Goal: Task Accomplishment & Management: Complete application form

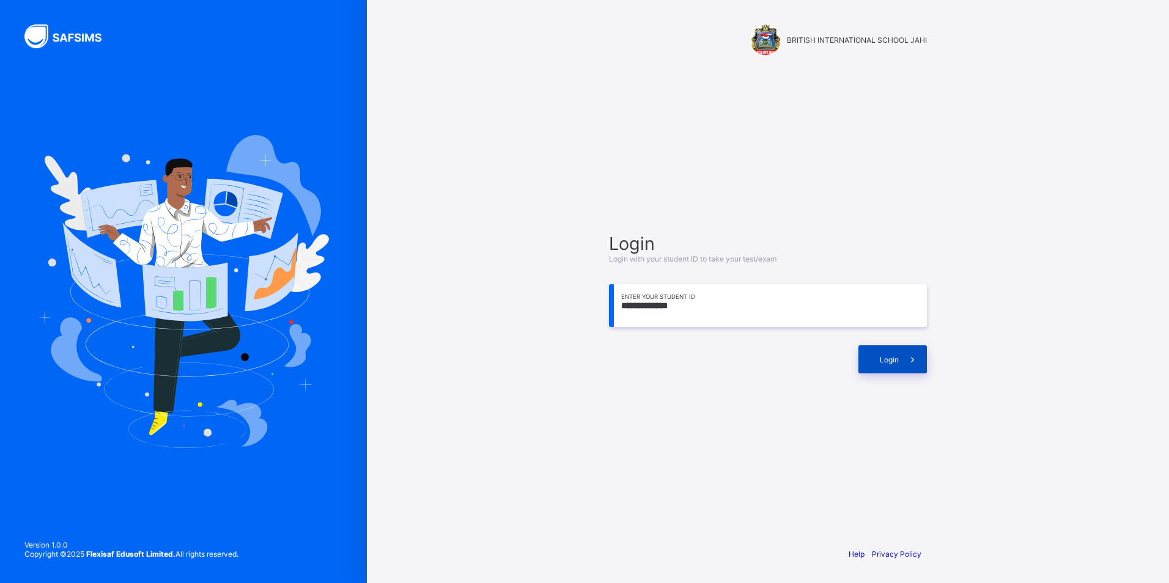
type input "**********"
click at [888, 357] on span "Login" at bounding box center [889, 359] width 19 height 9
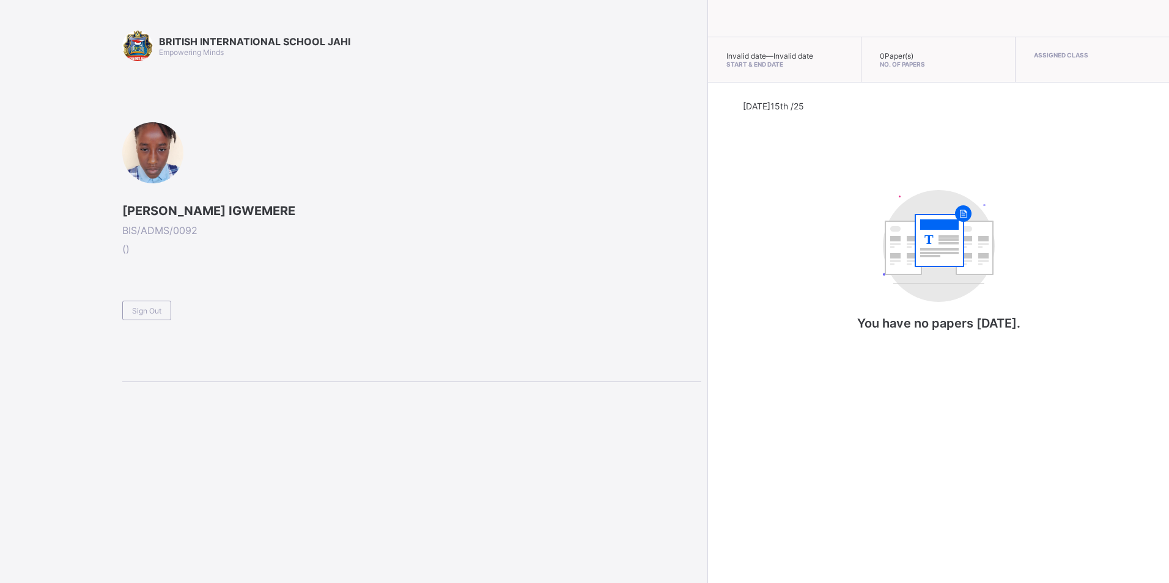
drag, startPoint x: 64, startPoint y: 1, endPoint x: 218, endPoint y: 127, distance: 198.1
click at [218, 127] on div "[PERSON_NAME] IGWEMERE BIS/ADMS/0092 ( ) Sign Out" at bounding box center [411, 221] width 579 height 198
click at [158, 318] on div "Sign Out" at bounding box center [146, 311] width 49 height 20
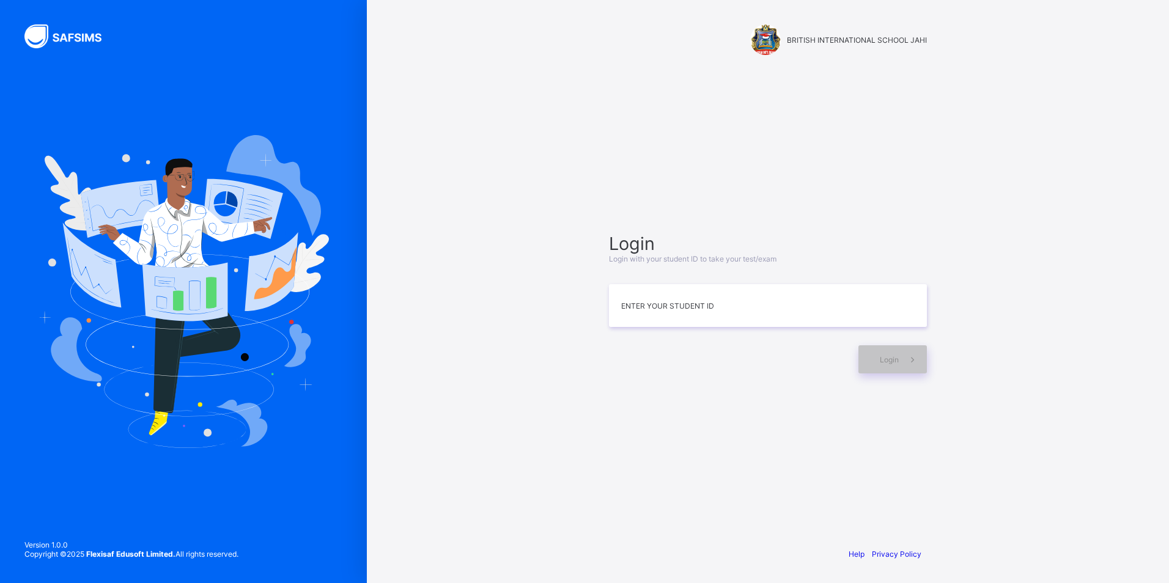
click at [930, 413] on div "Login Login with your student ID to take your test/exam Enter your Student ID L…" at bounding box center [768, 303] width 342 height 419
click at [719, 290] on input at bounding box center [768, 305] width 318 height 43
click at [887, 369] on div "Login" at bounding box center [892, 359] width 68 height 28
click at [670, 306] on input "**********" at bounding box center [768, 305] width 318 height 43
click at [672, 307] on input "**********" at bounding box center [768, 305] width 318 height 43
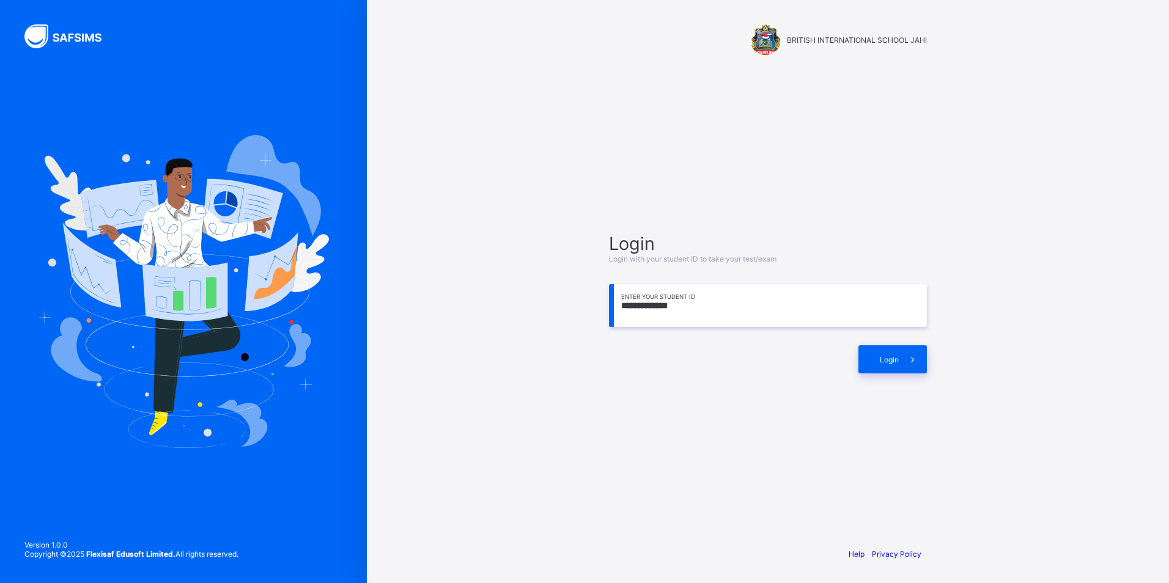
type input "**********"
click at [916, 366] on span at bounding box center [913, 359] width 28 height 28
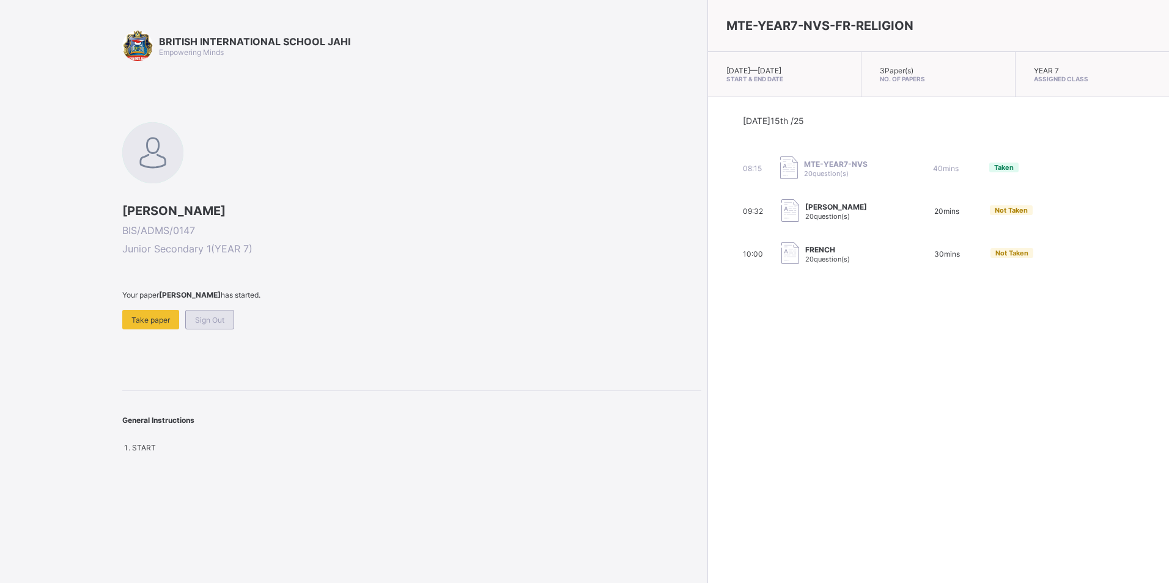
click at [207, 320] on span "Sign Out" at bounding box center [209, 319] width 29 height 9
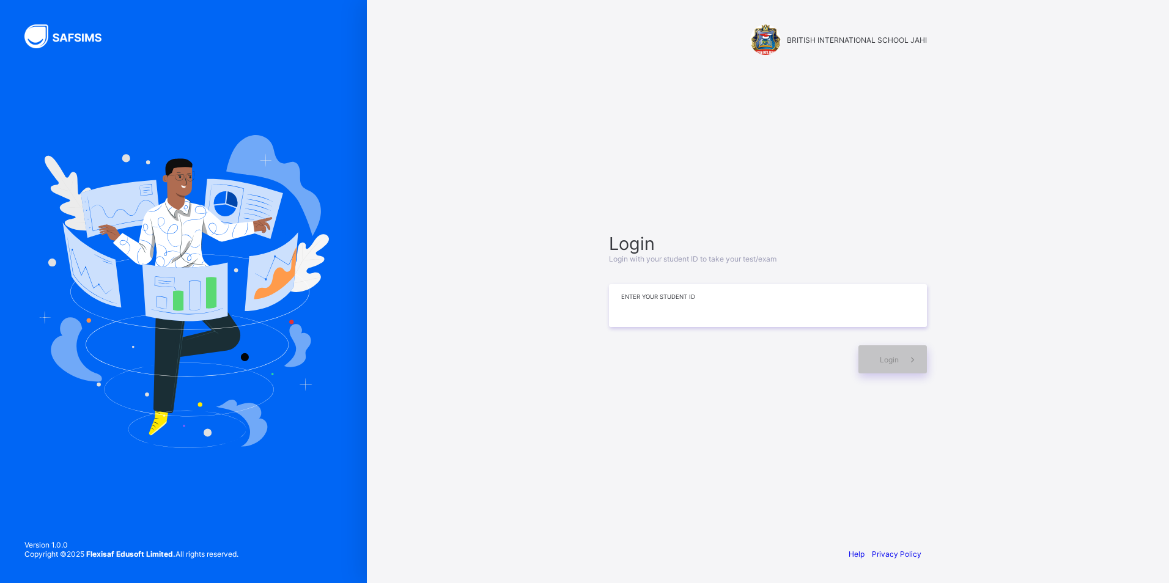
click at [759, 305] on input at bounding box center [768, 305] width 318 height 43
type input "**********"
click at [887, 364] on span "Login" at bounding box center [889, 359] width 19 height 9
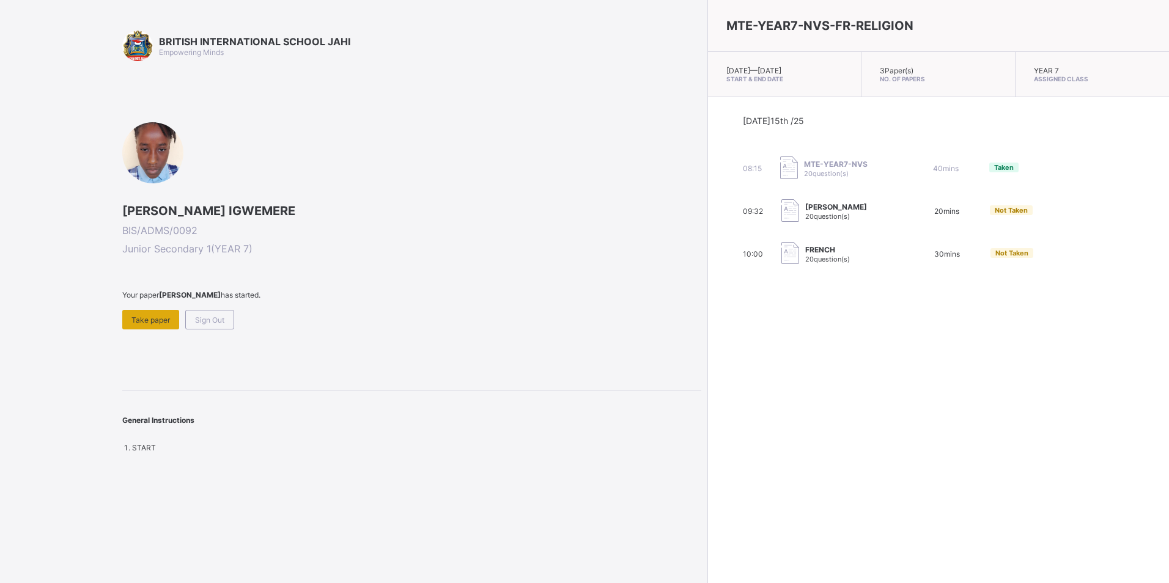
click at [127, 320] on div "Take paper" at bounding box center [150, 320] width 57 height 20
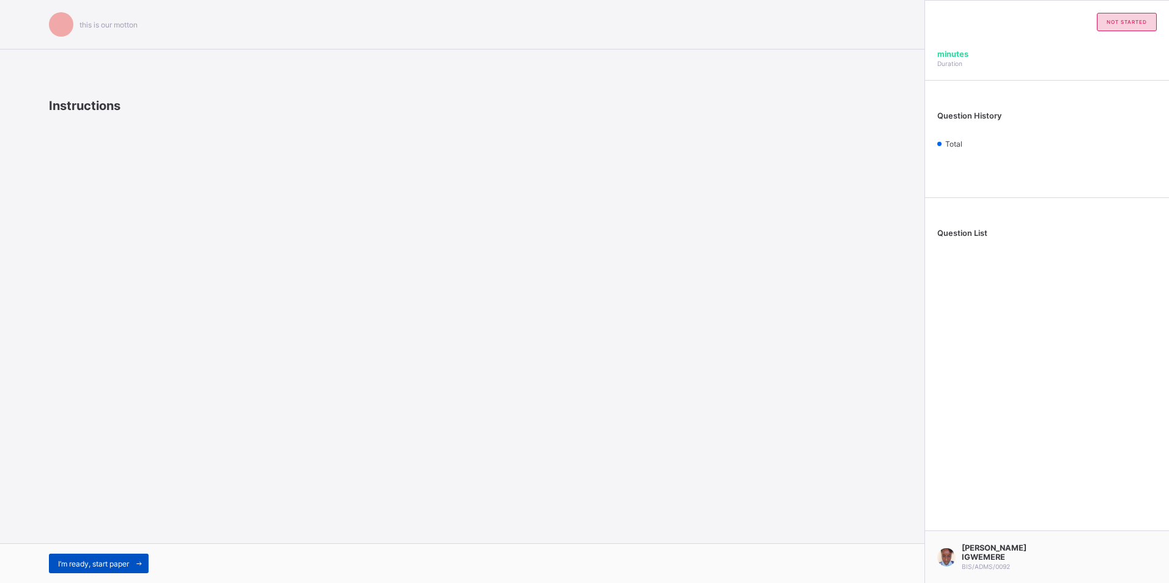
click at [84, 559] on span "I’m ready, start paper" at bounding box center [93, 563] width 71 height 9
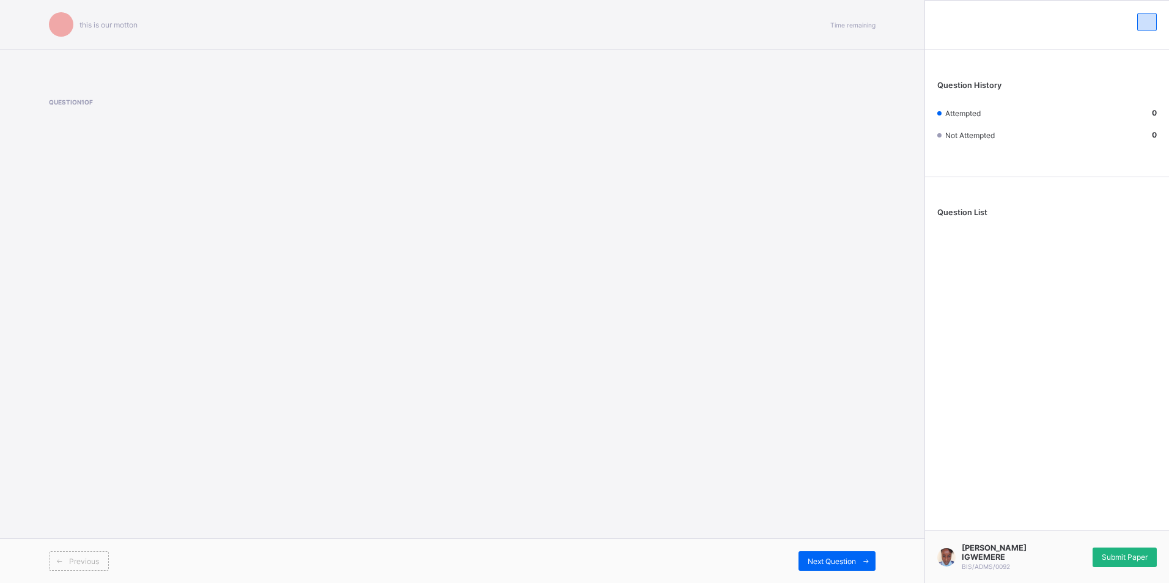
click at [1117, 553] on span "Submit Paper" at bounding box center [1125, 557] width 46 height 9
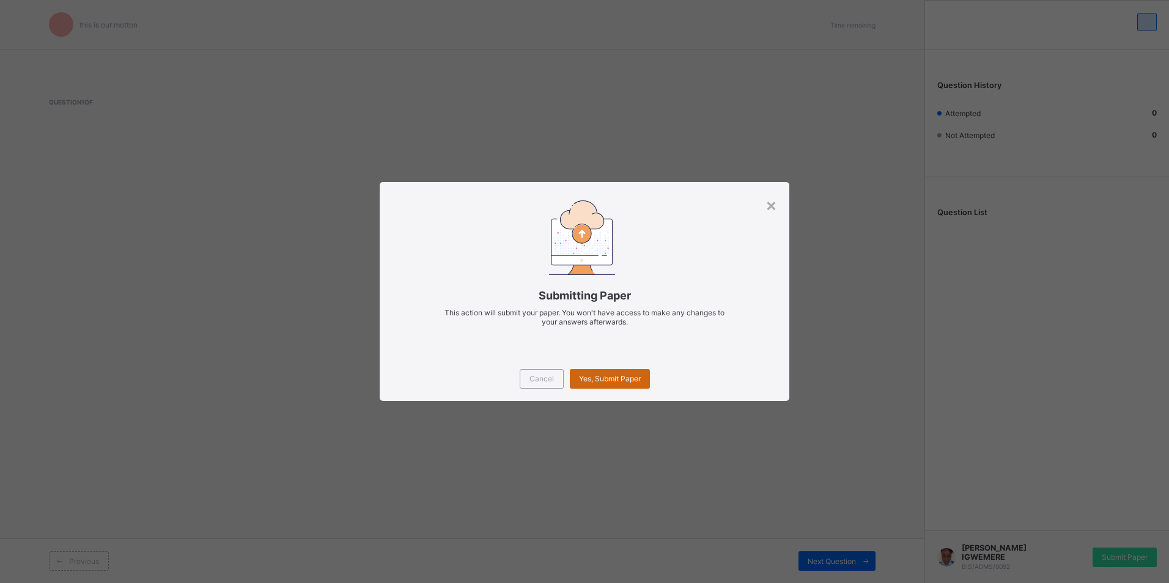
click at [622, 374] on div "Yes, Submit Paper" at bounding box center [610, 379] width 80 height 20
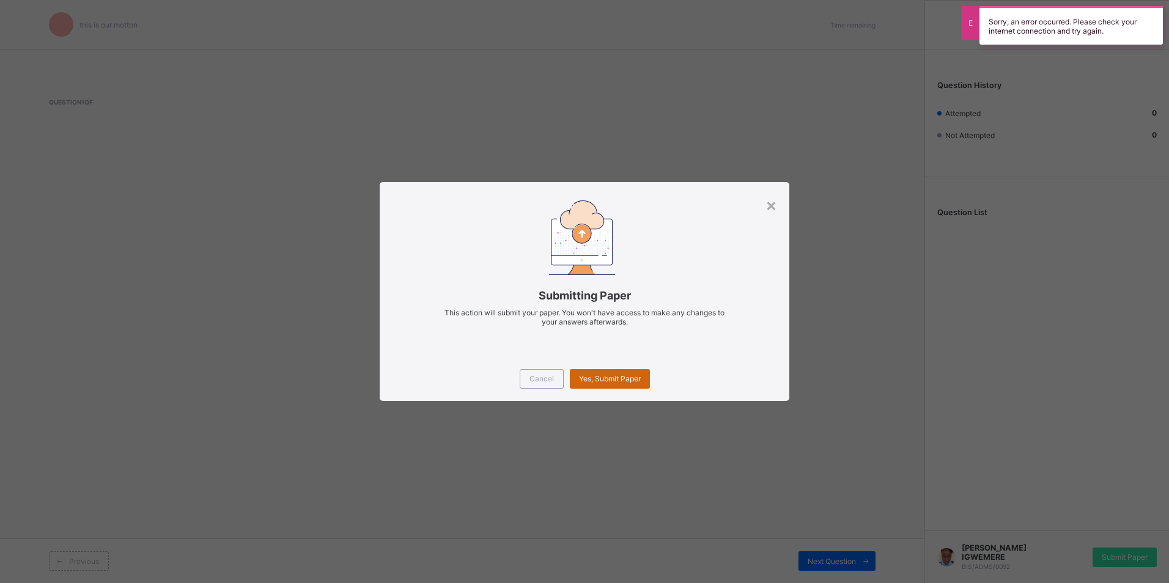
drag, startPoint x: 623, startPoint y: 366, endPoint x: 620, endPoint y: 372, distance: 6.8
click at [620, 372] on div "Cancel Yes, Submit Paper" at bounding box center [584, 379] width 409 height 44
drag, startPoint x: 620, startPoint y: 372, endPoint x: 637, endPoint y: 378, distance: 18.2
click at [637, 378] on span "Yes, Submit Paper" at bounding box center [610, 378] width 62 height 9
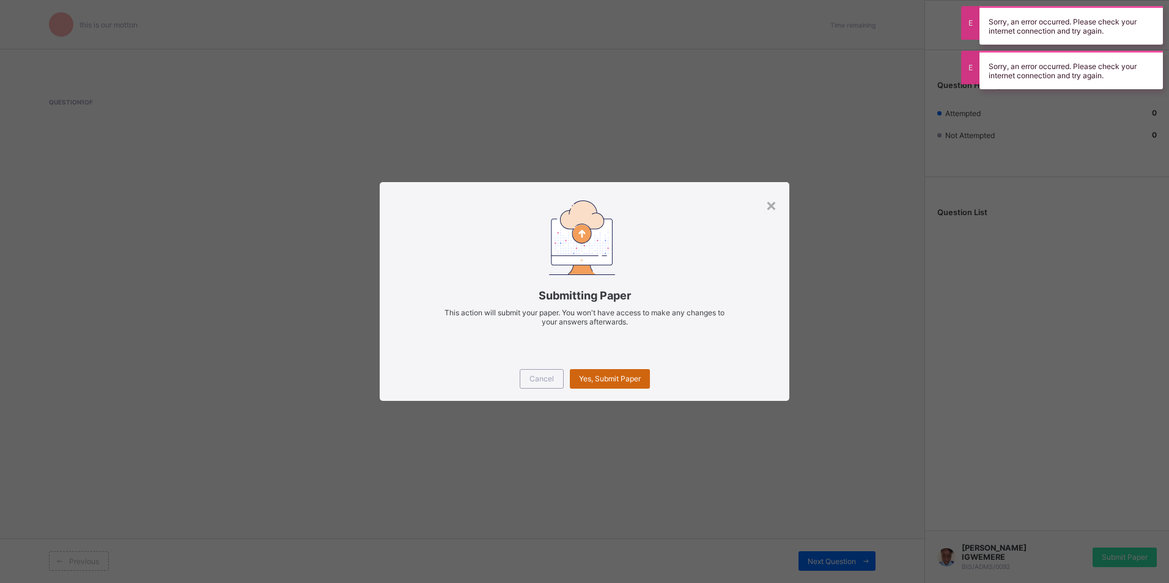
click at [637, 376] on span "Yes, Submit Paper" at bounding box center [610, 378] width 62 height 9
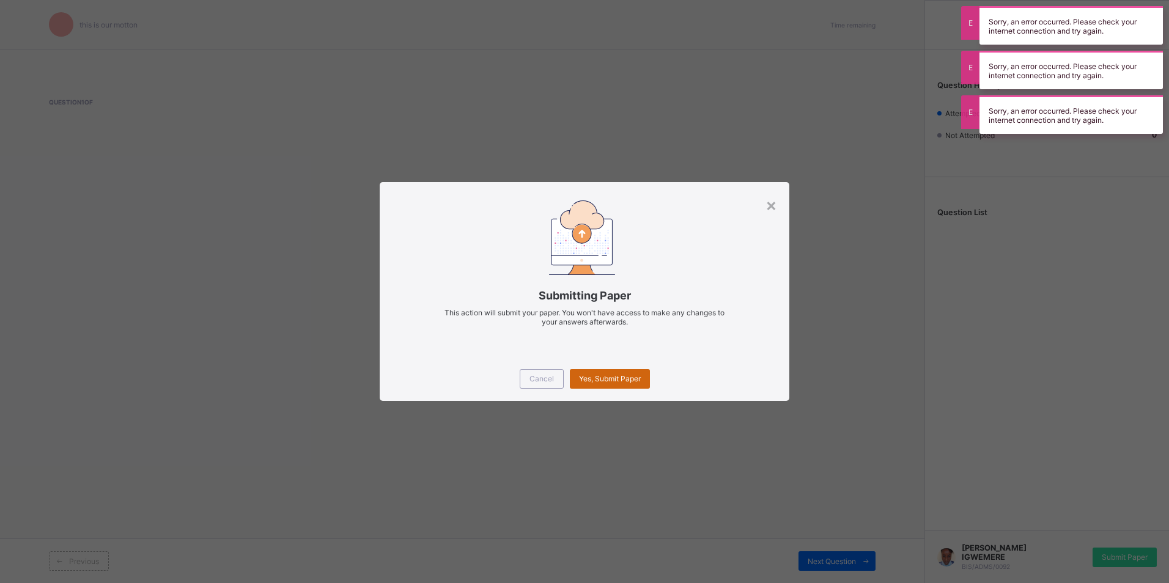
click at [635, 374] on span "Yes, Submit Paper" at bounding box center [610, 378] width 62 height 9
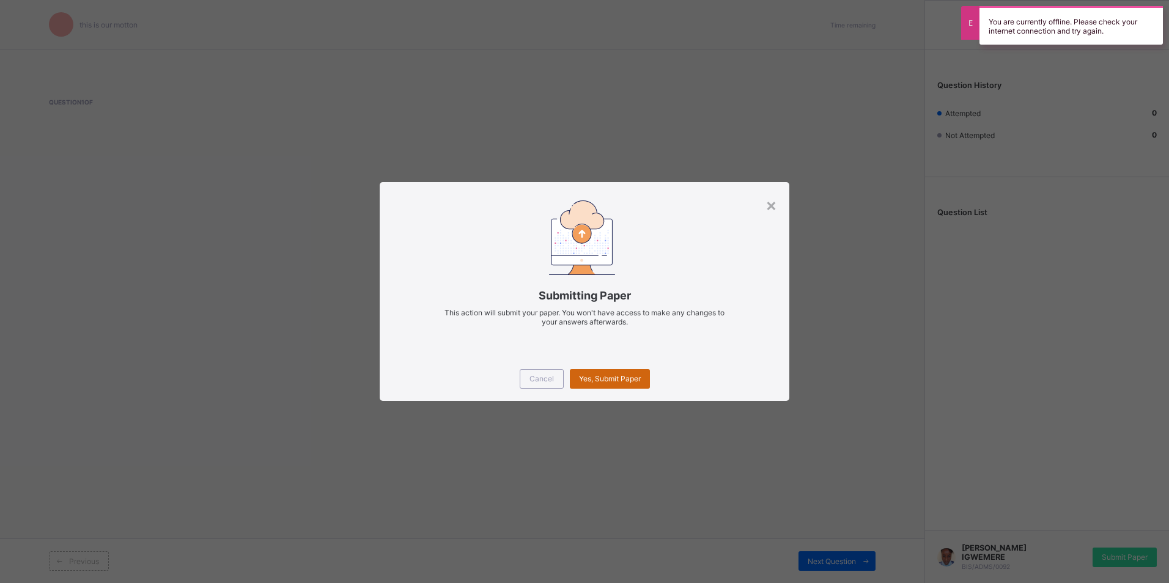
click at [617, 378] on span "Yes, Submit Paper" at bounding box center [610, 378] width 62 height 9
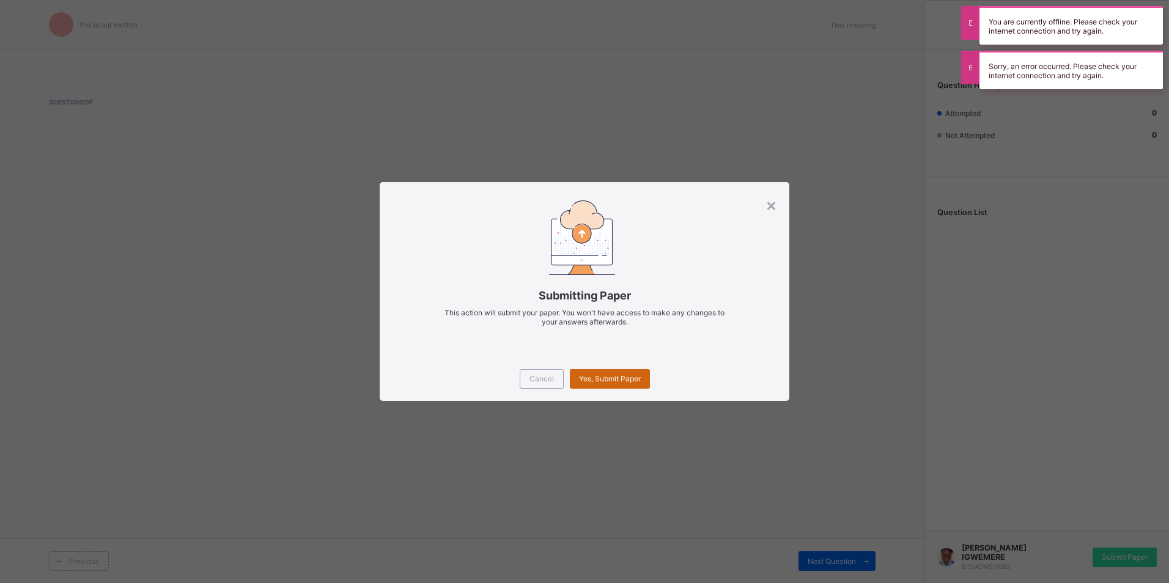
click at [617, 377] on span "Yes, Submit Paper" at bounding box center [610, 378] width 62 height 9
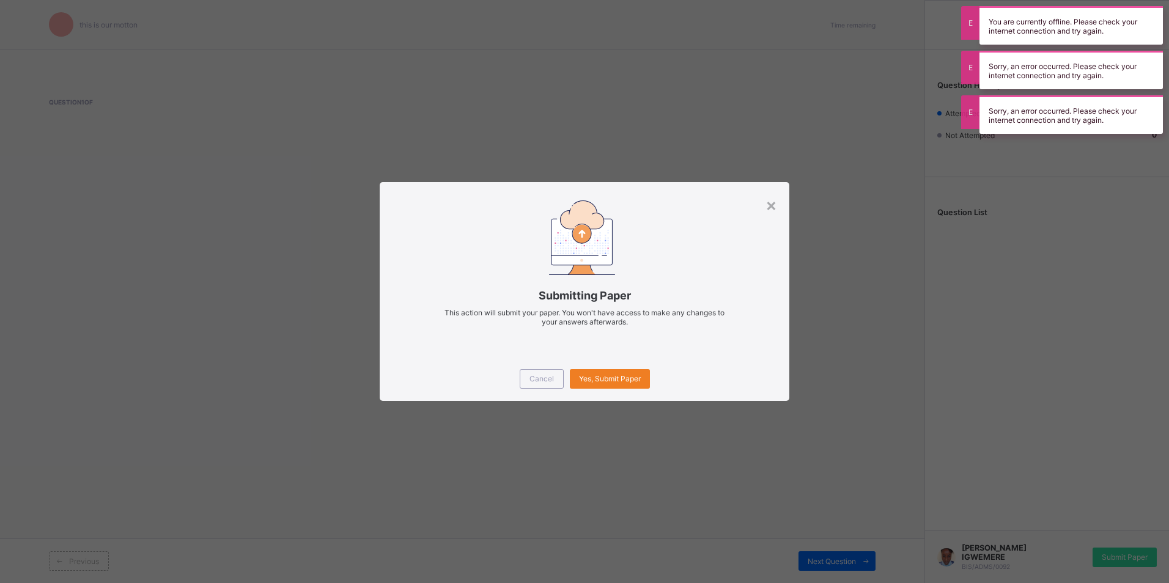
click at [615, 364] on div "Cancel Yes, Submit Paper" at bounding box center [584, 379] width 409 height 44
drag, startPoint x: 615, startPoint y: 364, endPoint x: 609, endPoint y: 357, distance: 9.1
click at [611, 361] on div "Cancel Yes, Submit Paper" at bounding box center [584, 379] width 409 height 44
click at [609, 356] on div "Submitting Paper This action will submit your paper. You won't have access to m…" at bounding box center [584, 269] width 409 height 174
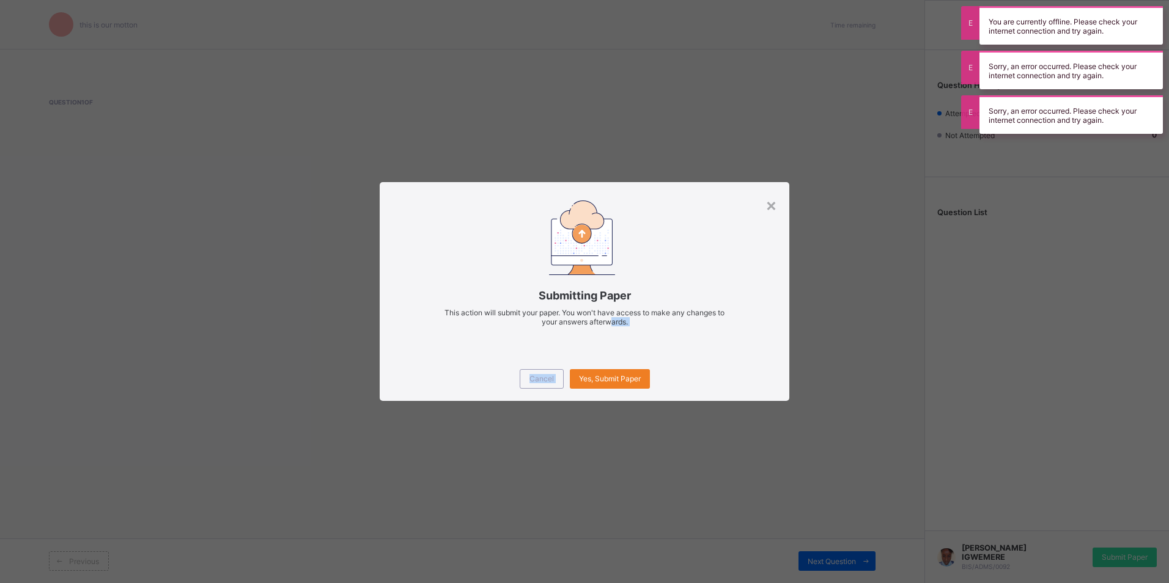
drag, startPoint x: 607, startPoint y: 355, endPoint x: 597, endPoint y: 366, distance: 14.3
click at [597, 366] on div "× Submitting Paper This action will submit your paper. You won't have access to…" at bounding box center [584, 291] width 409 height 218
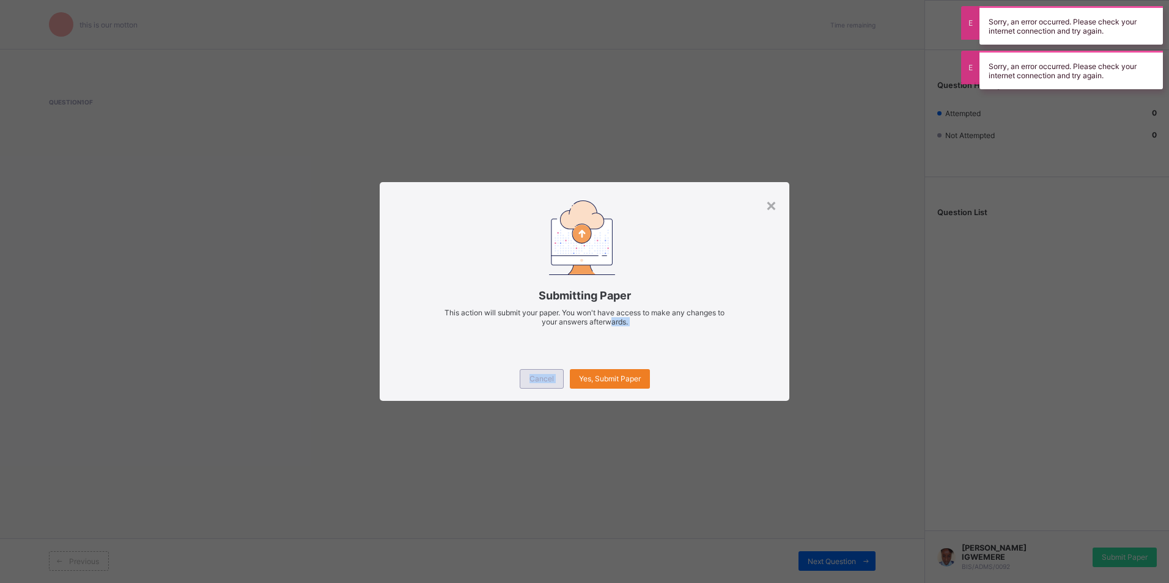
drag, startPoint x: 597, startPoint y: 366, endPoint x: 533, endPoint y: 372, distance: 65.2
click at [533, 372] on div "Cancel" at bounding box center [542, 379] width 44 height 20
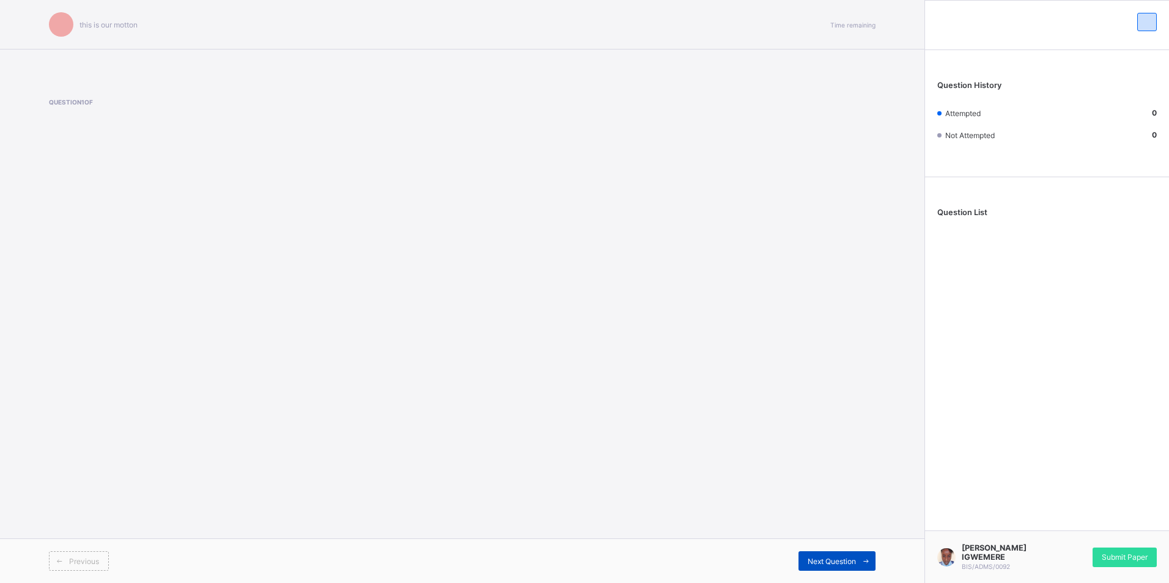
click at [844, 557] on span "Next Question" at bounding box center [832, 561] width 48 height 9
click at [1116, 556] on span "Submit Paper" at bounding box center [1125, 557] width 46 height 9
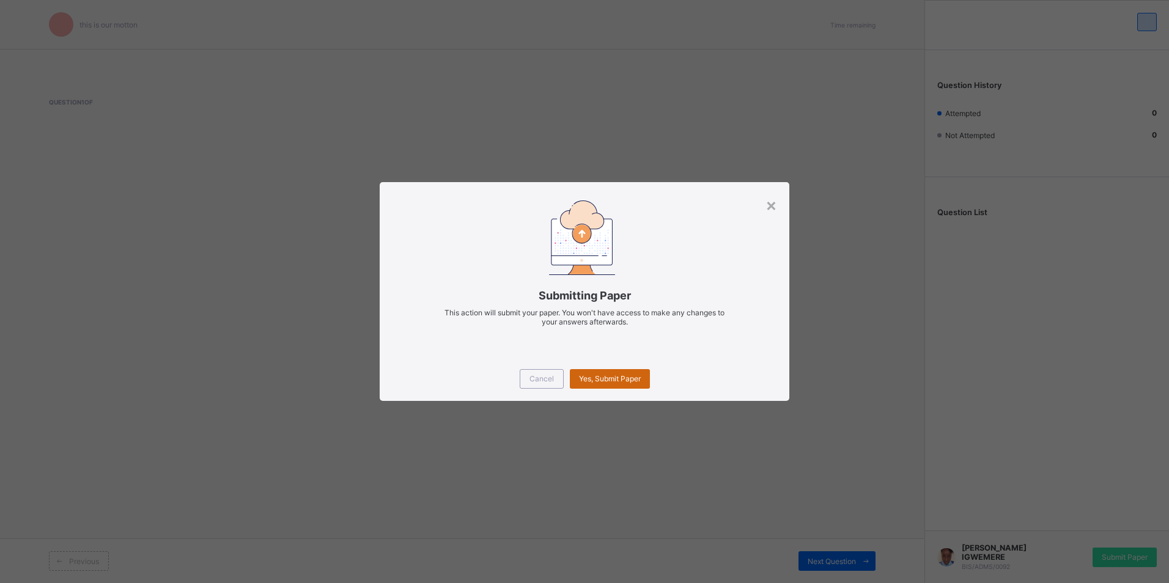
click at [622, 372] on div "Yes, Submit Paper" at bounding box center [610, 379] width 80 height 20
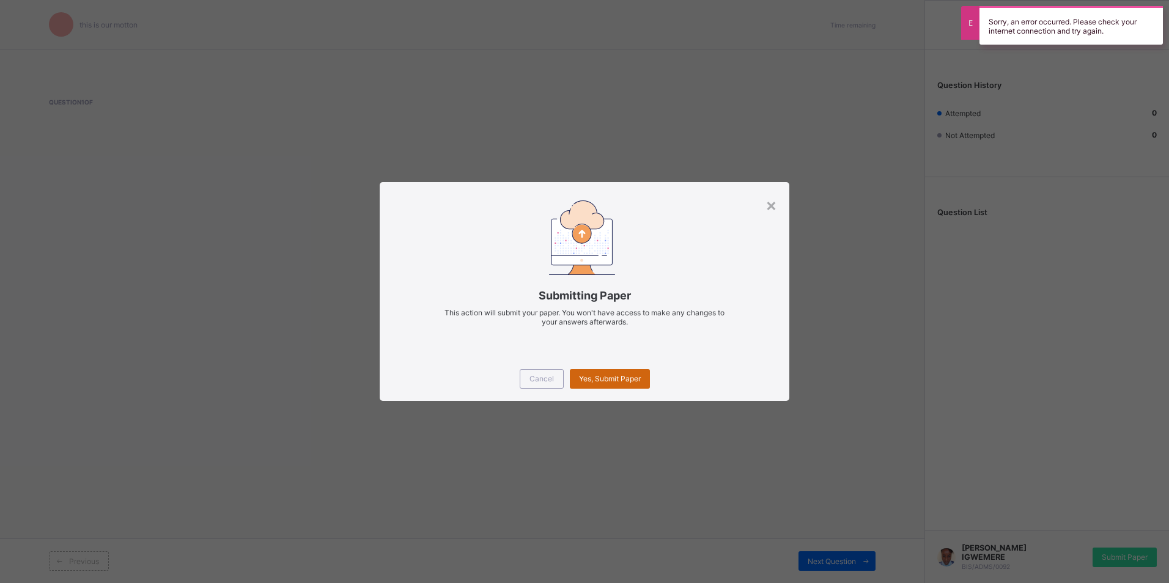
click at [622, 374] on span "Yes, Submit Paper" at bounding box center [610, 378] width 62 height 9
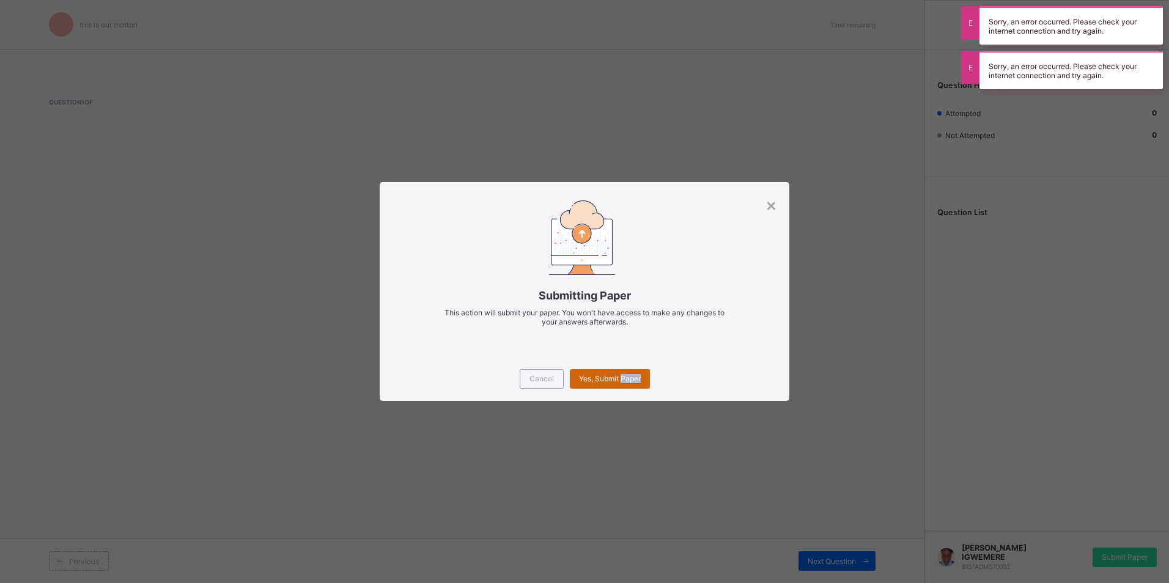
click at [622, 375] on span "Yes, Submit Paper" at bounding box center [610, 378] width 62 height 9
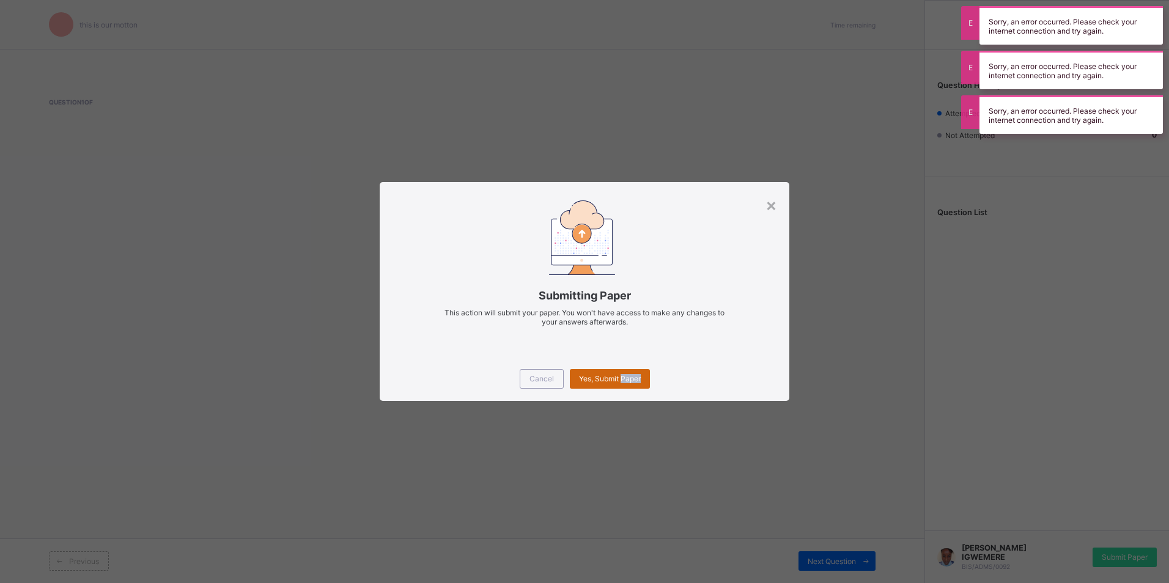
click at [619, 377] on span "Yes, Submit Paper" at bounding box center [610, 378] width 62 height 9
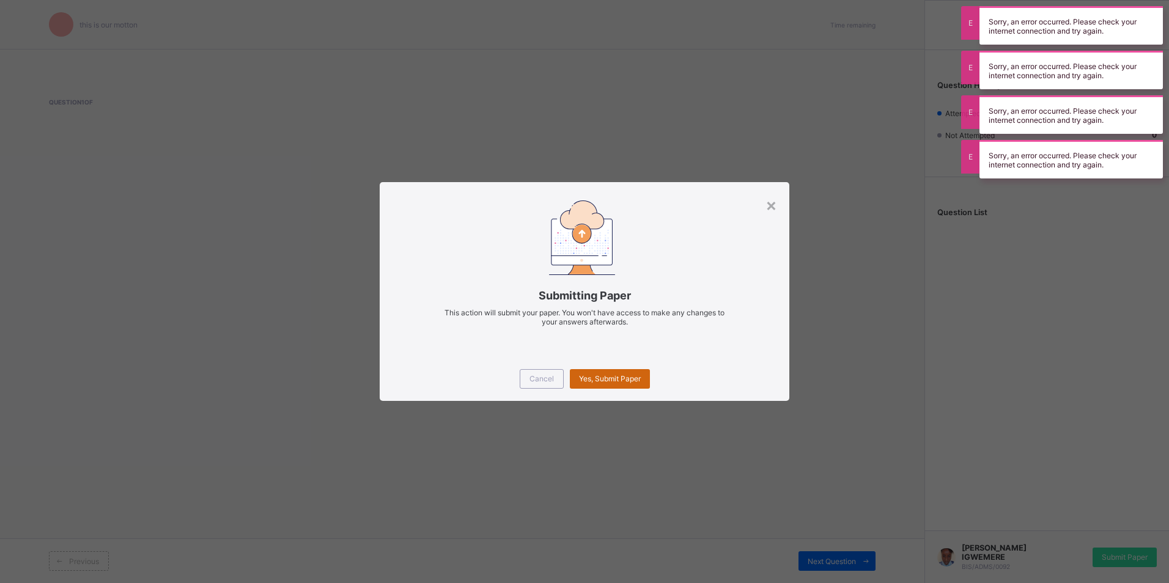
click at [619, 377] on span "Yes, Submit Paper" at bounding box center [610, 378] width 62 height 9
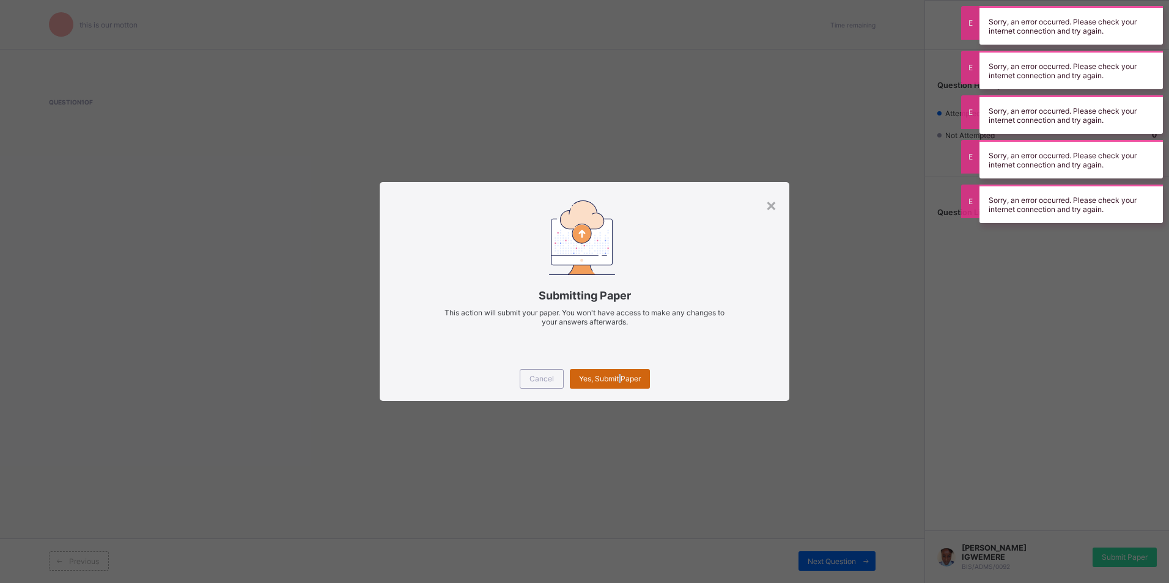
click at [618, 378] on span "Yes, Submit Paper" at bounding box center [610, 378] width 62 height 9
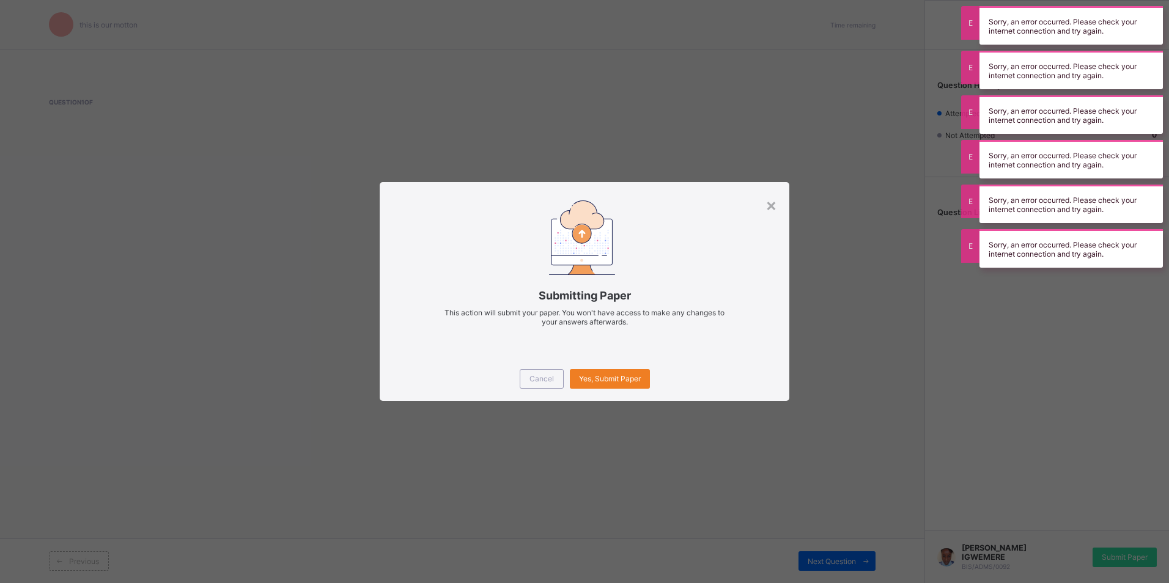
click at [644, 344] on div "Submitting Paper This action will submit your paper. You won't have access to m…" at bounding box center [584, 269] width 409 height 174
drag, startPoint x: 680, startPoint y: 329, endPoint x: 712, endPoint y: 371, distance: 53.2
click at [712, 371] on div "× Submitting Paper This action will submit your paper. You won't have access to…" at bounding box center [584, 291] width 409 height 218
drag, startPoint x: 712, startPoint y: 371, endPoint x: 642, endPoint y: 552, distance: 194.2
click at [691, 495] on div "× Submitting Paper This action will submit your paper. You won't have access to…" at bounding box center [584, 291] width 1169 height 583
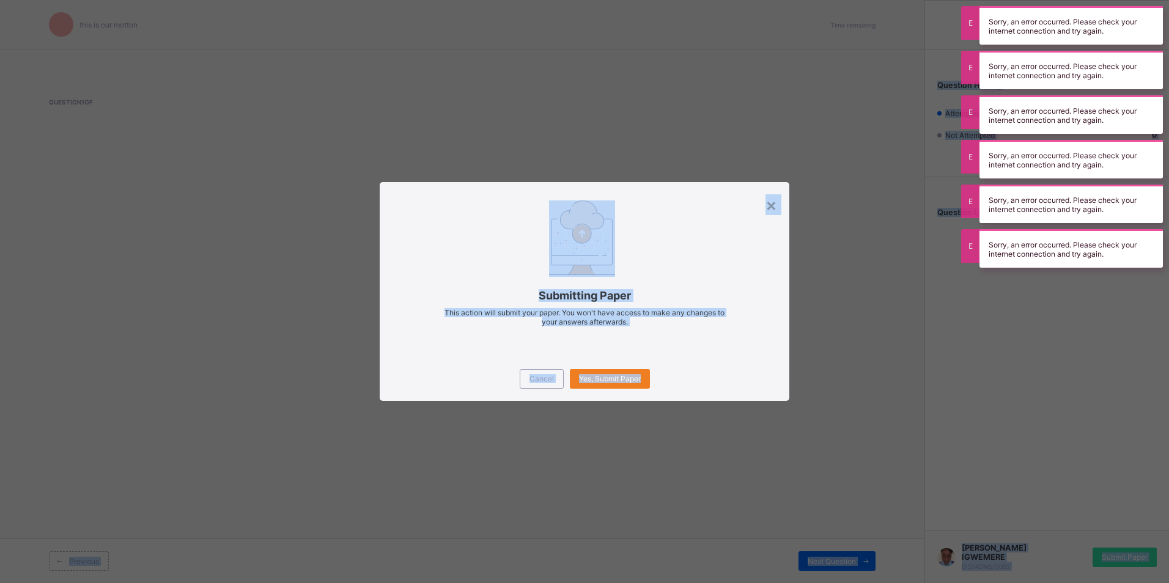
click at [649, 583] on html "this is our [PERSON_NAME] Time remaining Question 1 of Previous Next Question Q…" at bounding box center [584, 291] width 1169 height 583
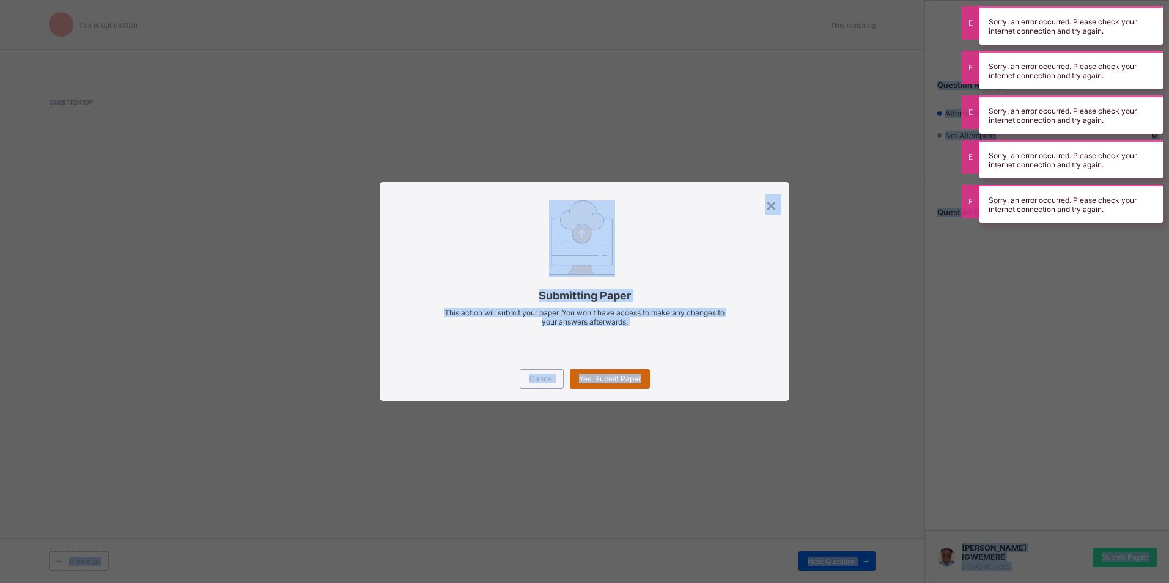
click at [588, 378] on span "Yes, Submit Paper" at bounding box center [610, 378] width 62 height 9
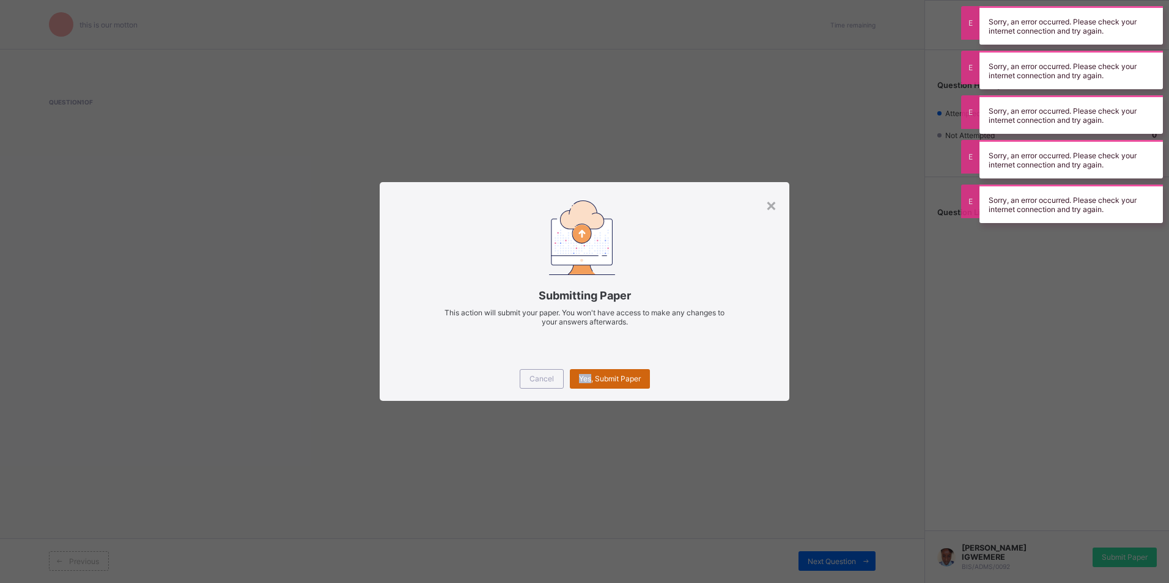
click at [588, 378] on span "Yes, Submit Paper" at bounding box center [610, 378] width 62 height 9
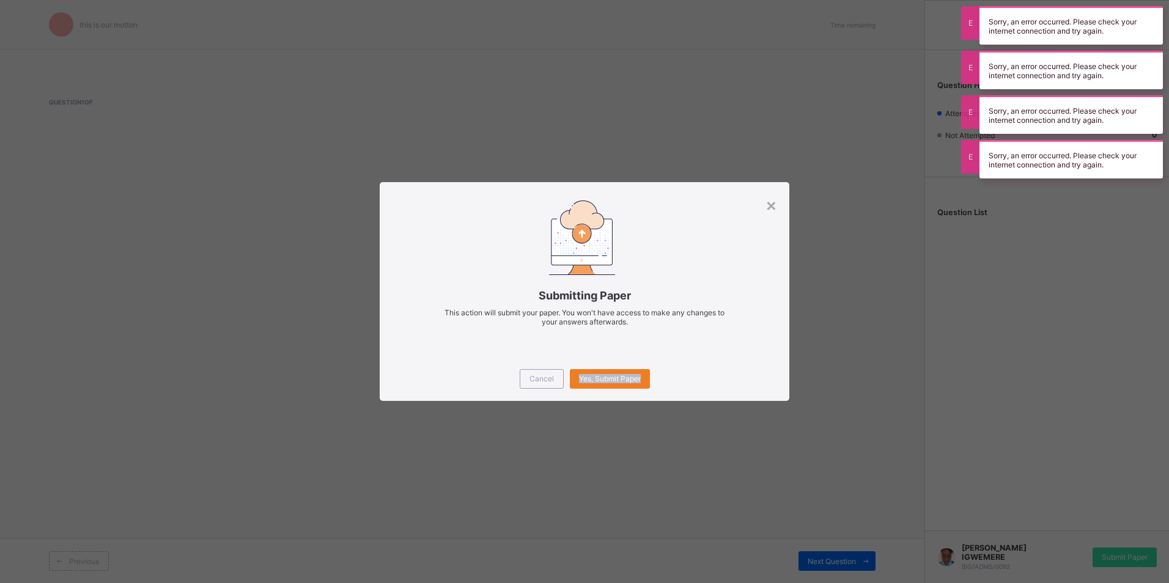
click at [608, 399] on div "Cancel Yes, Submit Paper" at bounding box center [584, 379] width 409 height 44
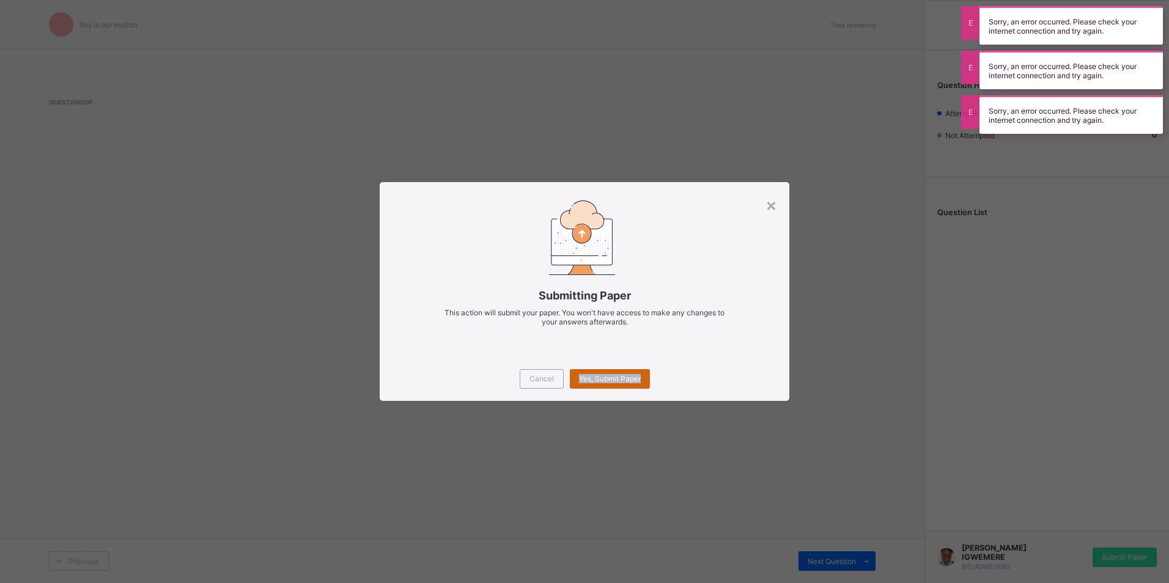
click at [597, 377] on span "Yes, Submit Paper" at bounding box center [610, 378] width 62 height 9
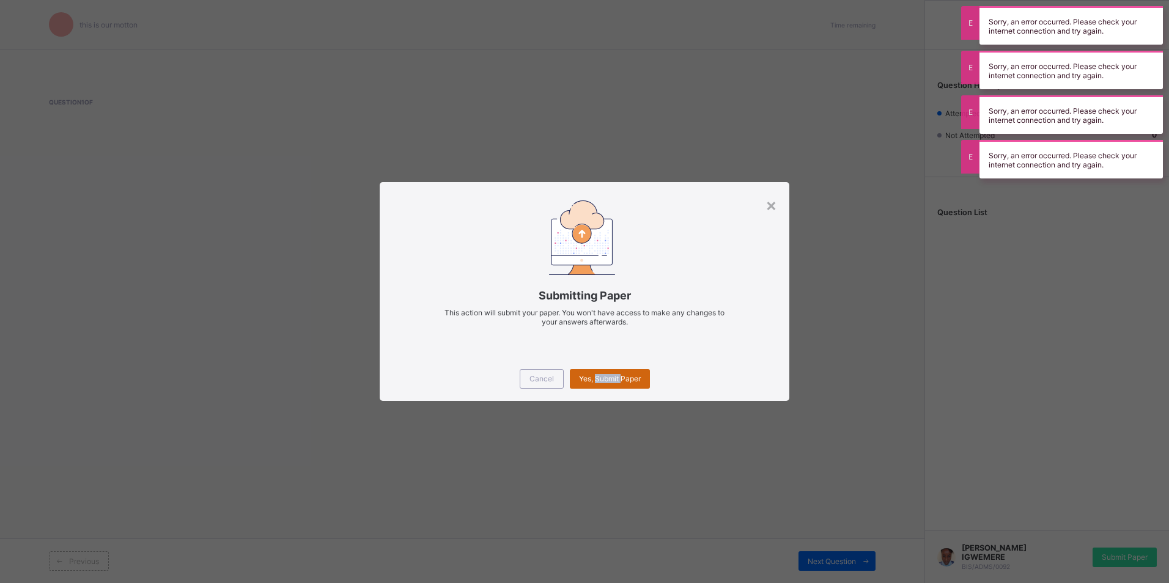
click at [597, 377] on span "Yes, Submit Paper" at bounding box center [610, 378] width 62 height 9
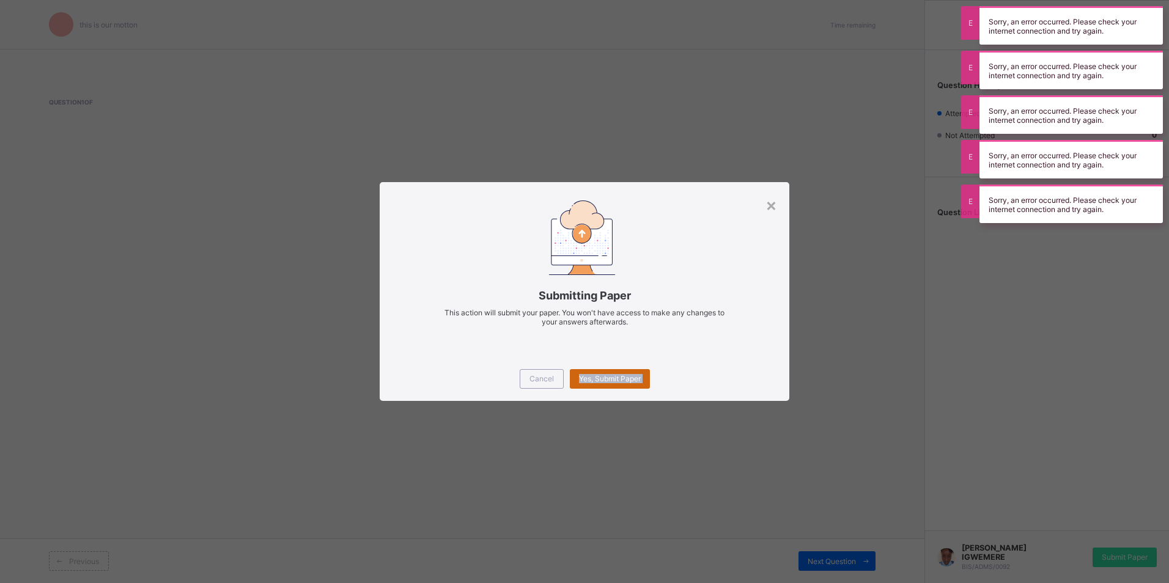
click at [597, 375] on span "Yes, Submit Paper" at bounding box center [610, 378] width 62 height 9
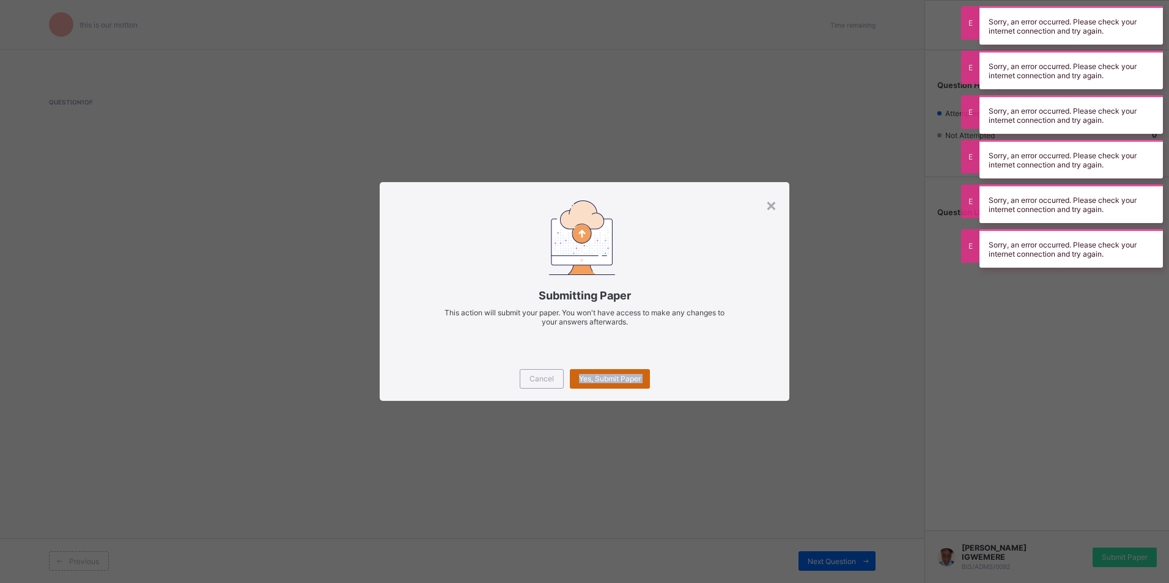
click at [611, 376] on span "Yes, Submit Paper" at bounding box center [610, 378] width 62 height 9
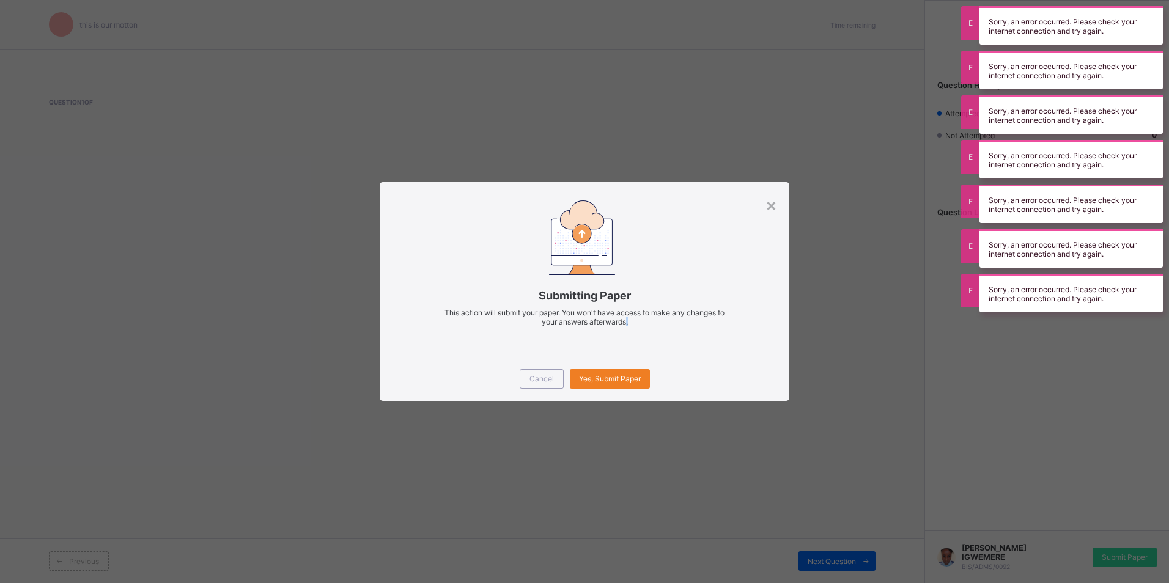
click at [625, 350] on div "Submitting Paper This action will submit your paper. You won't have access to m…" at bounding box center [584, 269] width 409 height 174
drag, startPoint x: 628, startPoint y: 347, endPoint x: 634, endPoint y: 352, distance: 8.2
click at [630, 348] on div "Submitting Paper This action will submit your paper. You won't have access to m…" at bounding box center [584, 269] width 409 height 174
click at [634, 352] on div "Submitting Paper This action will submit your paper. You won't have access to m…" at bounding box center [584, 269] width 409 height 174
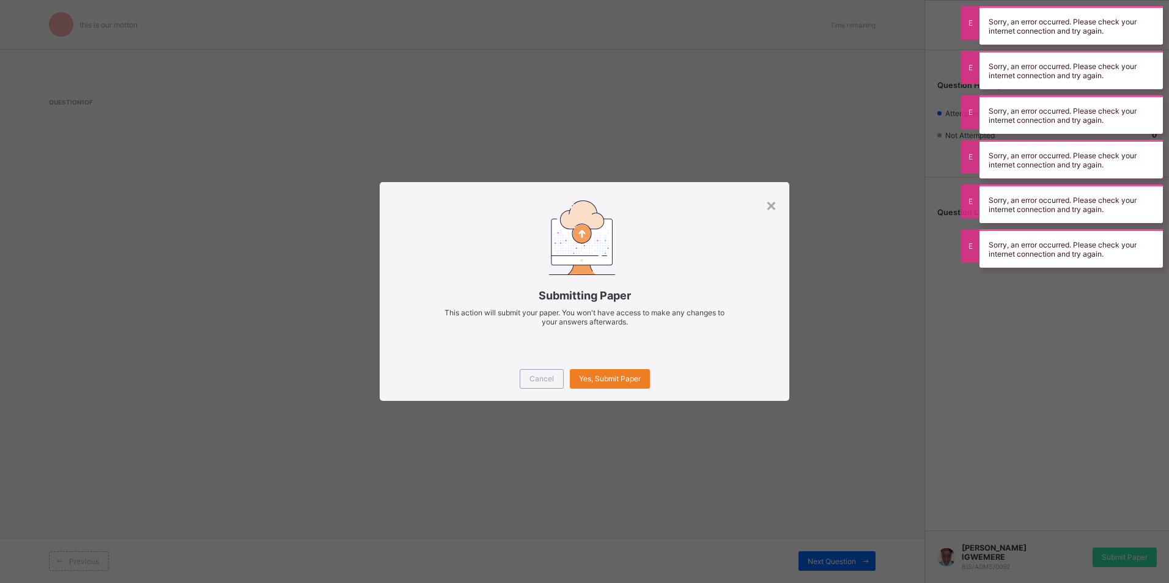
drag, startPoint x: 618, startPoint y: 361, endPoint x: 628, endPoint y: 342, distance: 20.8
click at [628, 343] on div "Submitting Paper This action will submit your paper. You won't have access to m…" at bounding box center [584, 269] width 409 height 174
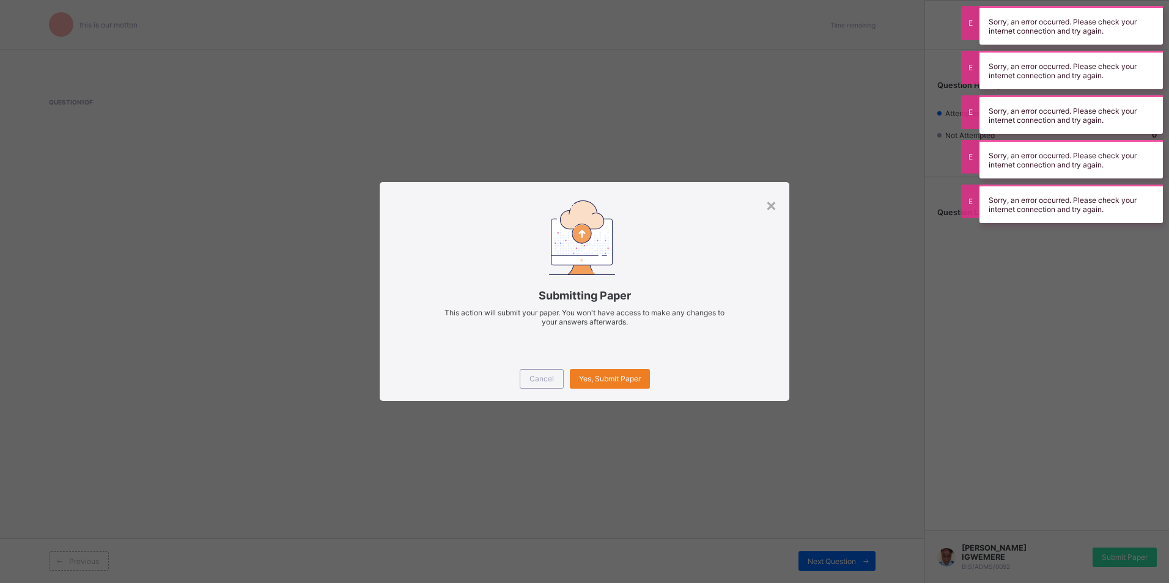
click at [626, 351] on div "Submitting Paper This action will submit your paper. You won't have access to m…" at bounding box center [584, 269] width 409 height 174
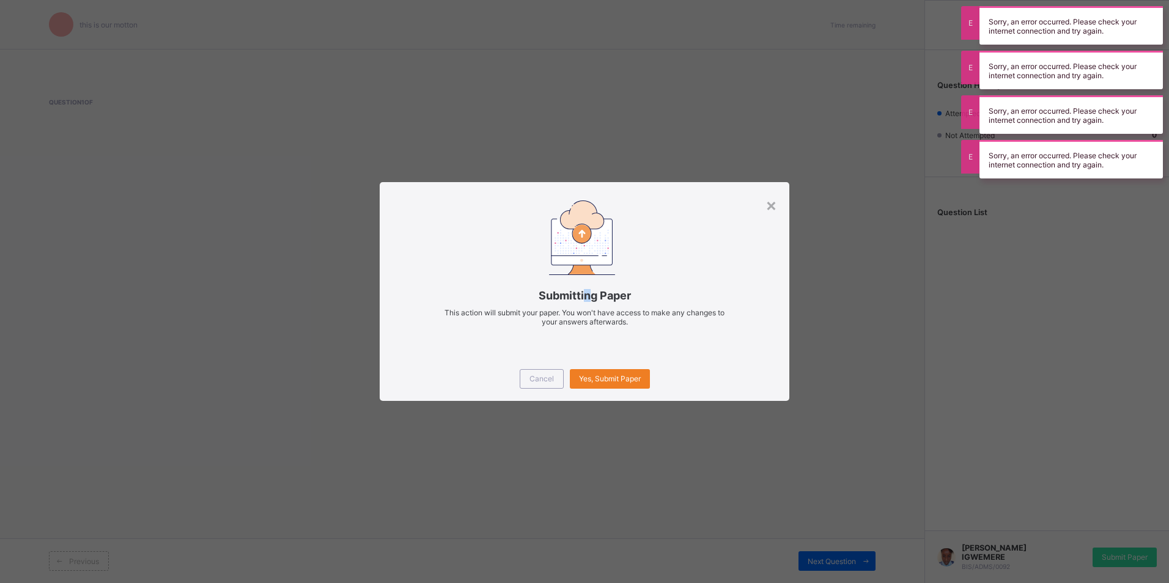
drag, startPoint x: 586, startPoint y: 301, endPoint x: 598, endPoint y: 273, distance: 30.4
click at [598, 273] on div "Submitting Paper This action will submit your paper. You won't have access to m…" at bounding box center [584, 269] width 409 height 174
drag, startPoint x: 640, startPoint y: 137, endPoint x: 655, endPoint y: 142, distance: 16.0
click at [655, 142] on div "× Submitting Paper This action will submit your paper. You won't have access to…" at bounding box center [584, 291] width 1169 height 583
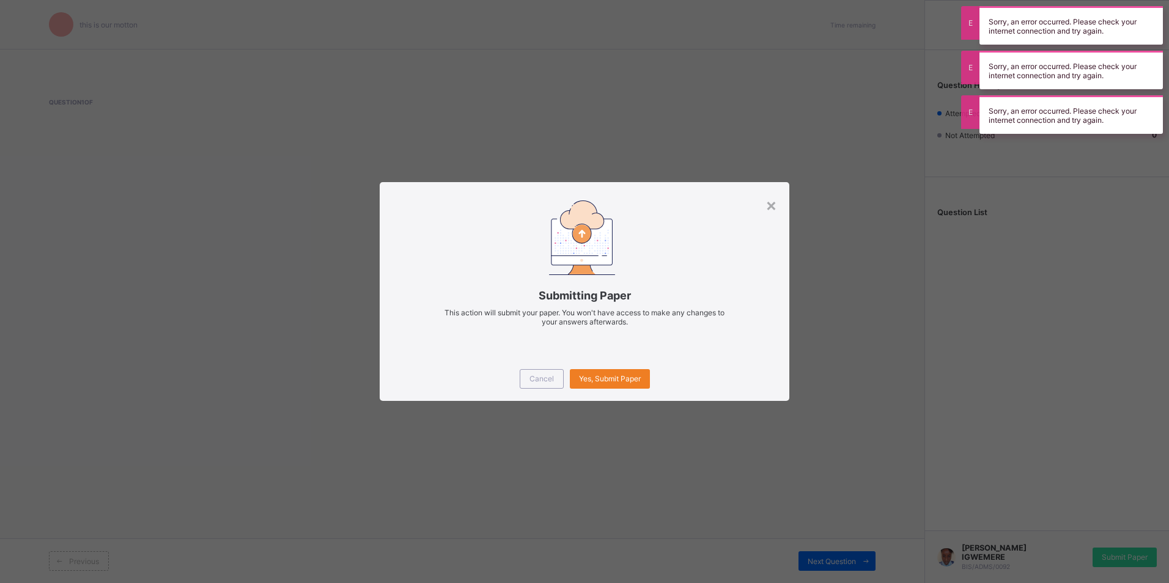
click at [658, 138] on div "× Submitting Paper This action will submit your paper. You won't have access to…" at bounding box center [584, 291] width 1169 height 583
drag, startPoint x: 658, startPoint y: 138, endPoint x: 669, endPoint y: 135, distance: 12.0
click at [669, 135] on div "× Submitting Paper This action will submit your paper. You won't have access to…" at bounding box center [584, 291] width 1169 height 583
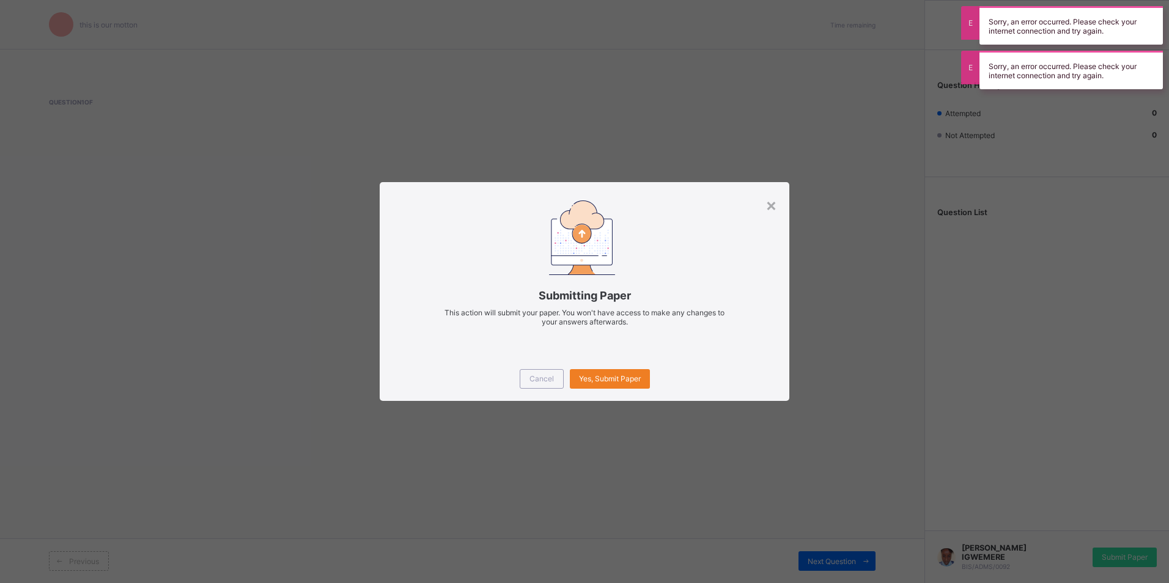
click at [674, 162] on div "× Submitting Paper This action will submit your paper. You won't have access to…" at bounding box center [584, 291] width 1169 height 583
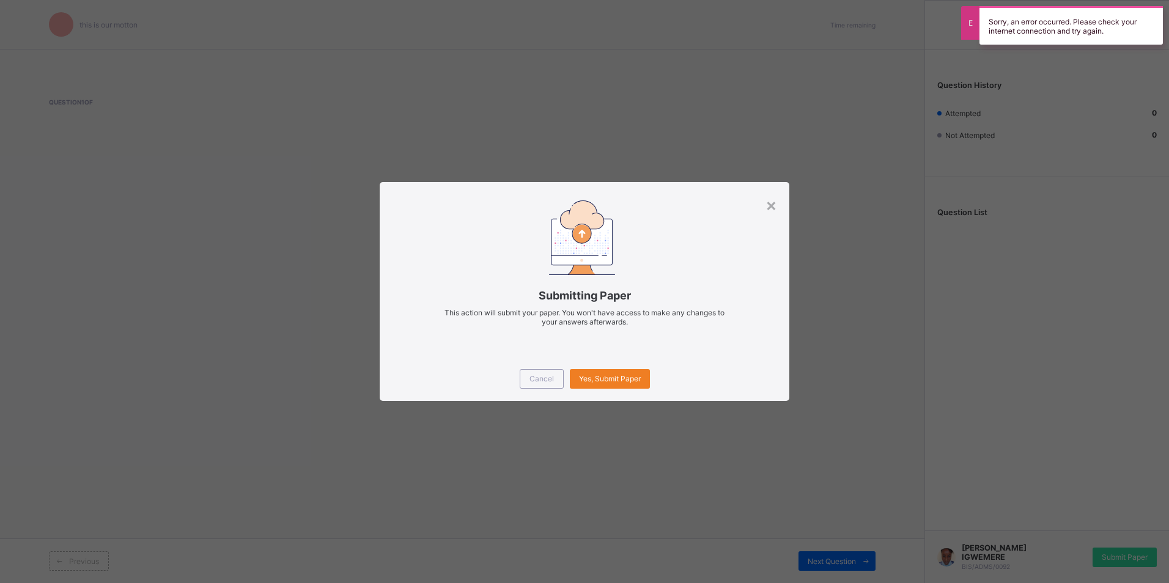
drag, startPoint x: 669, startPoint y: 160, endPoint x: 641, endPoint y: 114, distance: 53.5
click at [649, 125] on div "× Submitting Paper This action will submit your paper. You won't have access to…" at bounding box center [584, 291] width 1169 height 583
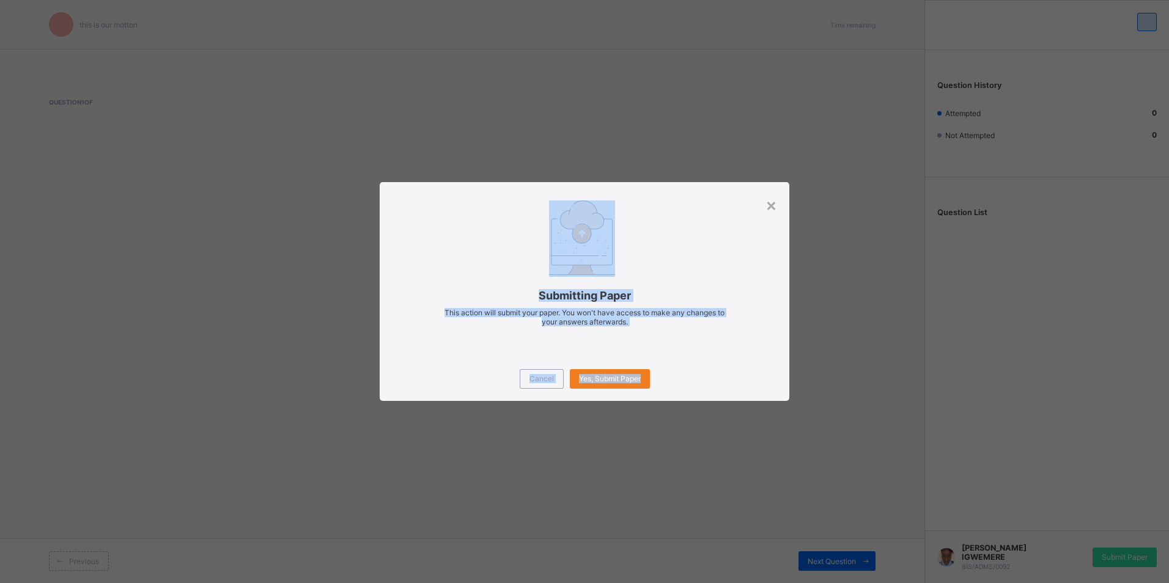
drag, startPoint x: 732, startPoint y: 383, endPoint x: 717, endPoint y: 324, distance: 61.2
click at [717, 324] on div "× Submitting Paper This action will submit your paper. You won't have access to…" at bounding box center [584, 291] width 1169 height 583
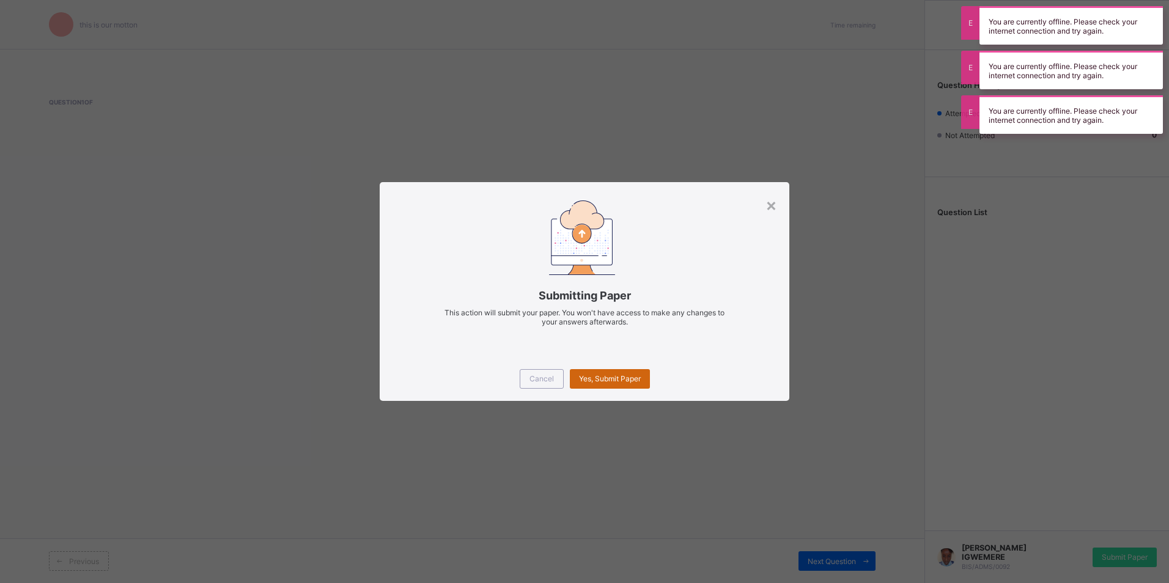
click at [645, 383] on div "Yes, Submit Paper" at bounding box center [610, 379] width 80 height 20
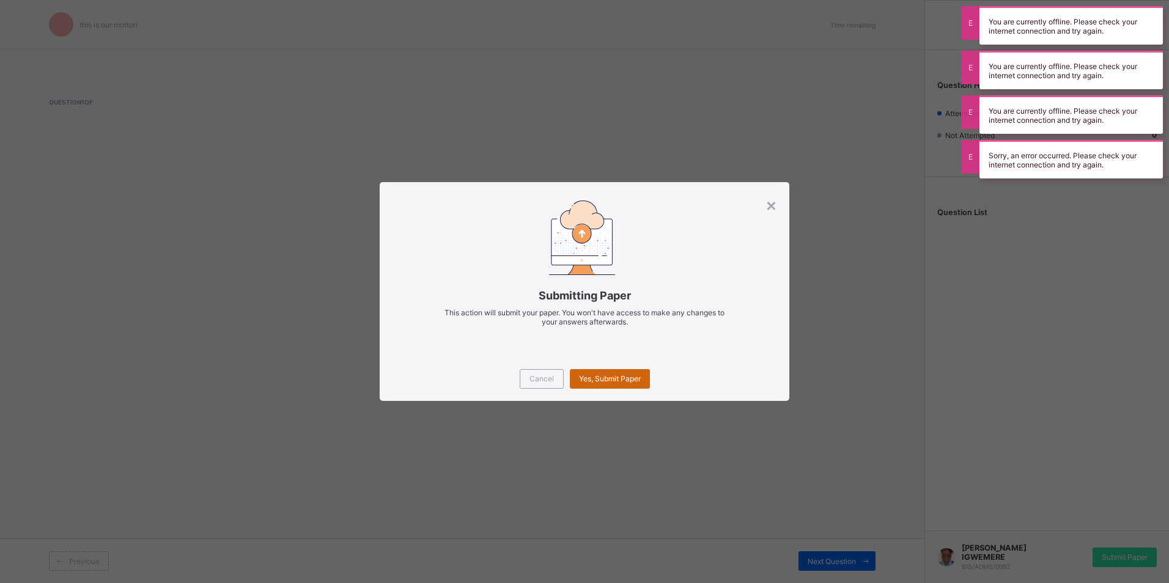
click at [643, 383] on div "Yes, Submit Paper" at bounding box center [610, 379] width 80 height 20
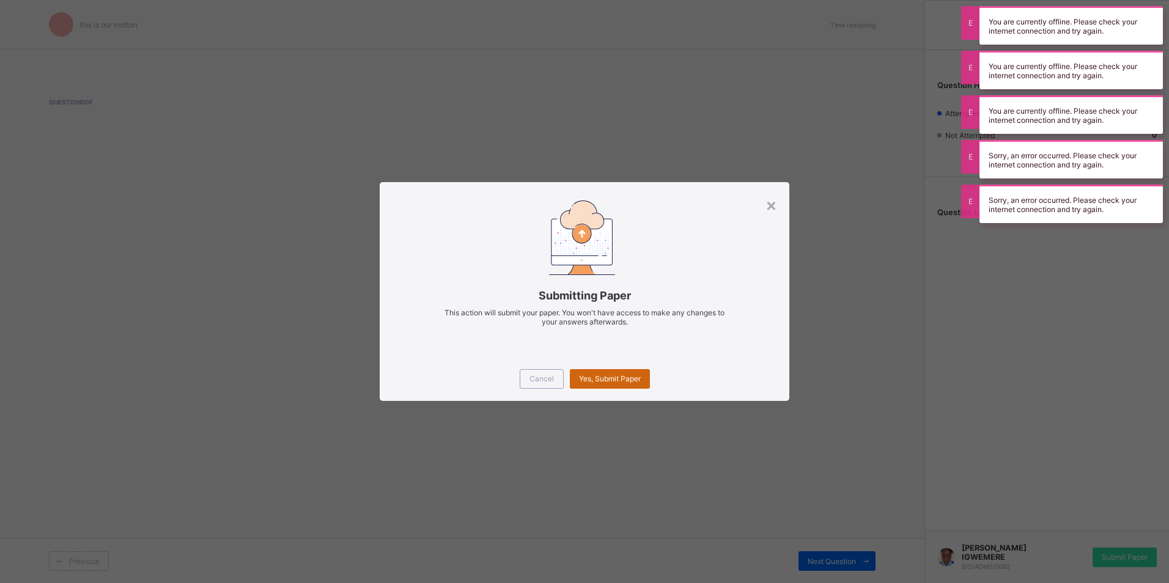
click at [630, 377] on span "Yes, Submit Paper" at bounding box center [610, 378] width 62 height 9
drag, startPoint x: 630, startPoint y: 377, endPoint x: 635, endPoint y: 372, distance: 6.9
click at [630, 375] on span "Yes, Submit Paper" at bounding box center [610, 378] width 62 height 9
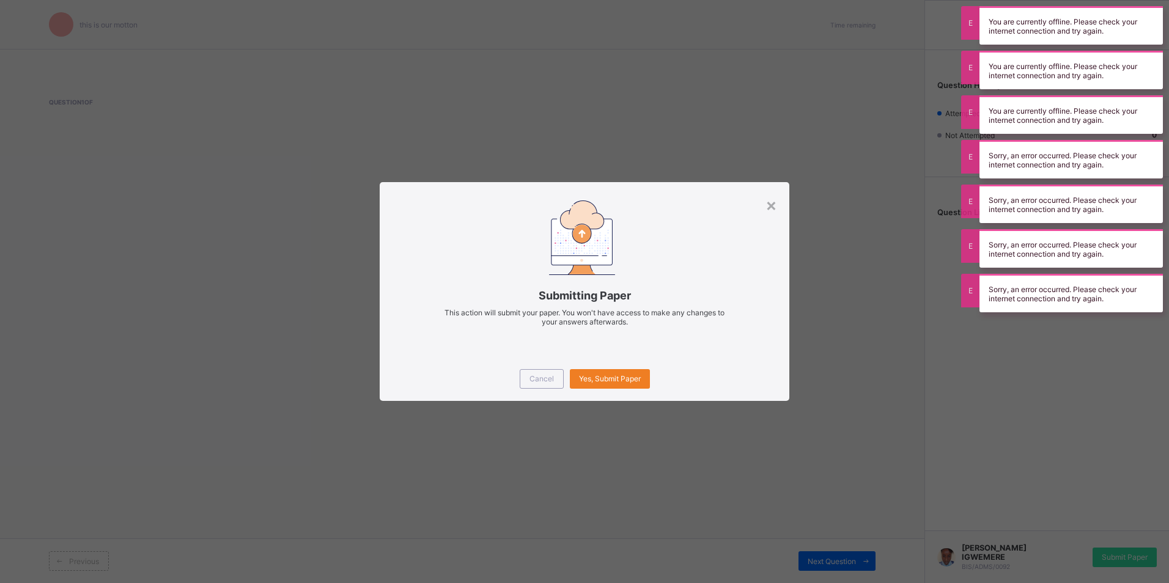
drag, startPoint x: 635, startPoint y: 372, endPoint x: 789, endPoint y: 201, distance: 230.3
click at [789, 201] on div "× Submitting Paper This action will submit your paper. You won't have access to…" at bounding box center [584, 291] width 1169 height 583
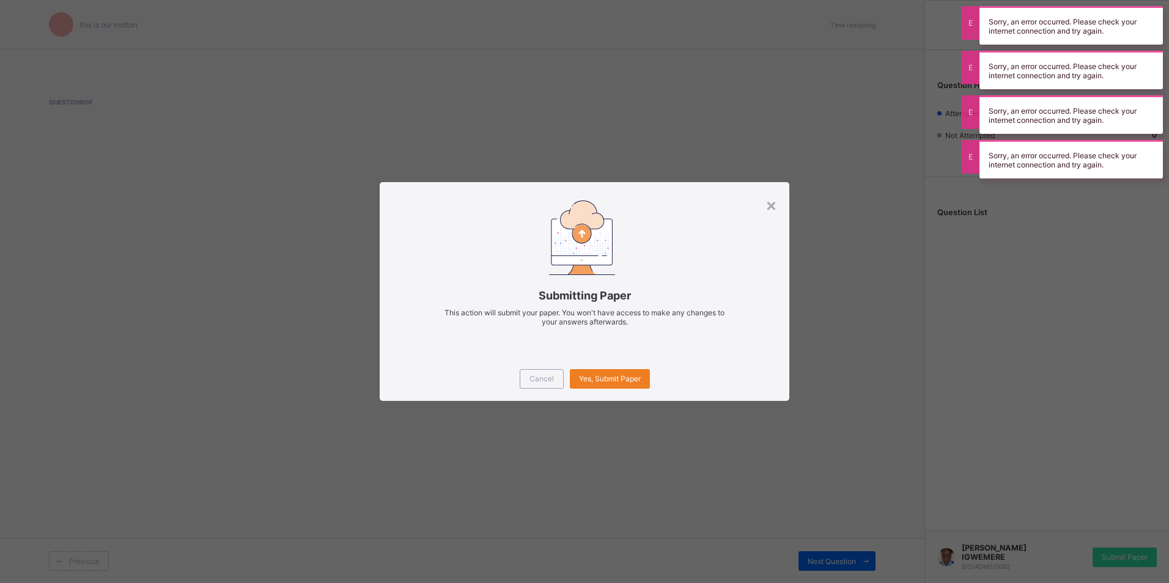
click at [764, 200] on div "Submitting Paper This action will submit your paper. You won't have access to m…" at bounding box center [584, 269] width 409 height 174
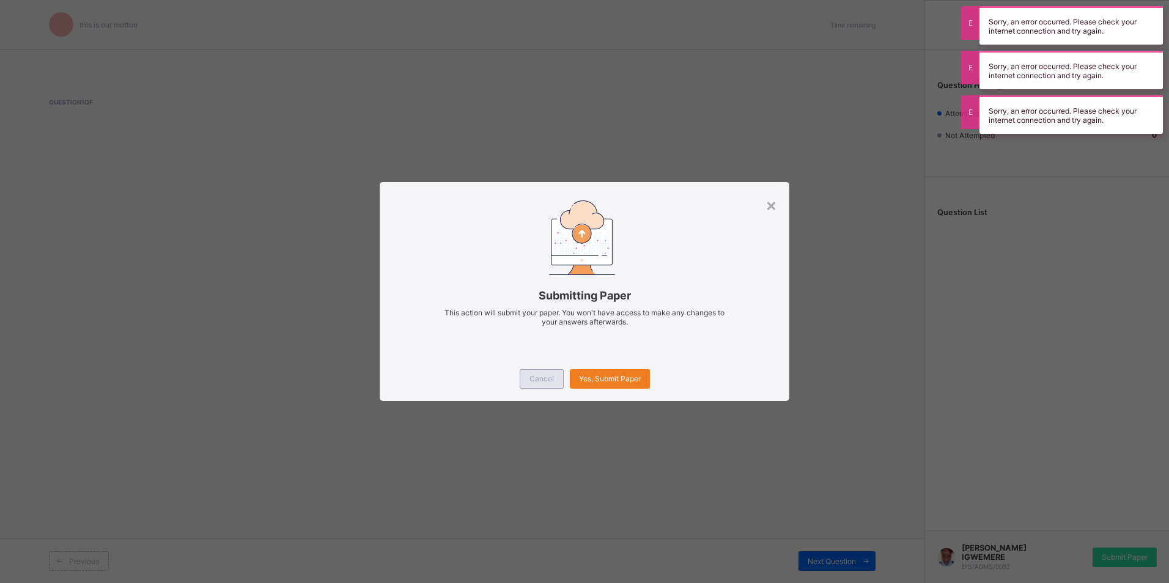
click at [534, 374] on span "Cancel" at bounding box center [541, 378] width 24 height 9
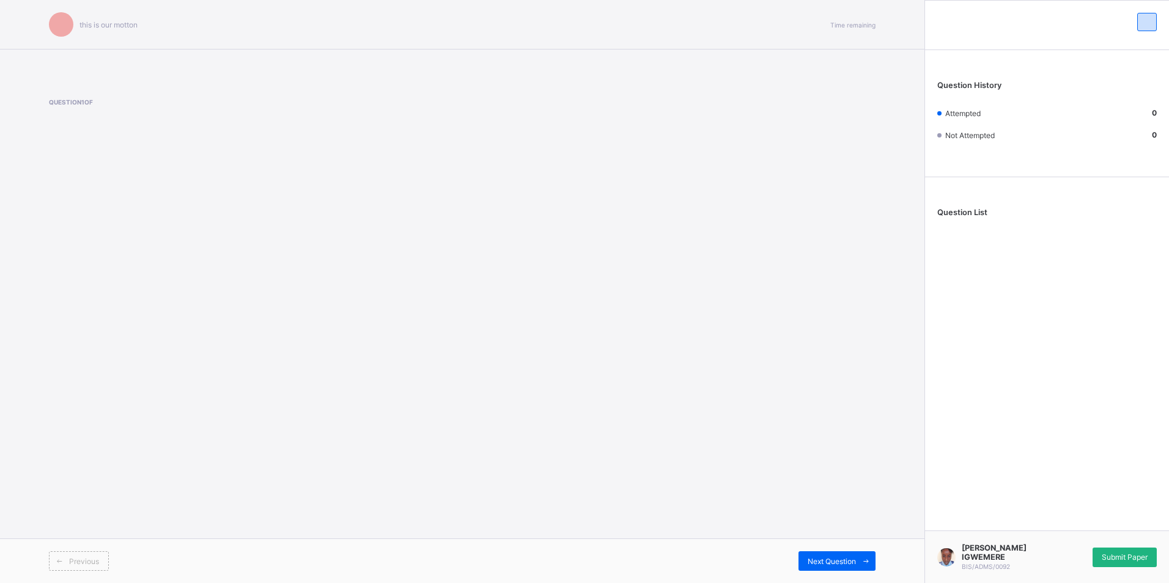
click at [1128, 548] on div "Submit Paper" at bounding box center [1125, 558] width 64 height 20
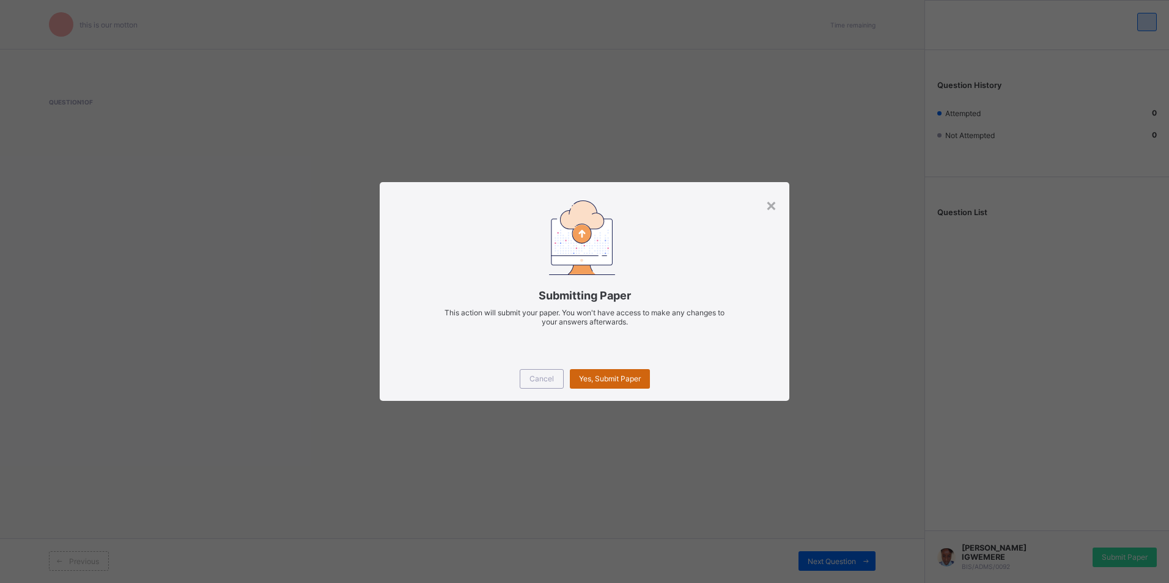
click at [619, 380] on span "Yes, Submit Paper" at bounding box center [610, 378] width 62 height 9
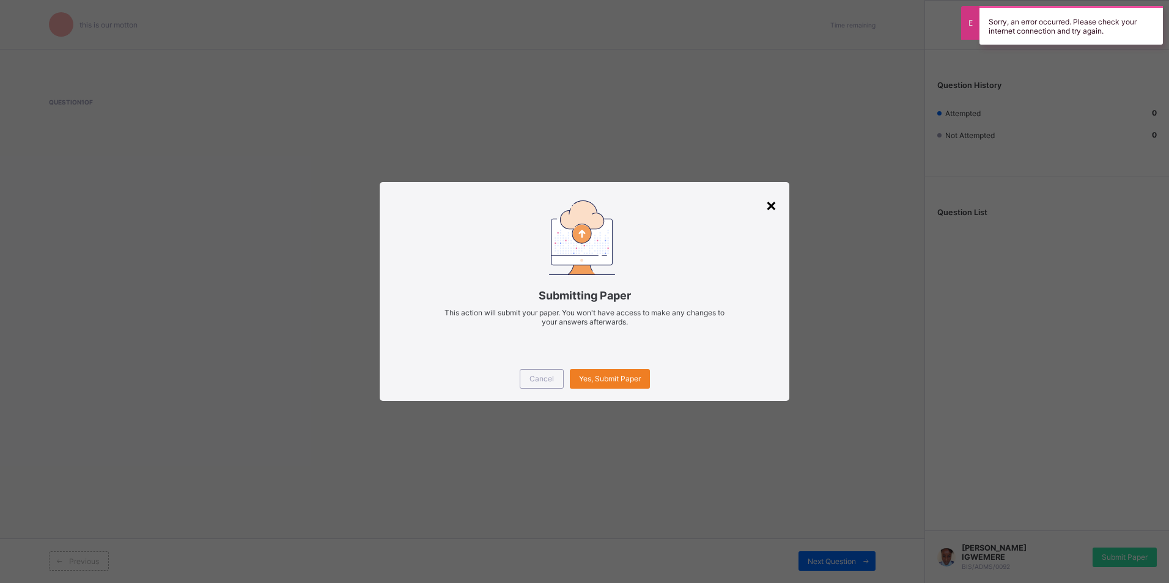
click at [767, 205] on div "×" at bounding box center [771, 204] width 12 height 21
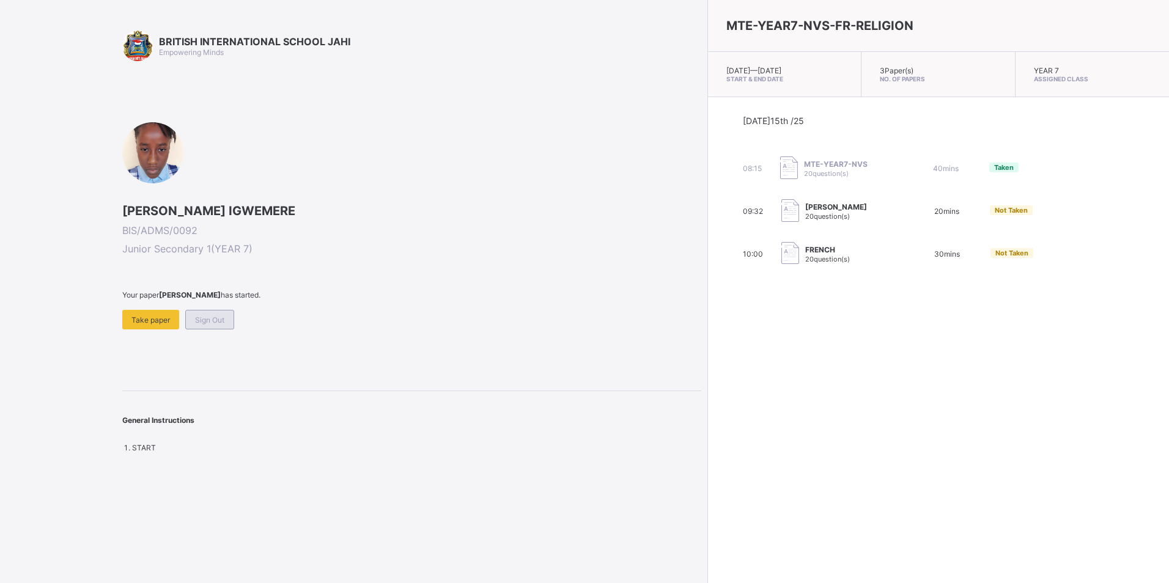
click at [215, 325] on div "Sign Out" at bounding box center [209, 320] width 49 height 20
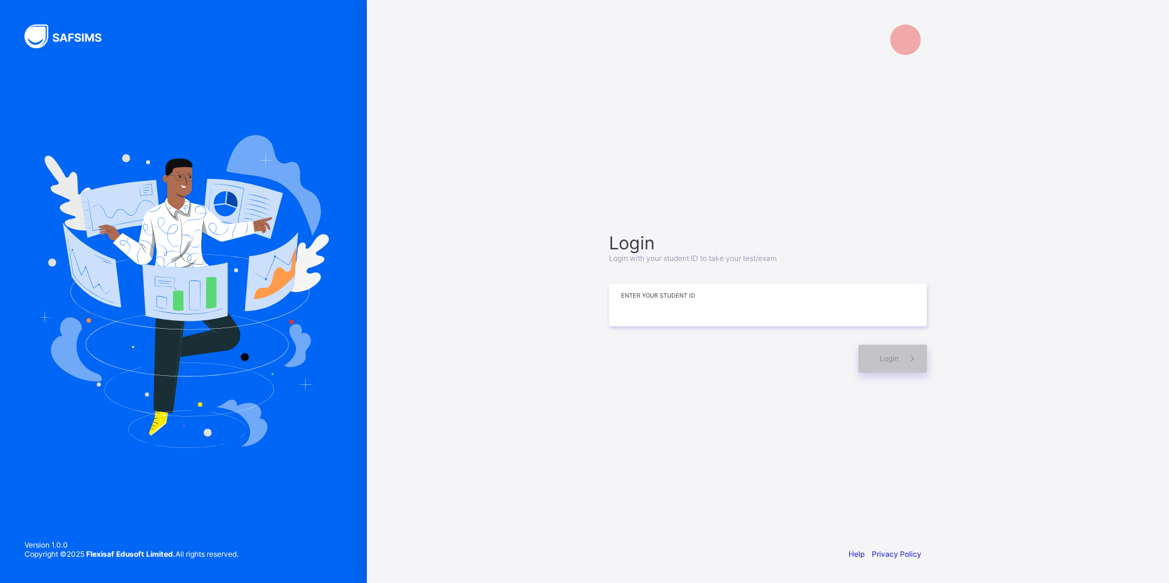
click at [743, 291] on input at bounding box center [768, 305] width 318 height 43
type input "**********"
drag, startPoint x: 902, startPoint y: 360, endPoint x: 884, endPoint y: 353, distance: 19.5
click at [902, 360] on span at bounding box center [913, 359] width 28 height 28
click at [860, 350] on div "Login" at bounding box center [892, 359] width 68 height 28
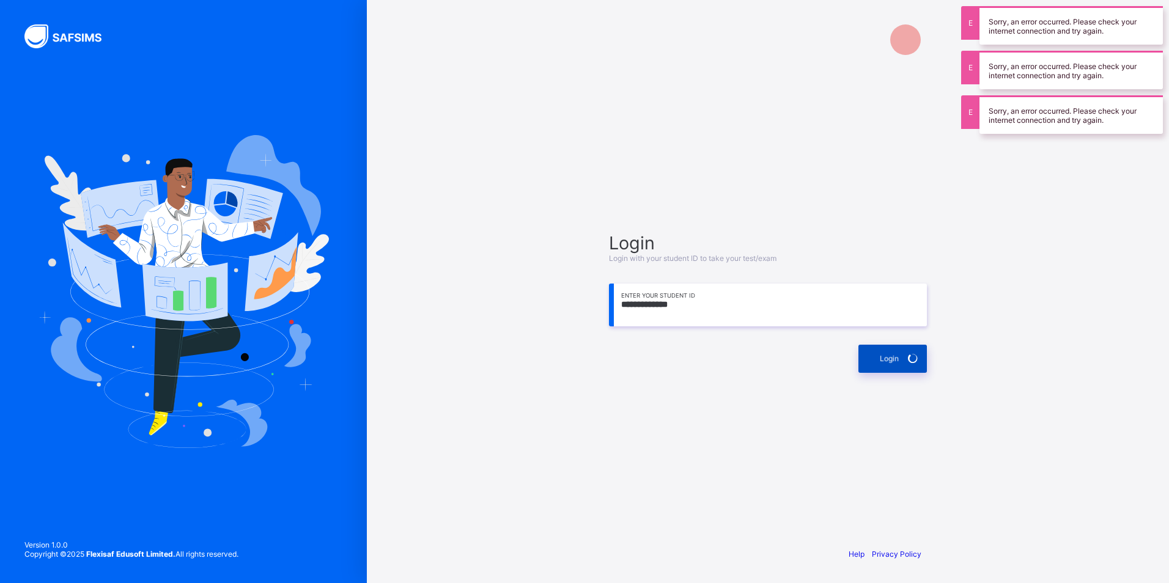
click at [882, 366] on div "Login" at bounding box center [892, 359] width 68 height 28
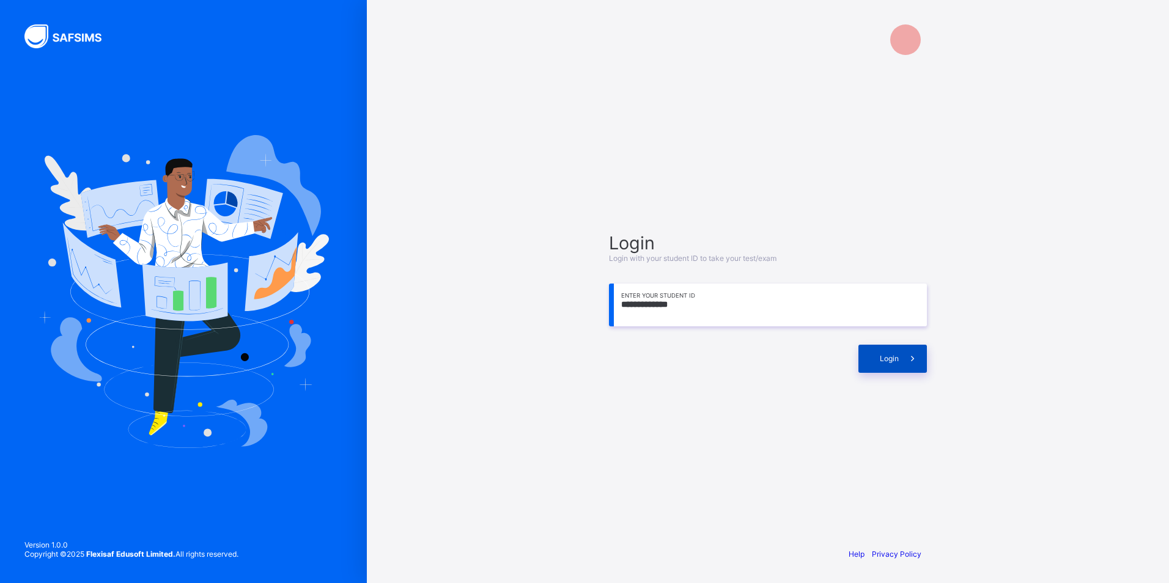
click at [877, 363] on div "Login" at bounding box center [892, 359] width 68 height 28
click at [879, 358] on div "Login" at bounding box center [892, 359] width 68 height 28
click at [916, 360] on icon at bounding box center [912, 358] width 13 height 12
click at [883, 353] on div "Login" at bounding box center [892, 359] width 68 height 28
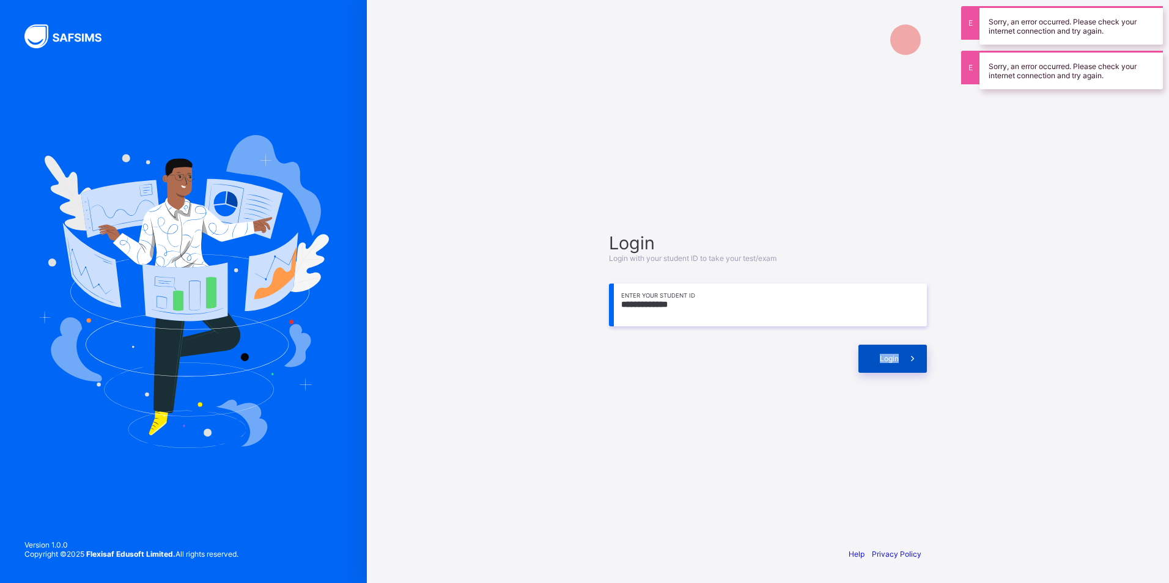
click at [883, 353] on div "Login" at bounding box center [892, 359] width 68 height 28
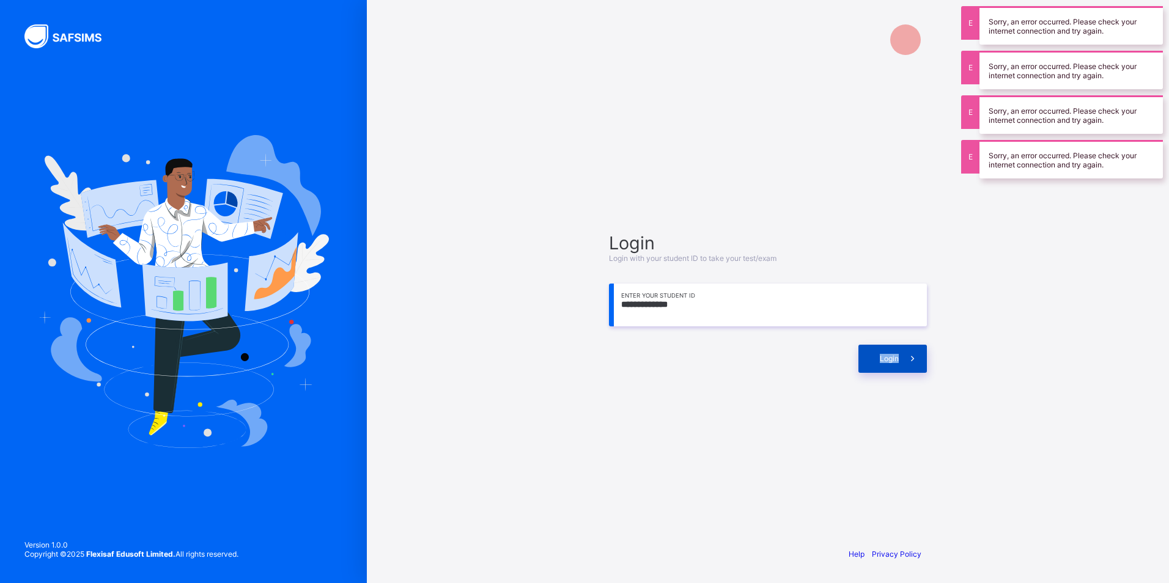
click at [883, 353] on div "Login" at bounding box center [892, 359] width 68 height 28
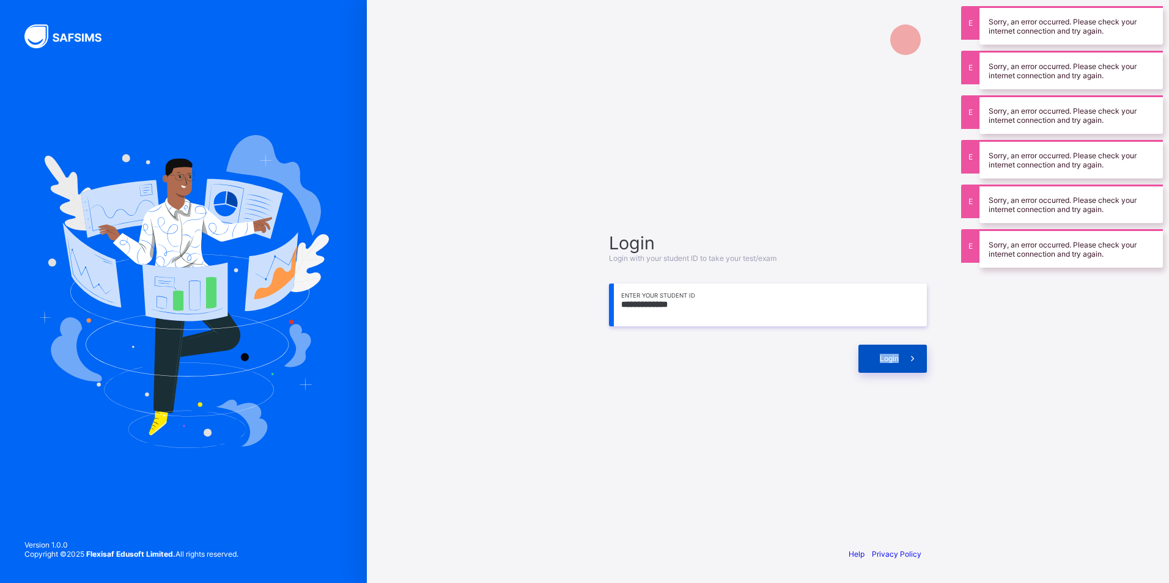
click at [881, 353] on div "Login" at bounding box center [892, 359] width 68 height 28
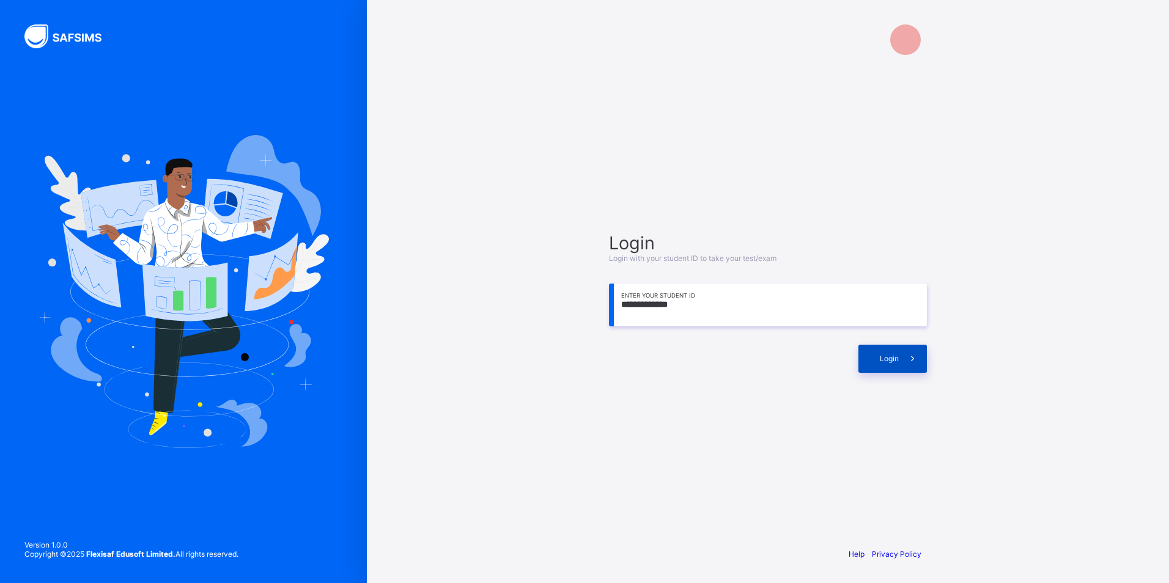
click at [894, 368] on div "Login" at bounding box center [892, 359] width 68 height 28
click at [918, 360] on div "Login" at bounding box center [892, 359] width 68 height 28
click at [918, 360] on icon at bounding box center [912, 358] width 13 height 12
click at [918, 360] on icon at bounding box center [912, 358] width 17 height 17
click at [915, 357] on icon at bounding box center [912, 358] width 13 height 12
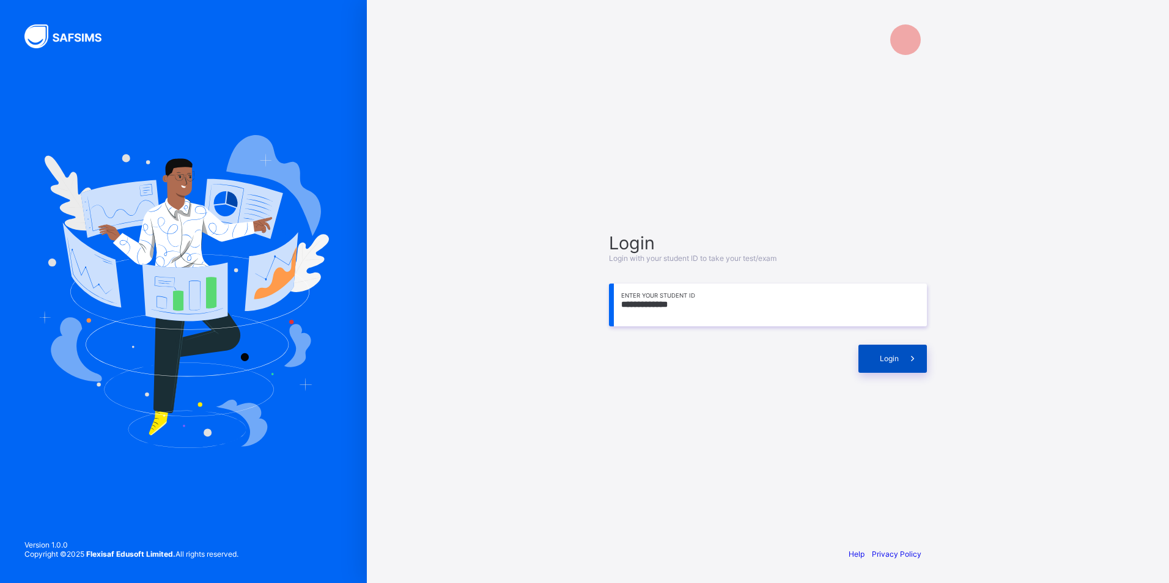
click at [898, 356] on span "Login" at bounding box center [889, 358] width 19 height 9
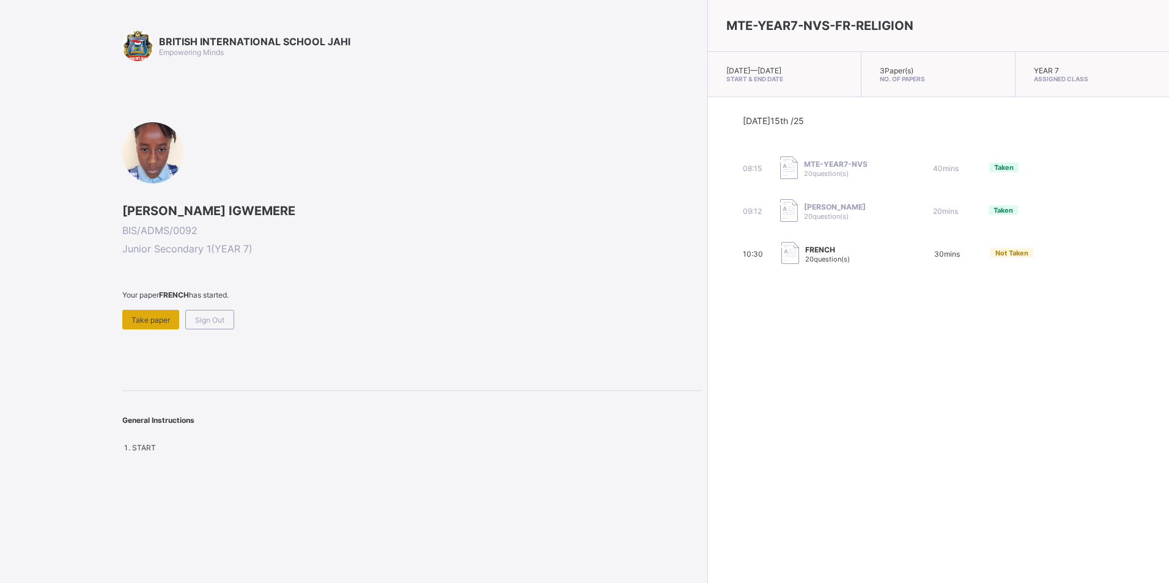
click at [132, 324] on span "Take paper" at bounding box center [150, 319] width 39 height 9
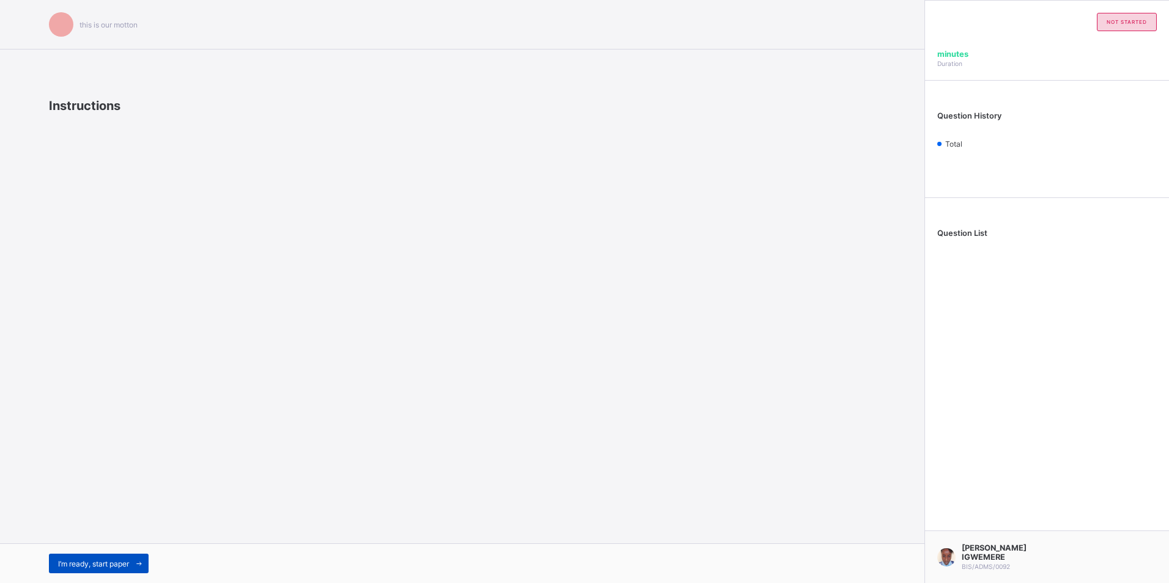
click at [141, 561] on icon at bounding box center [139, 564] width 9 height 8
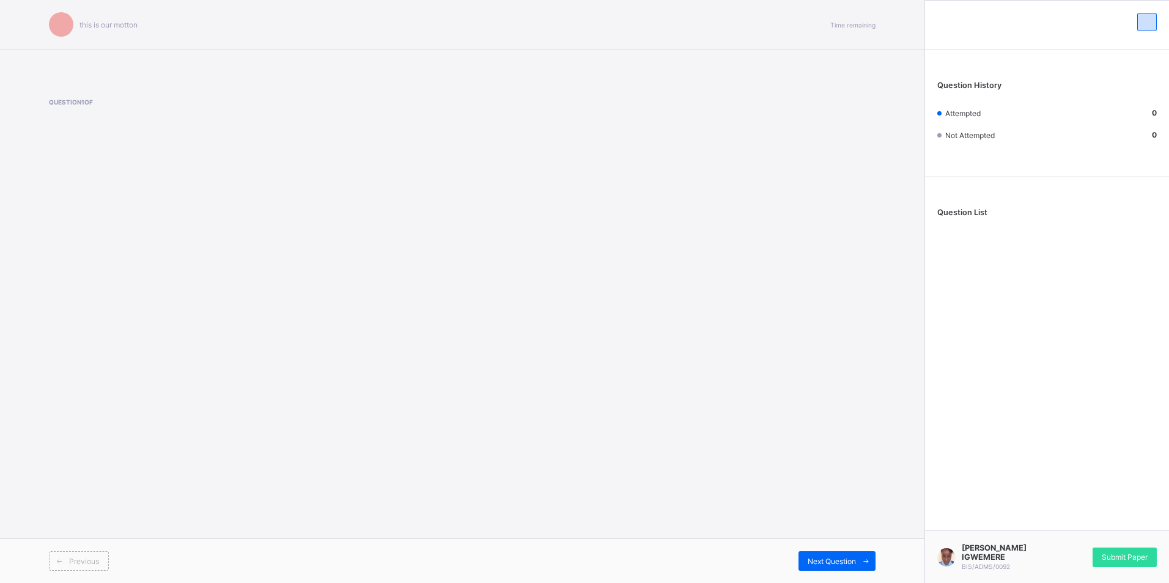
drag, startPoint x: 159, startPoint y: 332, endPoint x: 199, endPoint y: 244, distance: 96.8
click at [182, 281] on div "this is our [PERSON_NAME] Time remaining Question 1 of Previous Next Question" at bounding box center [462, 291] width 924 height 583
drag, startPoint x: 342, startPoint y: 91, endPoint x: 467, endPoint y: 215, distance: 176.0
click at [467, 215] on div "this is our [PERSON_NAME] Time remaining Question 1 of Previous Next Question" at bounding box center [462, 291] width 924 height 583
drag, startPoint x: 357, startPoint y: 264, endPoint x: 337, endPoint y: 235, distance: 35.1
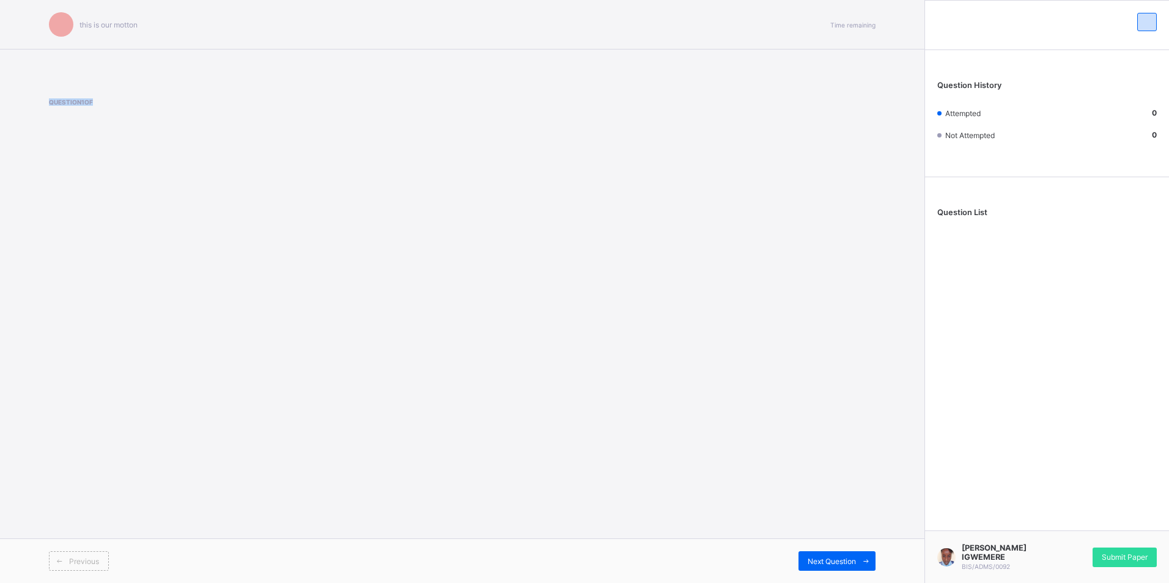
click at [358, 264] on div "this is our [PERSON_NAME] Time remaining Question 1 of Previous Next Question" at bounding box center [462, 291] width 924 height 583
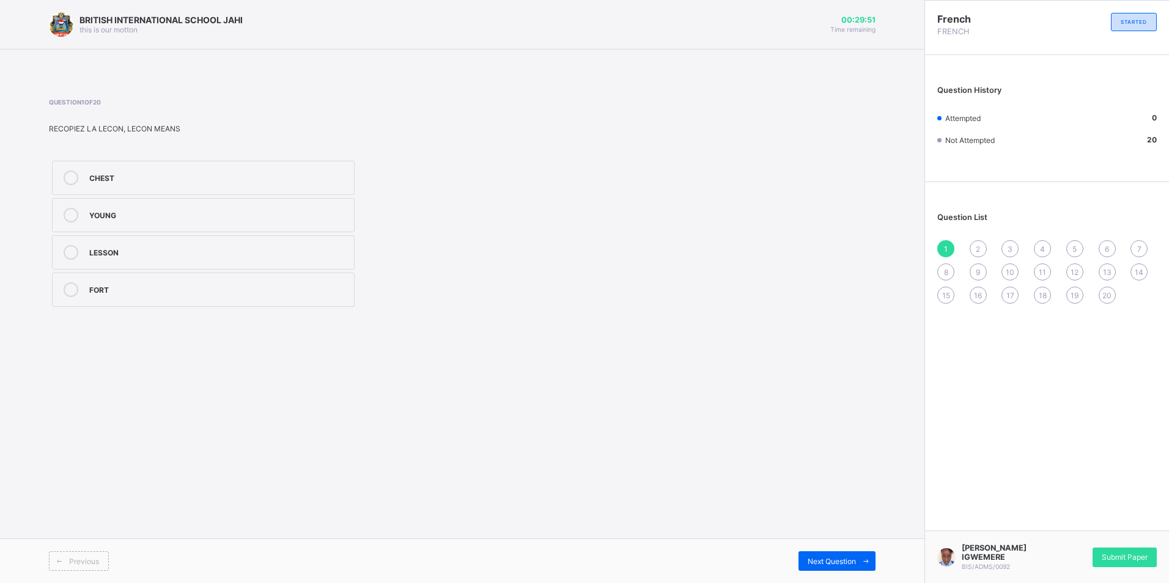
click at [91, 263] on label "LESSON" at bounding box center [203, 252] width 303 height 34
click at [821, 569] on div "Next Question" at bounding box center [836, 561] width 77 height 20
click at [946, 251] on span "1" at bounding box center [946, 249] width 4 height 9
click at [141, 255] on div "LESSON" at bounding box center [218, 251] width 259 height 12
click at [977, 240] on div "Question List 1 2 3 4 5 6 7 8 9 10 11 12 13 14 15 16 17 18 19 20" at bounding box center [1047, 252] width 244 height 128
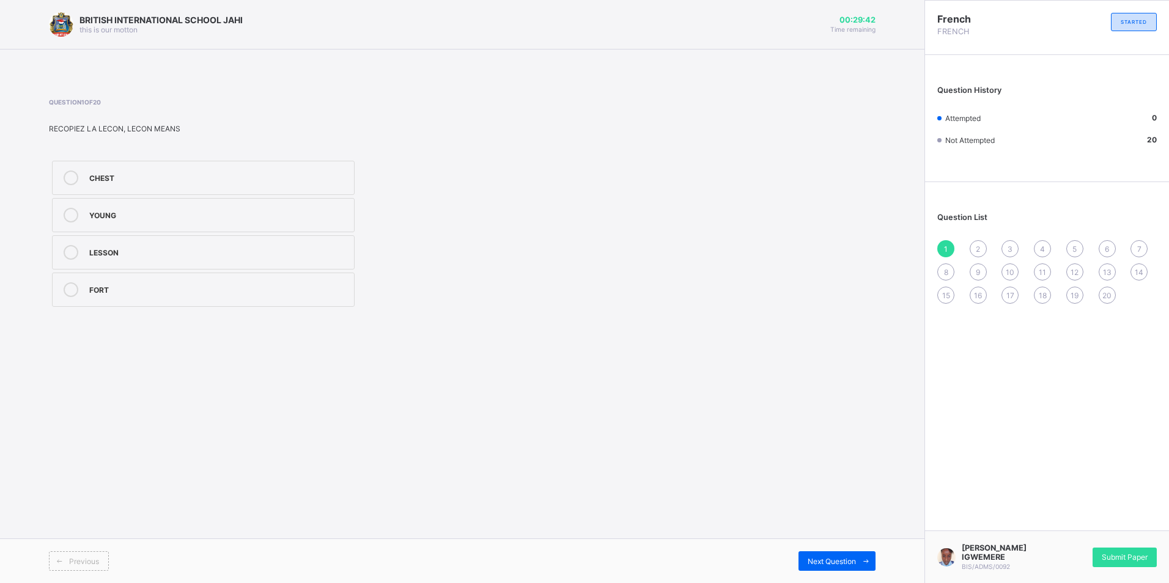
click at [971, 243] on div "1 2 3 4 5 6 7 8 9 10 11 12 13 14 15 16 17 18 19 20" at bounding box center [1046, 272] width 219 height 64
click at [976, 245] on span "2" at bounding box center [978, 249] width 4 height 9
click at [940, 242] on div "1 2 3 4 5 6 7 8 9 10 11 12 13 14 15 16 17 18 19 20" at bounding box center [1046, 272] width 219 height 64
click at [1011, 247] on span "3" at bounding box center [1010, 249] width 5 height 9
click at [1042, 249] on span "4" at bounding box center [1042, 249] width 5 height 9
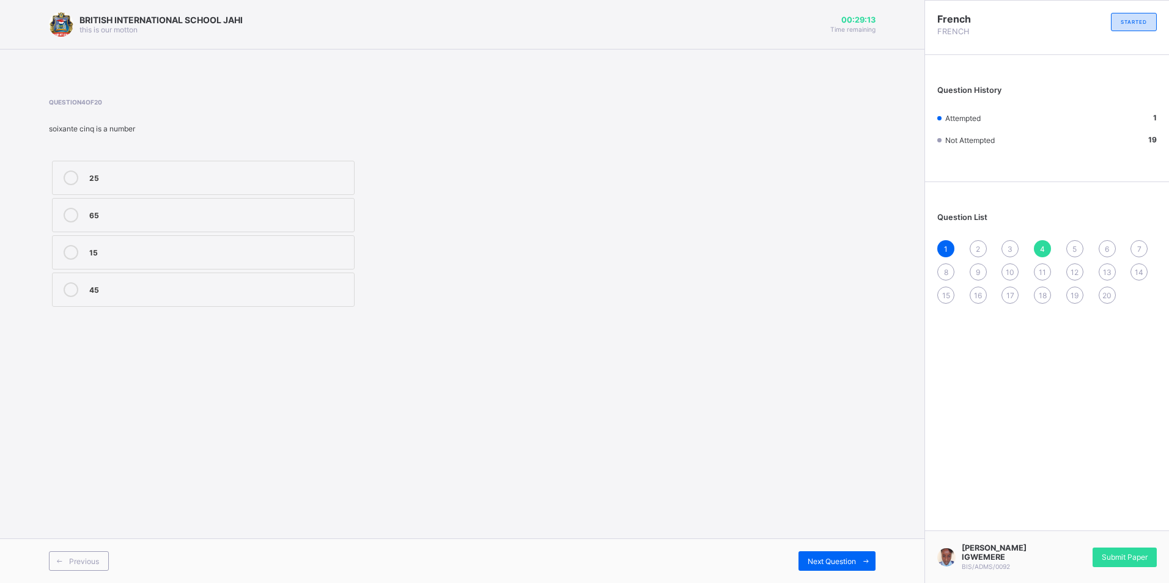
click at [107, 215] on div "65" at bounding box center [218, 214] width 259 height 12
click at [1069, 243] on div "5" at bounding box center [1074, 248] width 17 height 17
click at [85, 286] on label "50" at bounding box center [203, 290] width 303 height 34
click at [1047, 250] on div "4" at bounding box center [1042, 248] width 17 height 17
click at [105, 212] on div "65" at bounding box center [218, 214] width 259 height 12
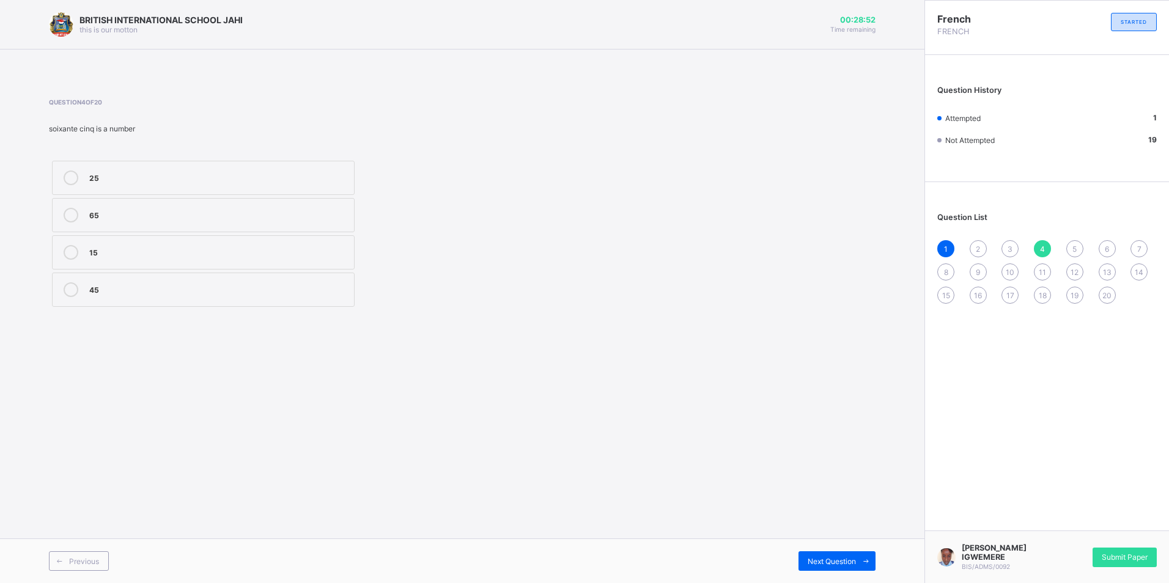
click at [1070, 240] on div "1 2 3 4 5 6 7 8 9 10 11 12 13 14 15 16 17 18 19 20" at bounding box center [1046, 272] width 219 height 64
click at [1070, 246] on div "5" at bounding box center [1074, 248] width 17 height 17
drag, startPoint x: 1054, startPoint y: 594, endPoint x: 1057, endPoint y: 614, distance: 20.4
drag, startPoint x: 1057, startPoint y: 614, endPoint x: 825, endPoint y: 286, distance: 402.4
click at [811, 300] on div "Question 5 of 20 cinquante is a number 90 60 20 50" at bounding box center [462, 204] width 827 height 212
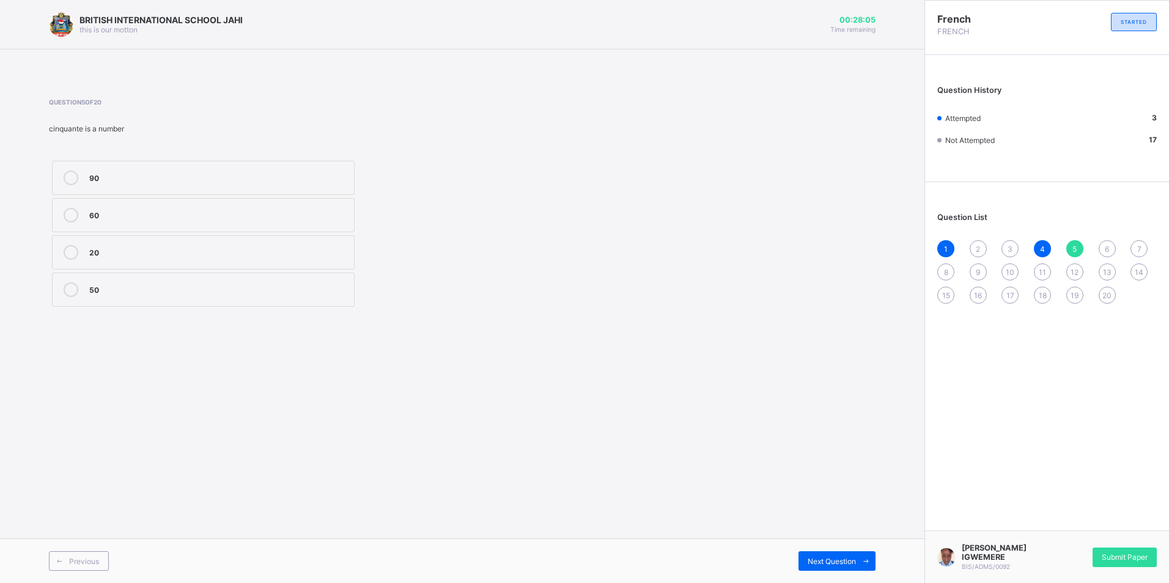
drag, startPoint x: 542, startPoint y: 206, endPoint x: 418, endPoint y: 196, distance: 124.5
click at [541, 206] on div "90 60 20 50" at bounding box center [306, 234] width 515 height 152
click at [92, 292] on div "50" at bounding box center [218, 288] width 259 height 12
click at [1097, 242] on div "1 2 3 4 5 6 7 8 9 10 11 12 13 14 15 16 17 18 19 20" at bounding box center [1046, 272] width 219 height 64
click at [1105, 243] on div "6" at bounding box center [1107, 248] width 17 height 17
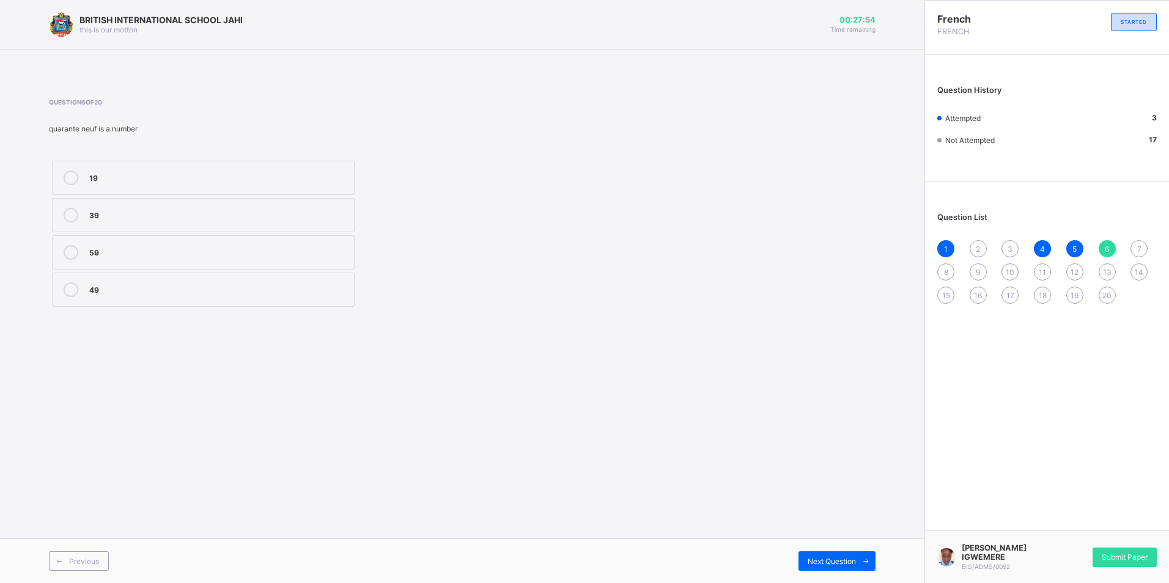
click at [134, 294] on div "49" at bounding box center [218, 288] width 259 height 12
click at [1143, 254] on div "7" at bounding box center [1138, 248] width 17 height 17
click at [1109, 249] on span "6" at bounding box center [1107, 249] width 4 height 9
drag, startPoint x: 110, startPoint y: 292, endPoint x: 133, endPoint y: 297, distance: 23.9
click at [118, 297] on div "49" at bounding box center [218, 289] width 259 height 15
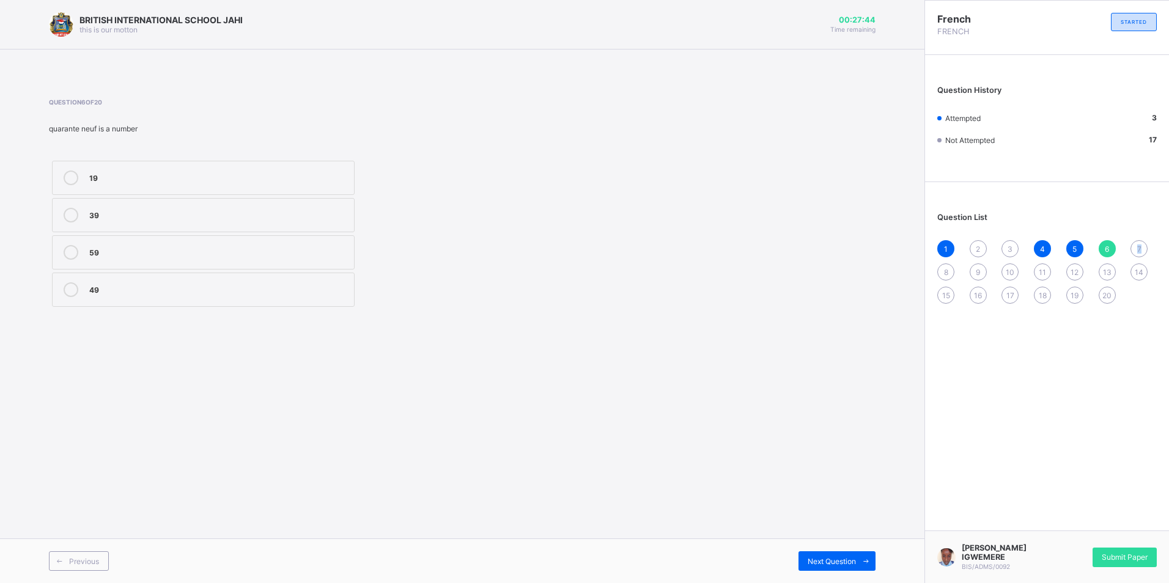
click at [1140, 249] on span "7" at bounding box center [1139, 249] width 4 height 9
click at [121, 285] on div "30" at bounding box center [218, 288] width 259 height 12
click at [816, 561] on span "Next Question" at bounding box center [832, 561] width 48 height 9
drag, startPoint x: 143, startPoint y: 209, endPoint x: 139, endPoint y: 248, distance: 38.7
click at [139, 248] on div "BON BONNE NUIT BONSOIR BOJOUR" at bounding box center [203, 234] width 309 height 152
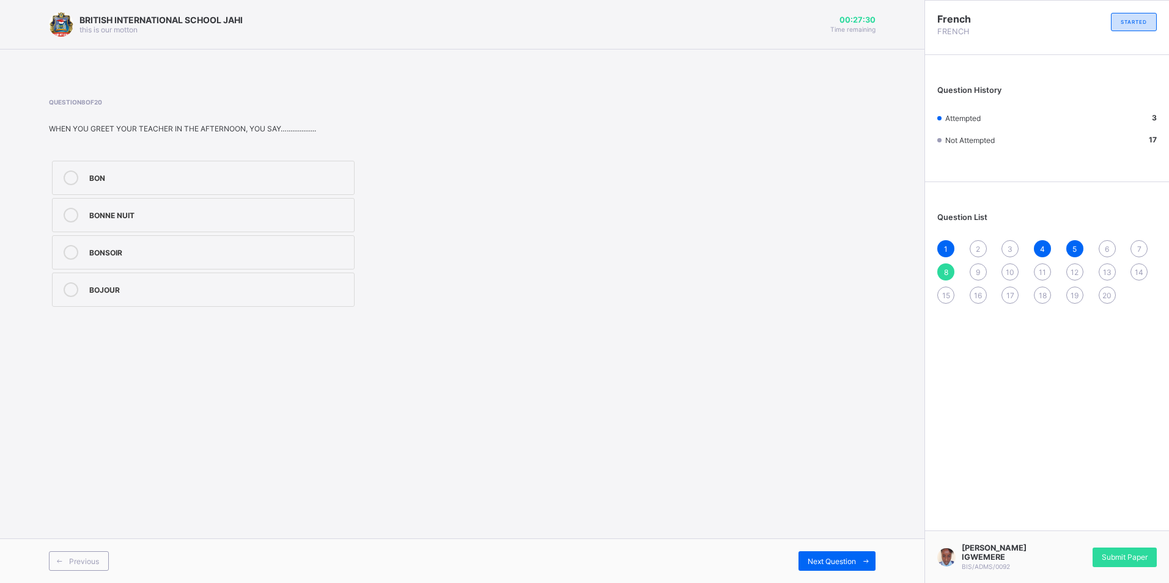
click at [142, 250] on div "BONSOIR" at bounding box center [218, 251] width 259 height 12
click at [855, 561] on span "Next Question" at bounding box center [832, 561] width 48 height 9
drag, startPoint x: 758, startPoint y: 299, endPoint x: 736, endPoint y: 298, distance: 22.0
click at [758, 309] on div "Question 9 of 20 WHEN YOU GREET YOUR TEACHER IN THE MORNING , YOU SAY….........…" at bounding box center [462, 204] width 827 height 212
click at [115, 176] on div "BONJOUR" at bounding box center [218, 177] width 259 height 12
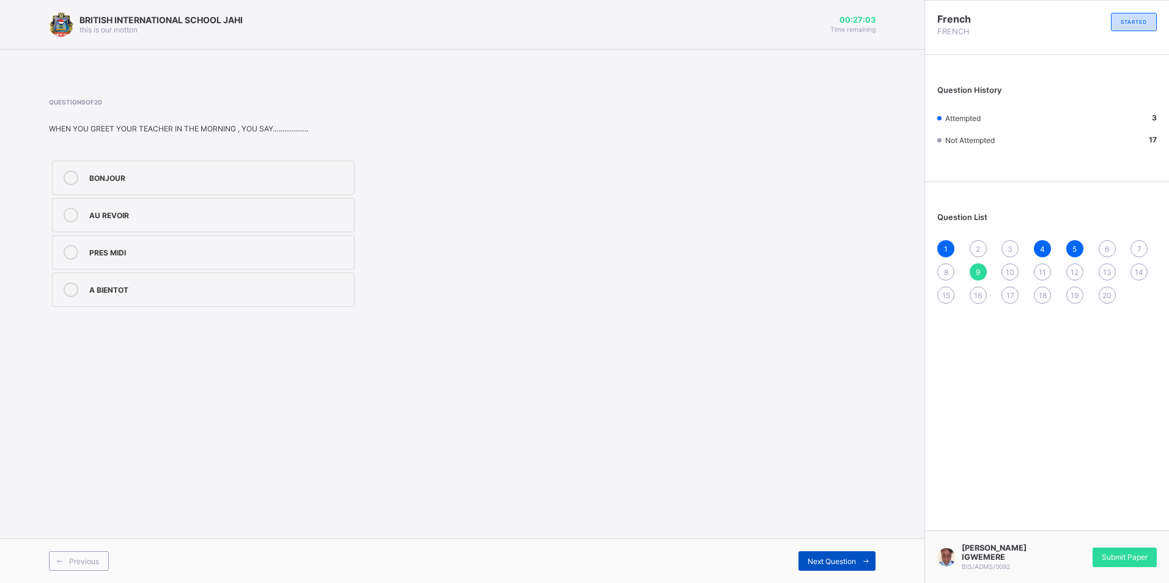
click at [835, 561] on span "Next Question" at bounding box center [832, 561] width 48 height 9
click at [139, 304] on label "20" at bounding box center [203, 290] width 303 height 34
click at [974, 238] on div "Question List 1 2 3 4 5 6 7 8 9 10 11 12 13 14 15 16 17 18 19 20" at bounding box center [1047, 252] width 244 height 128
click at [972, 246] on div "2" at bounding box center [978, 248] width 17 height 17
click at [142, 251] on div "open the notebook" at bounding box center [218, 251] width 259 height 12
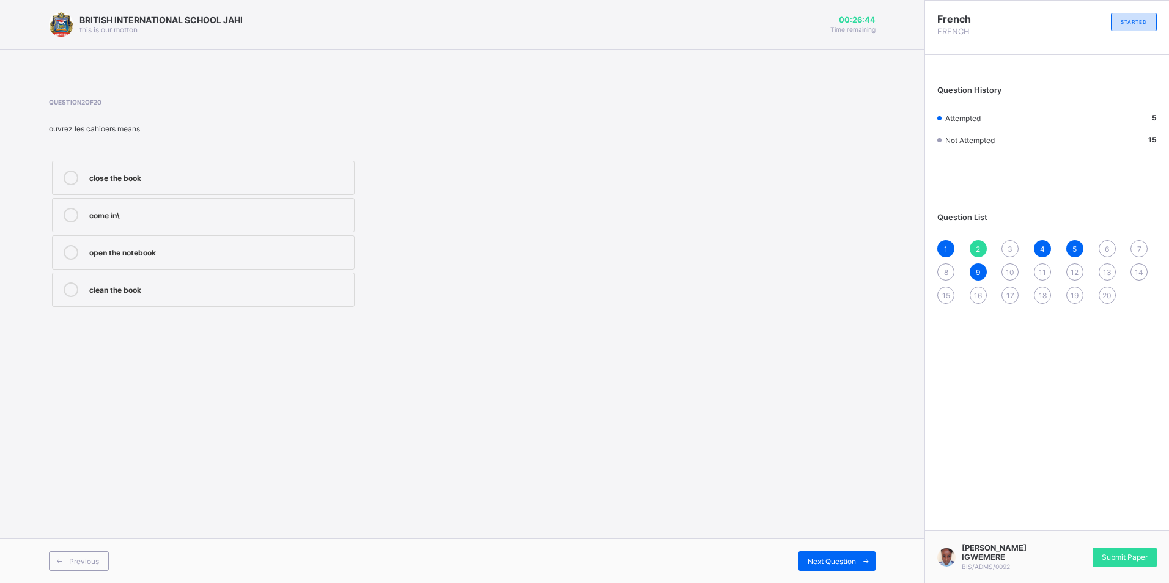
click at [998, 245] on div "1 2 3 4 5 6 7 8 9 10 11 12 13 14 15 16 17 18 19 20" at bounding box center [1046, 272] width 219 height 64
drag, startPoint x: 1007, startPoint y: 241, endPoint x: 1012, endPoint y: 254, distance: 13.7
click at [1011, 252] on div "3" at bounding box center [1009, 248] width 17 height 17
click at [88, 180] on label "copy the note" at bounding box center [203, 178] width 303 height 34
click at [1101, 243] on div "6" at bounding box center [1107, 248] width 17 height 17
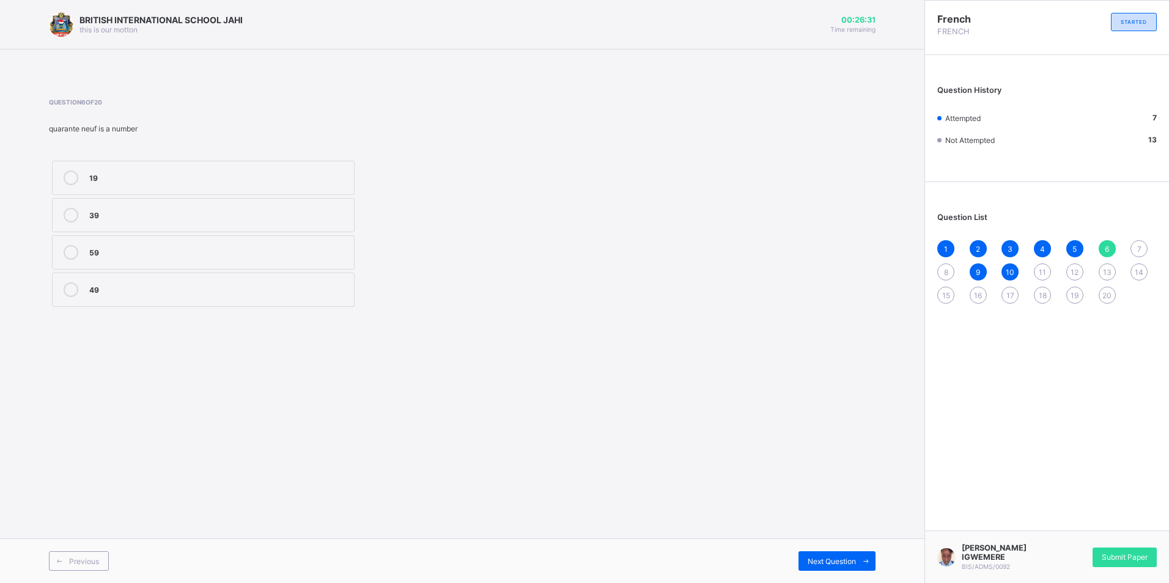
click at [112, 282] on label "49" at bounding box center [203, 290] width 303 height 34
click at [1129, 250] on div "1 2 3 4 5 6 7 8 9 10 11 12 13 14 15 16 17 18 19 20" at bounding box center [1046, 272] width 219 height 64
click at [1137, 248] on span "7" at bounding box center [1139, 249] width 4 height 9
click at [186, 292] on div "30" at bounding box center [218, 288] width 259 height 12
click at [939, 269] on div "8" at bounding box center [945, 272] width 17 height 17
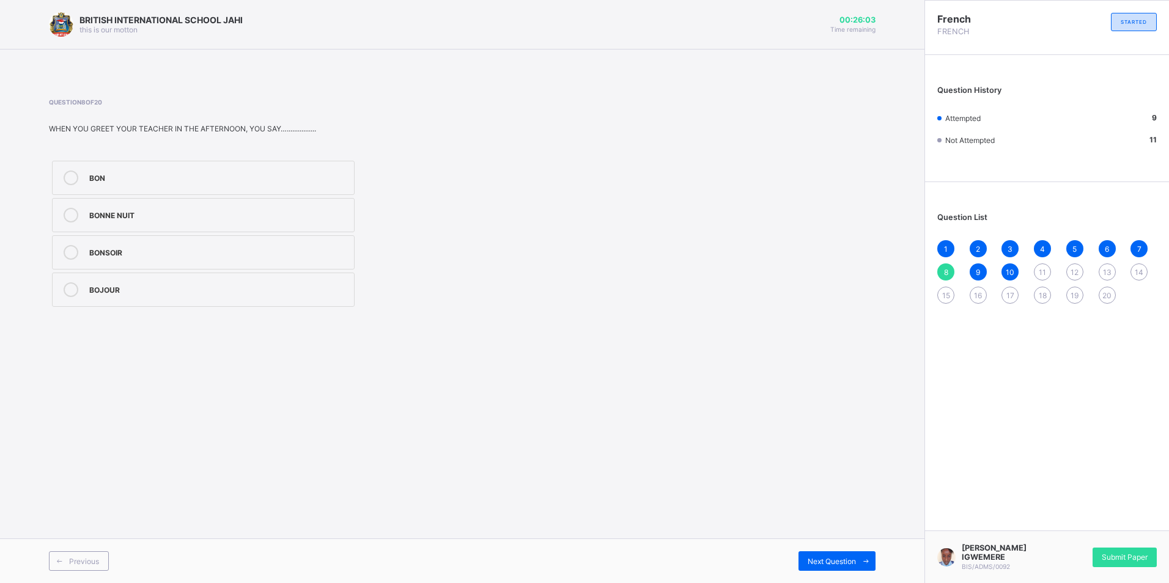
click at [128, 242] on label "BONSOIR" at bounding box center [203, 252] width 303 height 34
click at [1041, 268] on span "11" at bounding box center [1042, 272] width 7 height 9
click at [73, 183] on icon at bounding box center [71, 178] width 15 height 15
click at [1082, 274] on div "12" at bounding box center [1074, 272] width 17 height 17
drag, startPoint x: 92, startPoint y: 166, endPoint x: 111, endPoint y: 171, distance: 19.6
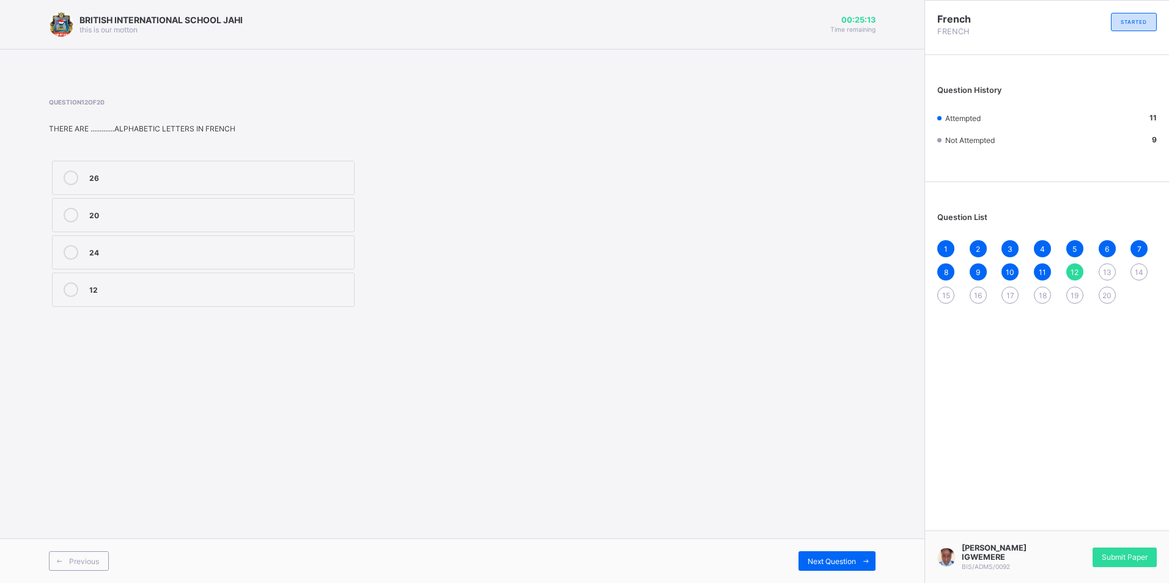
click at [92, 167] on label "26" at bounding box center [203, 178] width 303 height 34
click at [1109, 270] on span "13" at bounding box center [1107, 272] width 9 height 9
click at [107, 214] on div "X" at bounding box center [218, 214] width 259 height 12
click at [1138, 267] on div "14" at bounding box center [1138, 272] width 17 height 17
click at [121, 240] on label "H" at bounding box center [203, 252] width 303 height 34
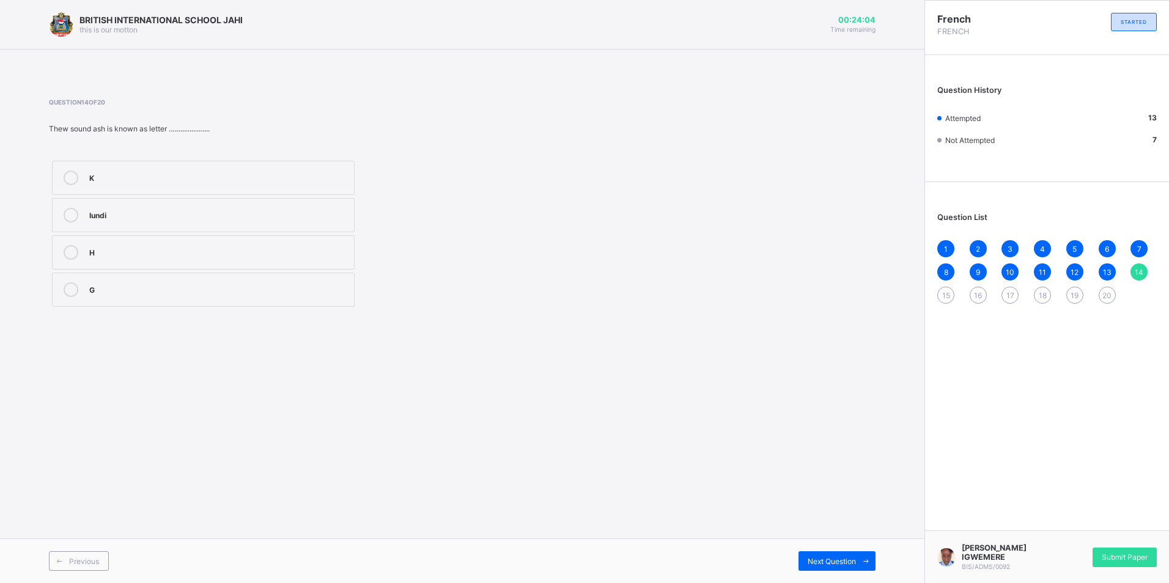
click at [942, 295] on span "15" at bounding box center [946, 295] width 8 height 9
drag, startPoint x: 134, startPoint y: 174, endPoint x: 110, endPoint y: 179, distance: 24.3
click at [129, 183] on div "bonne nuit" at bounding box center [218, 178] width 259 height 15
click at [978, 294] on span "16" at bounding box center [978, 295] width 8 height 9
click at [131, 256] on div "Ami" at bounding box center [218, 251] width 259 height 12
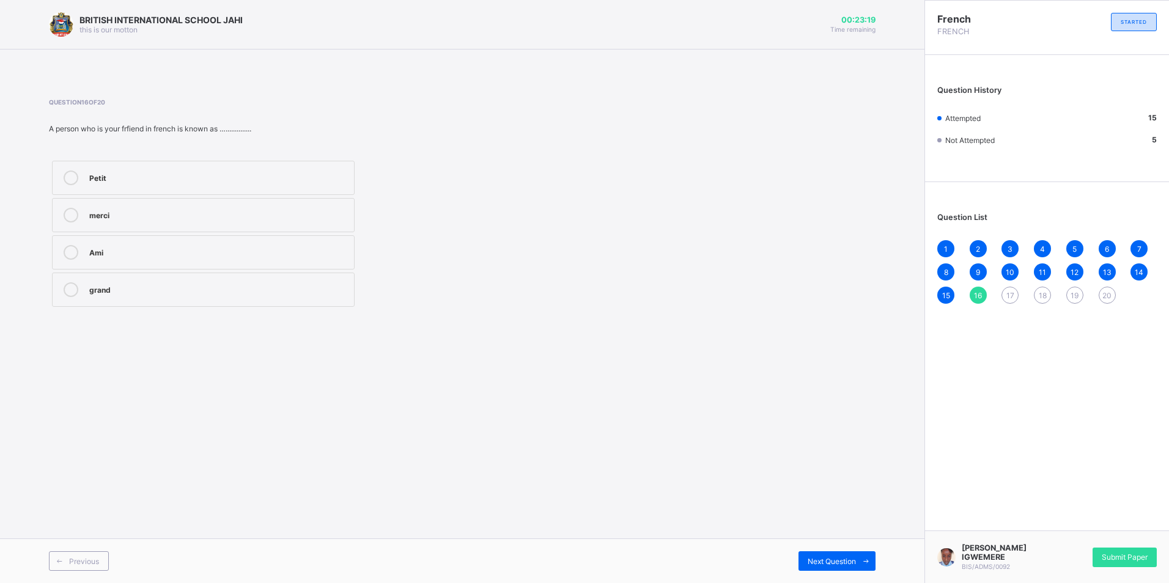
click at [1007, 292] on div "17" at bounding box center [1009, 295] width 17 height 17
click at [147, 169] on label "Banquier" at bounding box center [203, 178] width 303 height 34
click at [1042, 289] on div "18" at bounding box center [1042, 295] width 17 height 17
click at [245, 170] on label "Y" at bounding box center [203, 178] width 303 height 34
click at [974, 299] on span "16" at bounding box center [978, 295] width 8 height 9
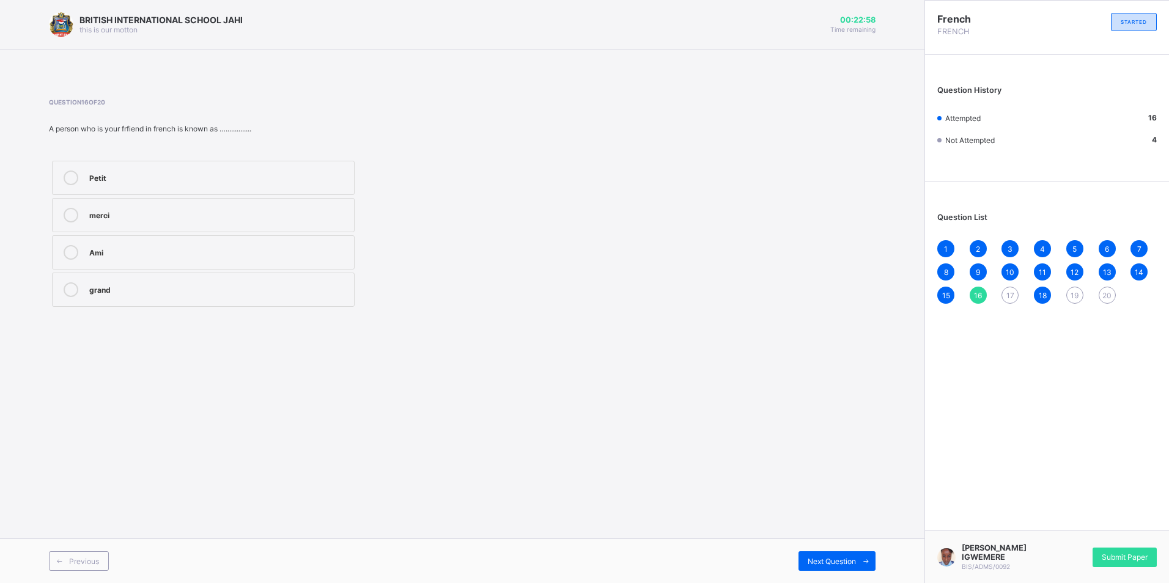
click at [142, 256] on div "Ami" at bounding box center [218, 251] width 259 height 12
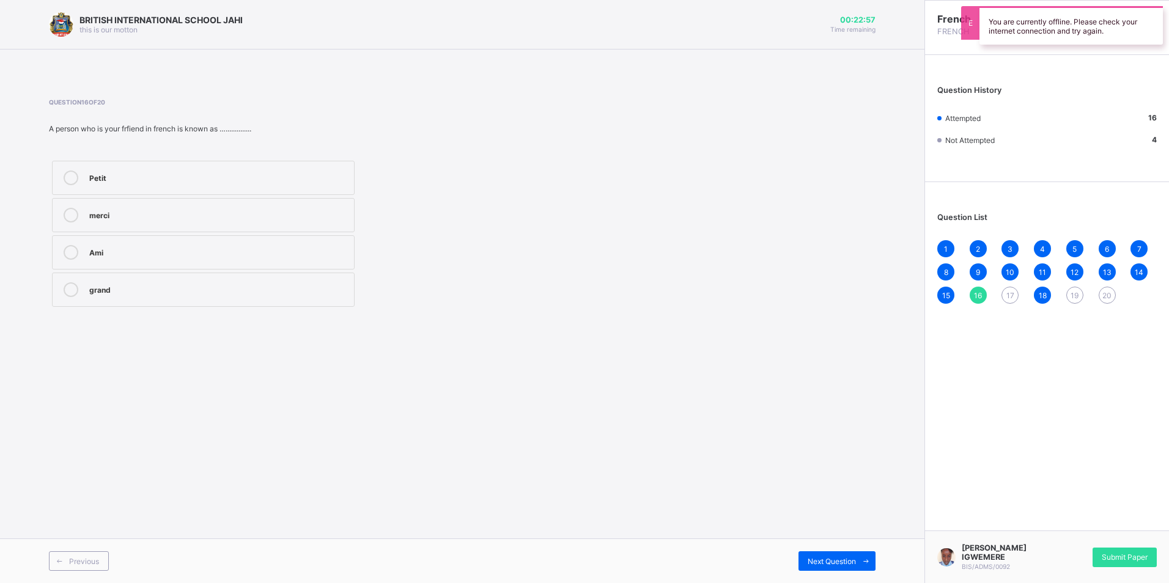
click at [1011, 292] on span "17" at bounding box center [1010, 295] width 8 height 9
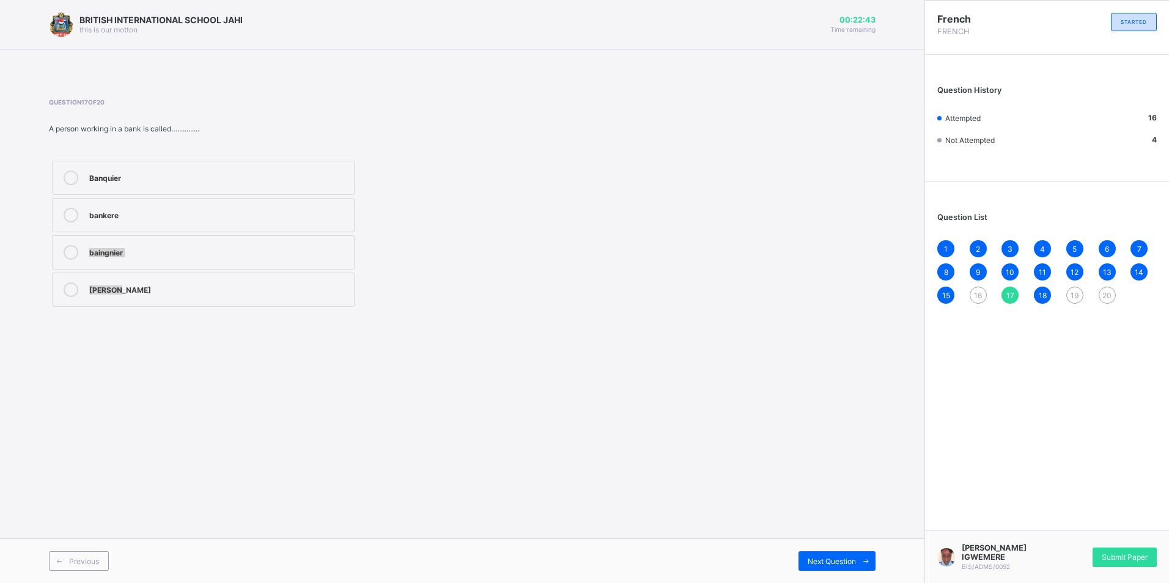
drag, startPoint x: 518, startPoint y: 210, endPoint x: 549, endPoint y: 311, distance: 105.4
click at [549, 311] on div "Question 17 of 20 A person working in a bank is called…............ Banquier ba…" at bounding box center [462, 204] width 827 height 248
click at [97, 172] on div "Banquier" at bounding box center [218, 177] width 259 height 12
click at [983, 295] on div "16" at bounding box center [978, 295] width 17 height 17
click at [107, 251] on div "Ami" at bounding box center [218, 251] width 259 height 12
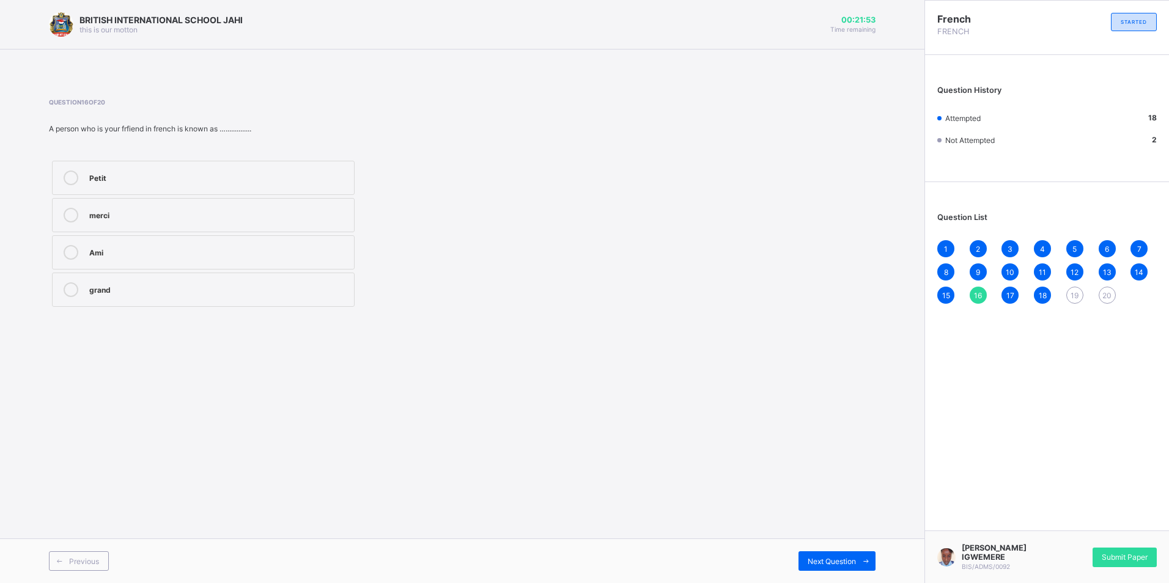
click at [1071, 293] on span "19" at bounding box center [1075, 295] width 8 height 9
click at [128, 182] on div "Mali" at bounding box center [218, 177] width 259 height 12
click at [1105, 292] on span "20" at bounding box center [1106, 295] width 9 height 9
click at [105, 213] on div "Aurévoir" at bounding box center [218, 214] width 259 height 12
click at [260, 217] on div "Aurévoir" at bounding box center [218, 214] width 259 height 12
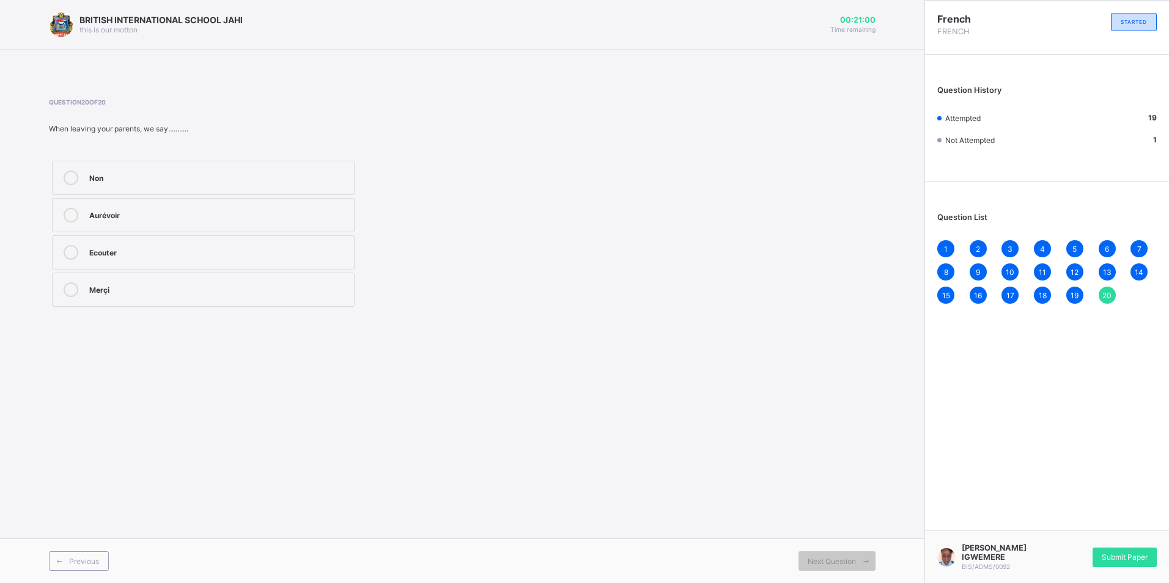
click at [973, 303] on div "1 2 3 4 5 6 7 8 9 10 11 12 13 14 15 16 17 18 19 20" at bounding box center [1046, 272] width 219 height 64
click at [978, 291] on span "16" at bounding box center [978, 295] width 8 height 9
click at [1109, 295] on span "20" at bounding box center [1106, 295] width 9 height 9
click at [112, 218] on div "Aurévoir" at bounding box center [218, 214] width 259 height 12
click at [1077, 289] on div "19" at bounding box center [1074, 295] width 17 height 17
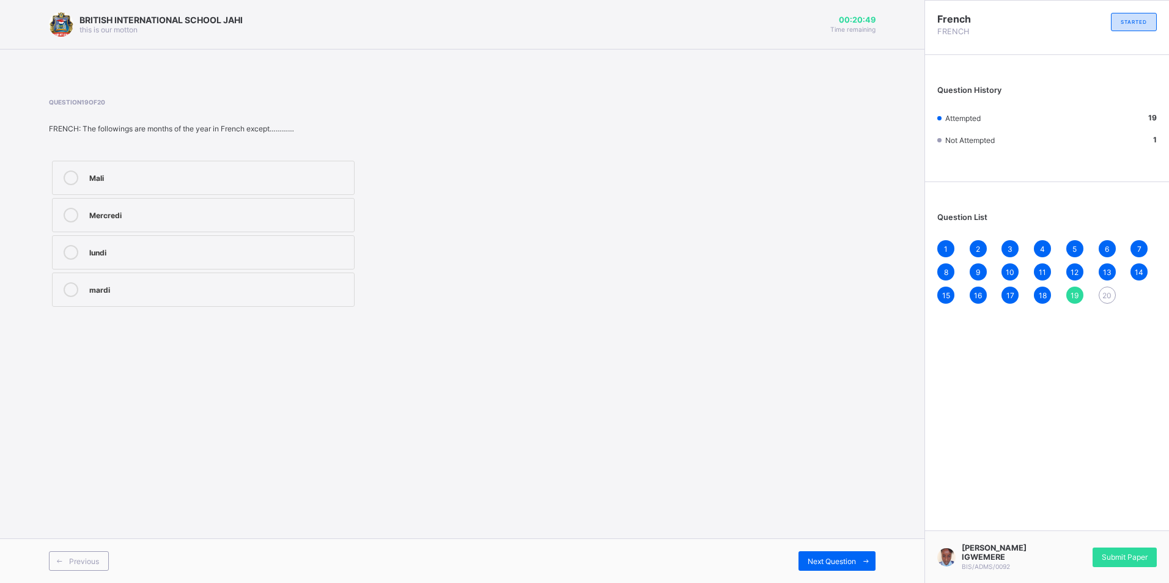
click at [1107, 288] on div "20" at bounding box center [1107, 295] width 17 height 17
click at [132, 221] on div "Aurévoir" at bounding box center [218, 215] width 259 height 15
click at [1022, 238] on div "Question List 1 2 3 4 5 6 7 8 9 10 11 12 13 14 15 16 17 18 19 20" at bounding box center [1047, 252] width 244 height 128
click at [1017, 241] on div "1 2 3 4 5 6 7 8 9 10 11 12 13 14 15 16 17 18 19 20" at bounding box center [1046, 272] width 219 height 64
click at [1037, 249] on div "4" at bounding box center [1042, 248] width 17 height 17
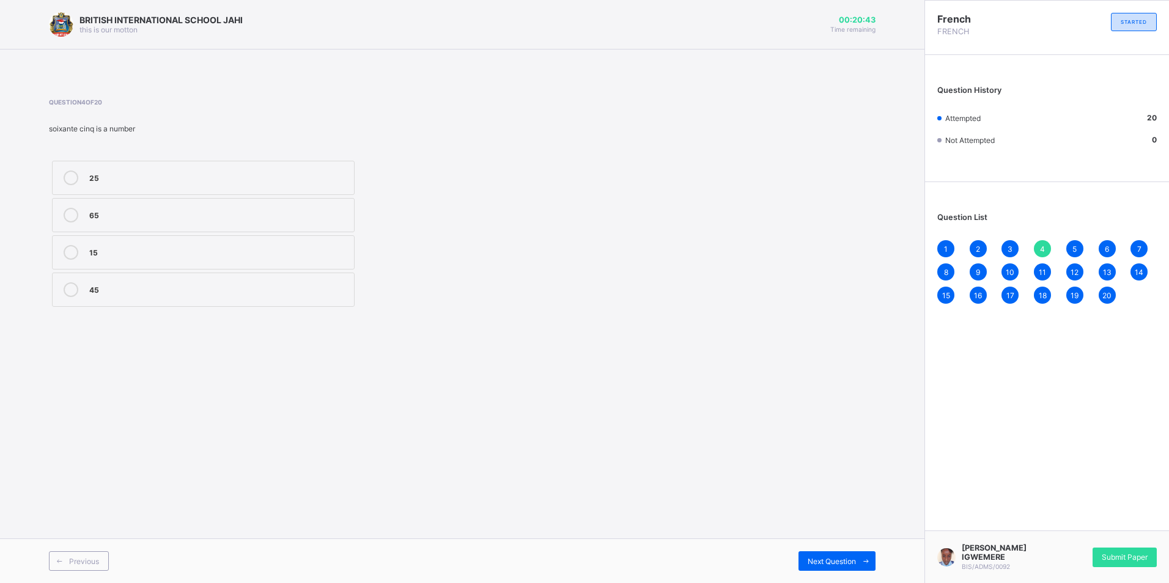
click at [1104, 298] on span "20" at bounding box center [1106, 295] width 9 height 9
click at [1038, 274] on div "11" at bounding box center [1042, 272] width 17 height 17
drag, startPoint x: 1102, startPoint y: 290, endPoint x: 1108, endPoint y: 295, distance: 8.3
click at [1102, 291] on div "1 2 3 4 5 6 7 8 9 10 11 12 13 14 15 16 17 18 19 20" at bounding box center [1046, 272] width 219 height 64
click at [1108, 293] on span "20" at bounding box center [1106, 295] width 9 height 9
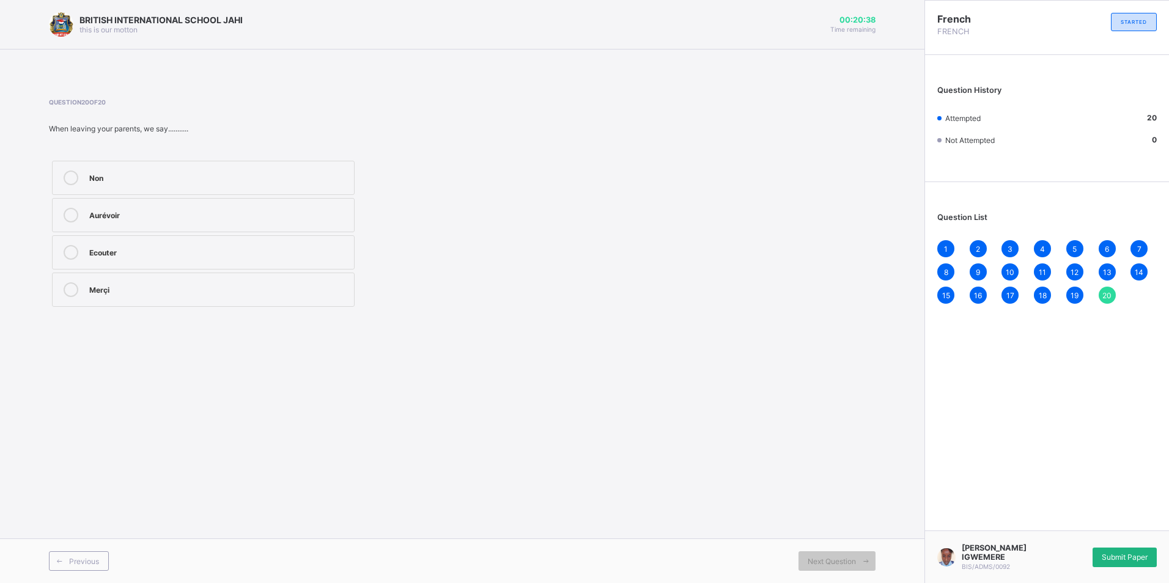
click at [1133, 553] on span "Submit Paper" at bounding box center [1125, 557] width 46 height 9
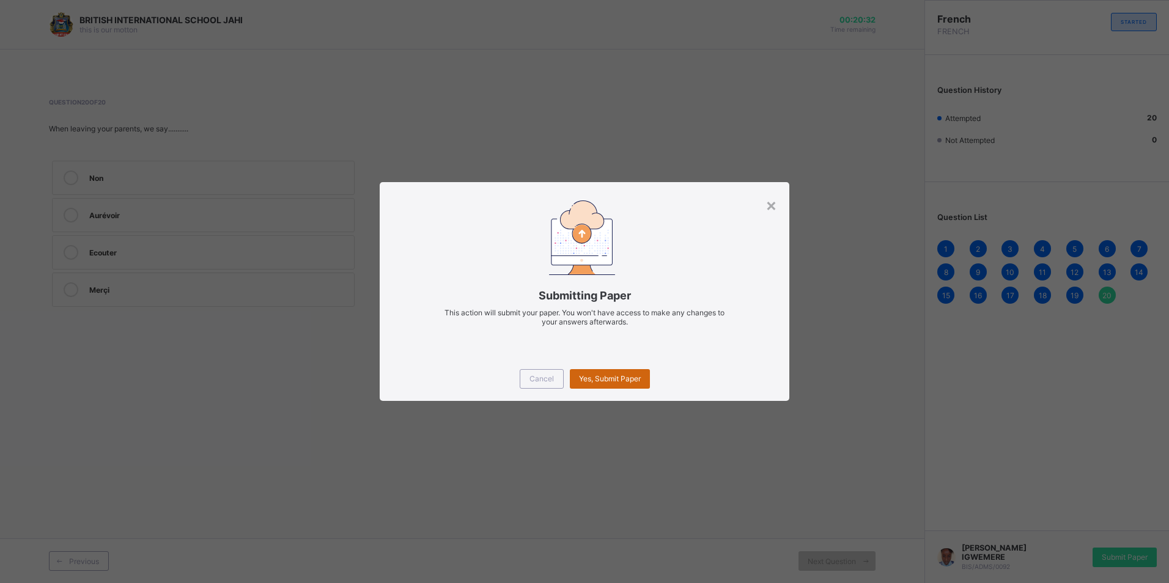
click at [627, 373] on div "Yes, Submit Paper" at bounding box center [610, 379] width 80 height 20
click at [629, 371] on div "Yes, Submit Paper" at bounding box center [610, 379] width 80 height 20
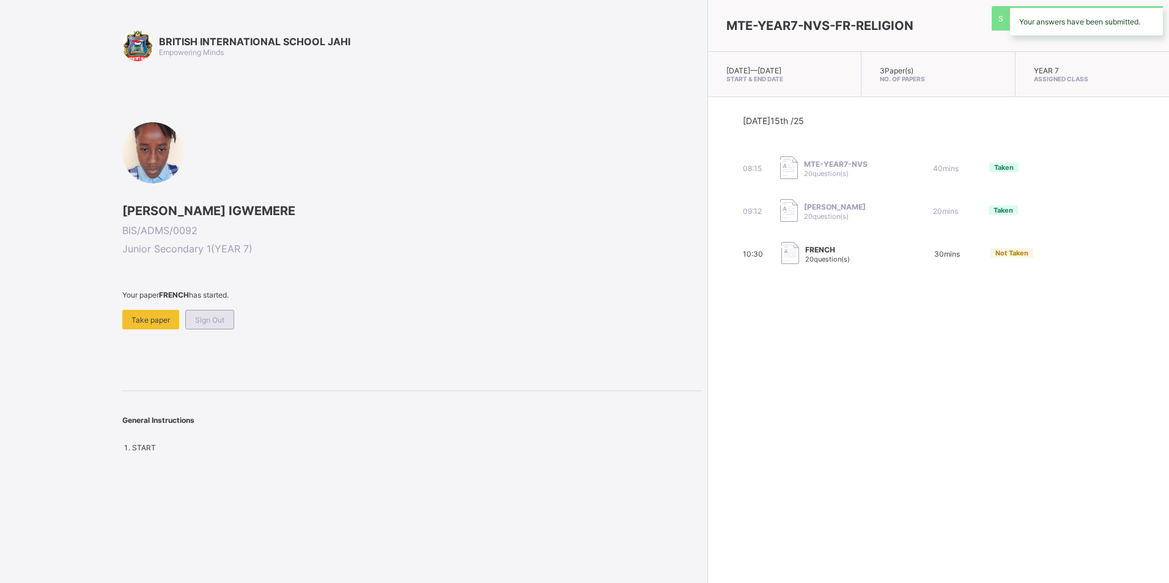
click at [200, 320] on span "Sign Out" at bounding box center [209, 319] width 29 height 9
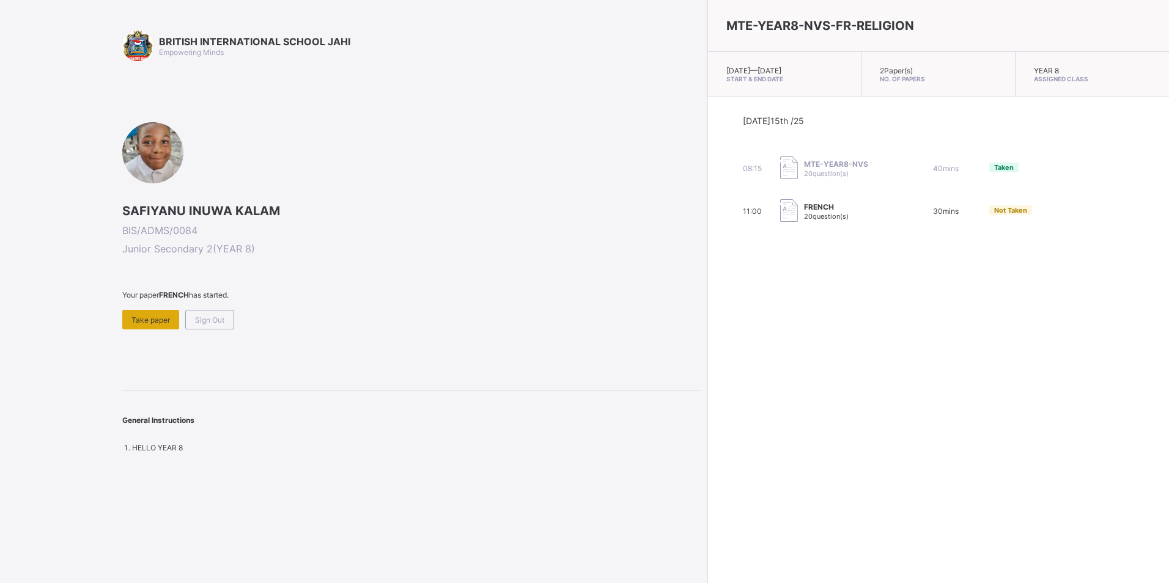
click at [153, 321] on span "Take paper" at bounding box center [150, 319] width 39 height 9
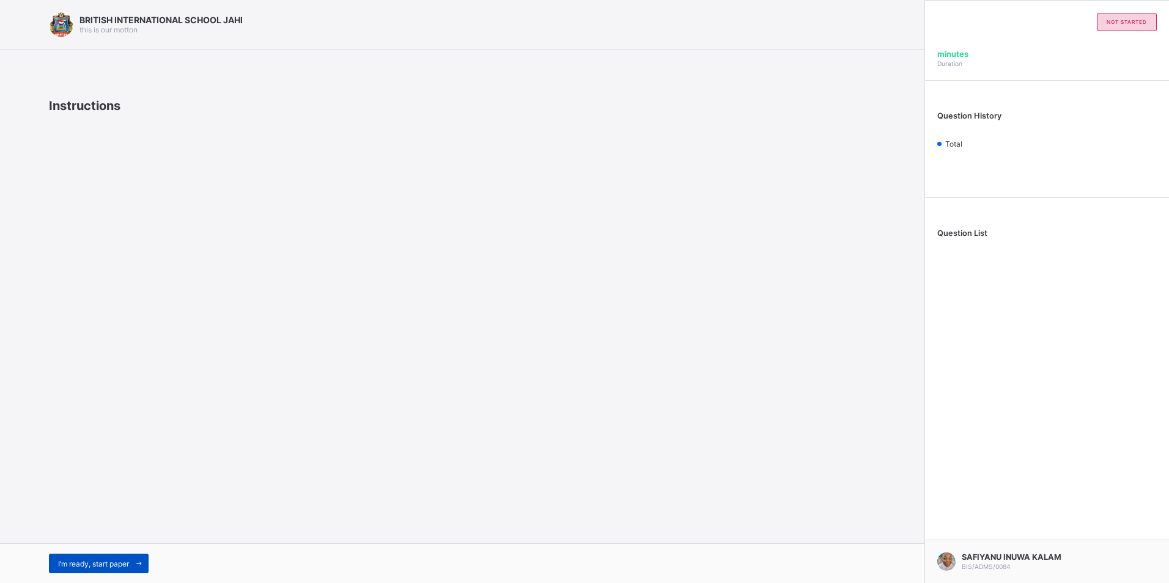
click at [100, 560] on span "I’m ready, start paper" at bounding box center [93, 563] width 71 height 9
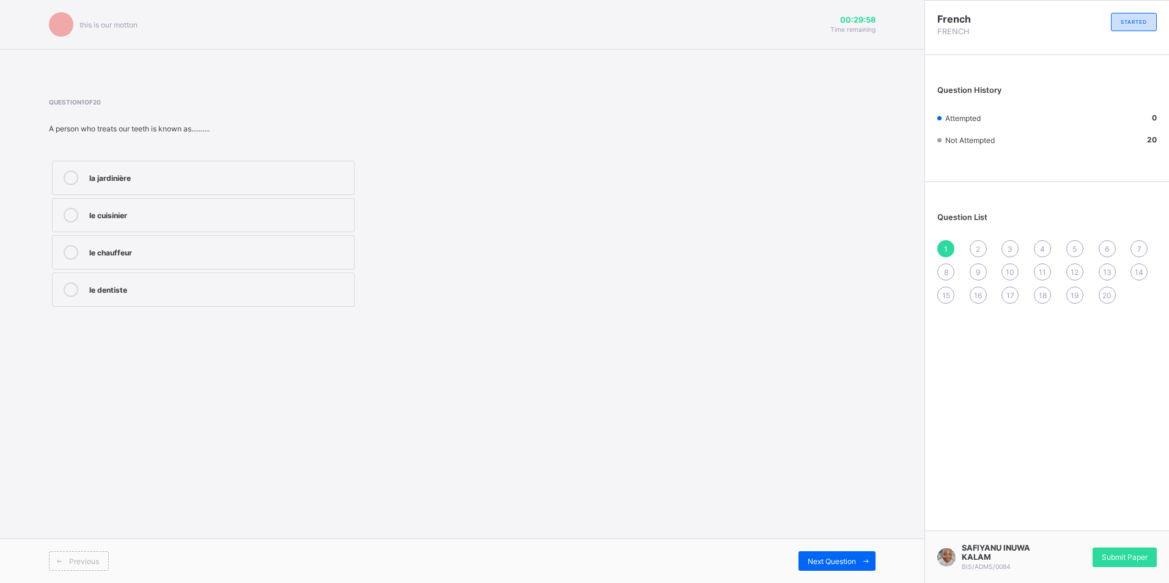
drag, startPoint x: 165, startPoint y: 298, endPoint x: 180, endPoint y: 293, distance: 15.9
click at [170, 297] on label "le dentiste" at bounding box center [203, 290] width 303 height 34
click at [981, 245] on div "2" at bounding box center [978, 248] width 17 height 17
click at [208, 204] on label "Le pétit" at bounding box center [203, 215] width 303 height 34
click at [828, 559] on span "Next Question" at bounding box center [832, 561] width 48 height 9
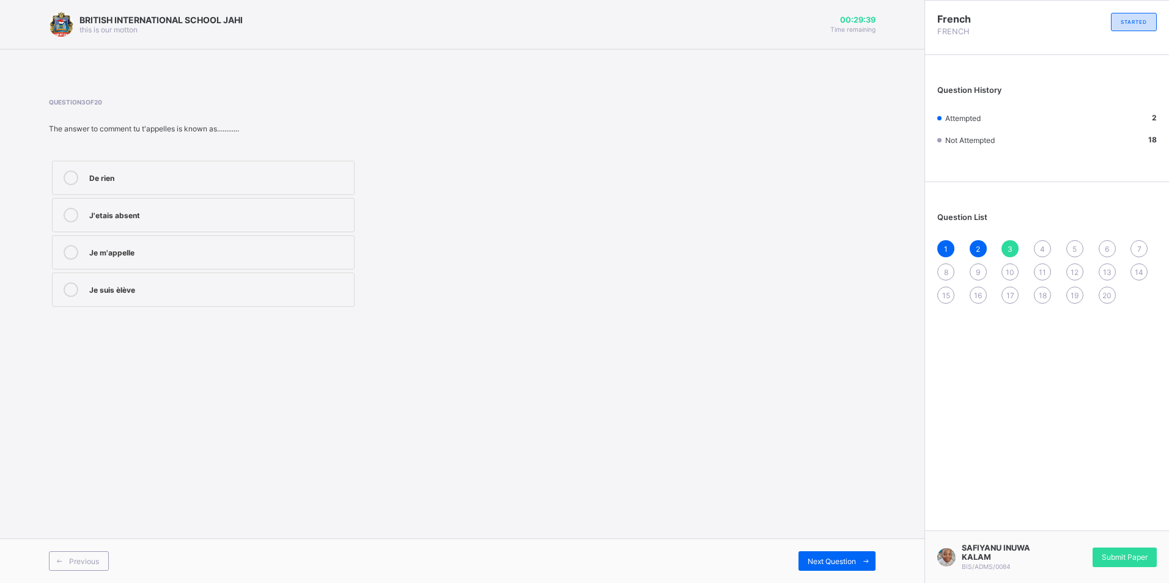
click at [174, 254] on div "Je m'appelle" at bounding box center [218, 251] width 259 height 12
click at [940, 276] on div "8" at bounding box center [945, 272] width 17 height 17
click at [148, 289] on div "Pardon" at bounding box center [218, 288] width 259 height 12
click at [949, 293] on span "15" at bounding box center [946, 295] width 8 height 9
click at [178, 223] on label "le banquier" at bounding box center [203, 215] width 303 height 34
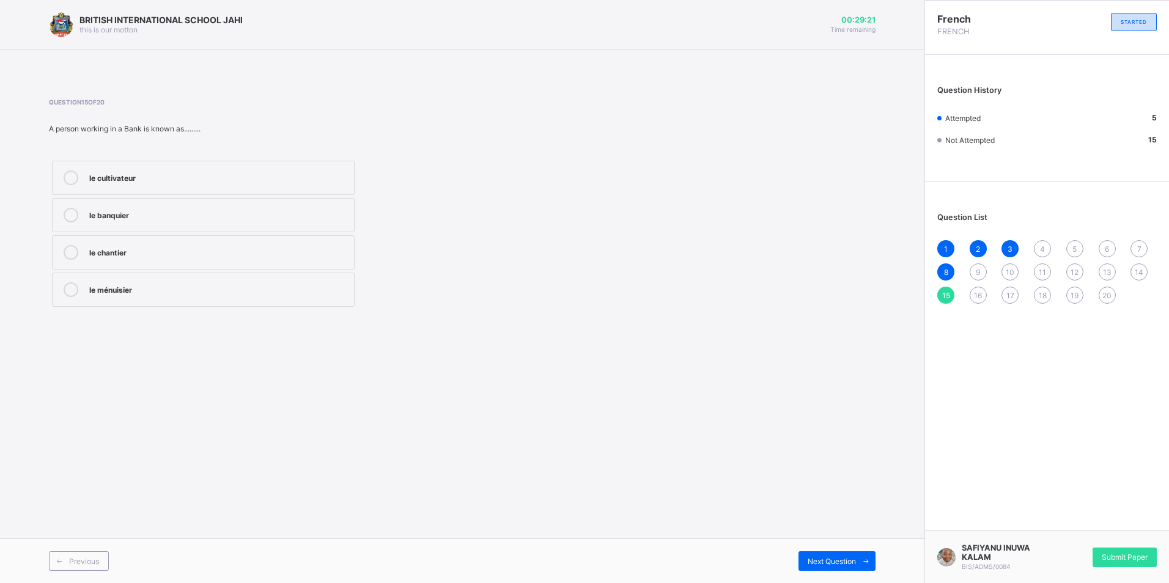
click at [979, 293] on span "16" at bounding box center [978, 295] width 8 height 9
click at [278, 282] on label "Bonsoir" at bounding box center [203, 290] width 303 height 34
click at [1007, 301] on div "17" at bounding box center [1009, 295] width 17 height 17
click at [285, 184] on div "Bonne-nuit" at bounding box center [218, 178] width 259 height 15
click at [1012, 271] on span "10" at bounding box center [1010, 272] width 9 height 9
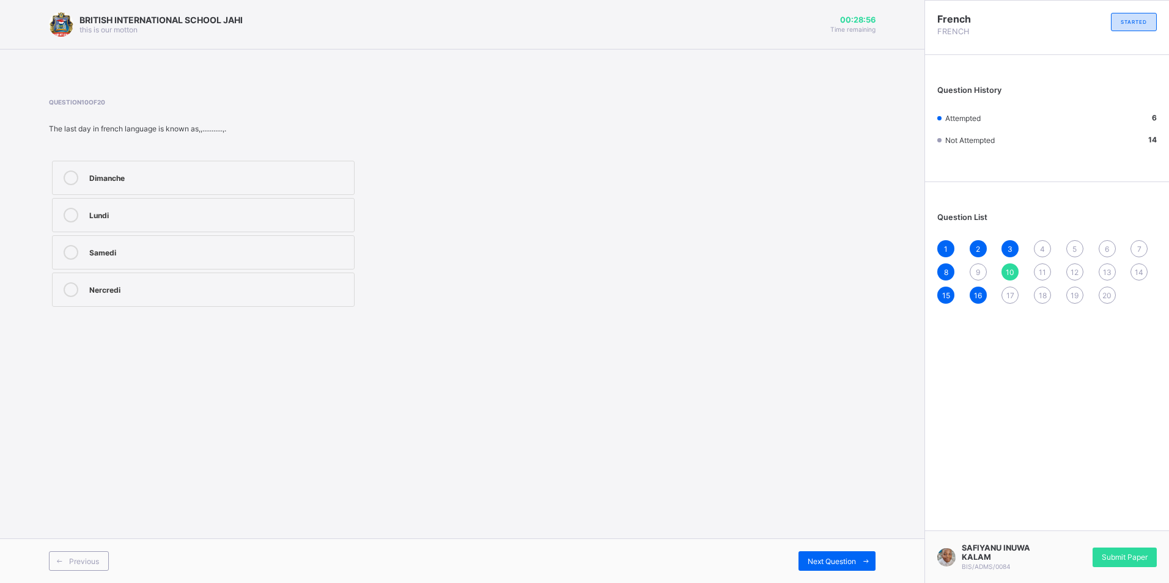
click at [241, 183] on div "Dimanche" at bounding box center [218, 178] width 259 height 15
click at [1011, 293] on span "17" at bounding box center [1010, 295] width 8 height 9
click at [262, 181] on div "Bonne-nuit" at bounding box center [218, 177] width 259 height 12
click at [978, 271] on span "9" at bounding box center [978, 272] width 4 height 9
click at [249, 186] on label "A brother" at bounding box center [203, 178] width 303 height 34
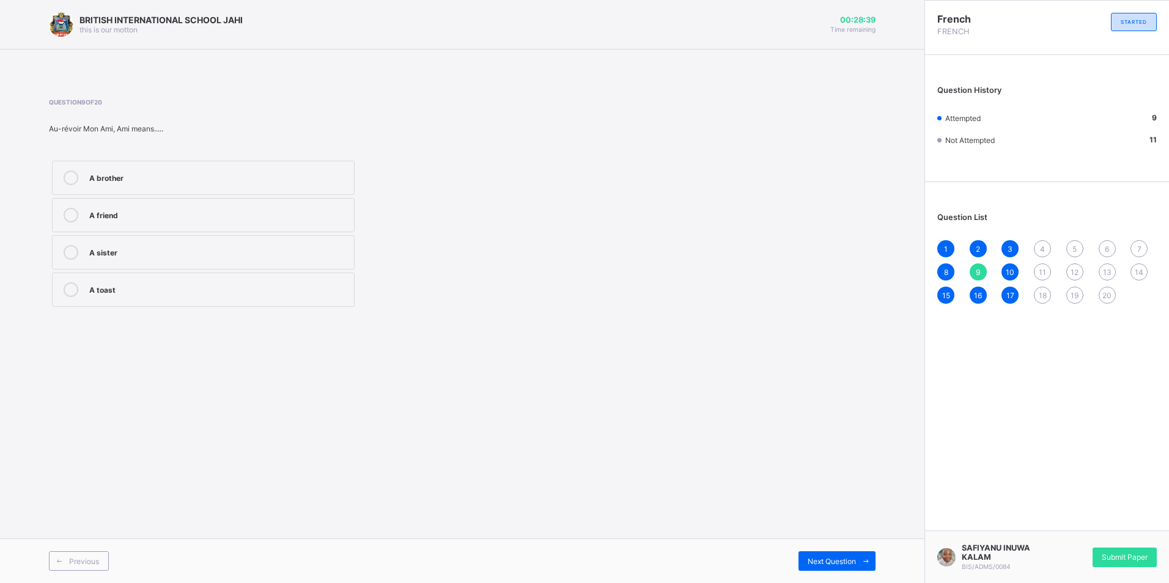
click at [1042, 248] on span "4" at bounding box center [1042, 249] width 5 height 9
click at [245, 259] on div "le père" at bounding box center [218, 252] width 259 height 15
click at [1048, 293] on div "18" at bounding box center [1042, 295] width 17 height 17
click at [203, 194] on label "Amazing" at bounding box center [203, 178] width 303 height 34
click at [1044, 276] on span "11" at bounding box center [1042, 272] width 7 height 9
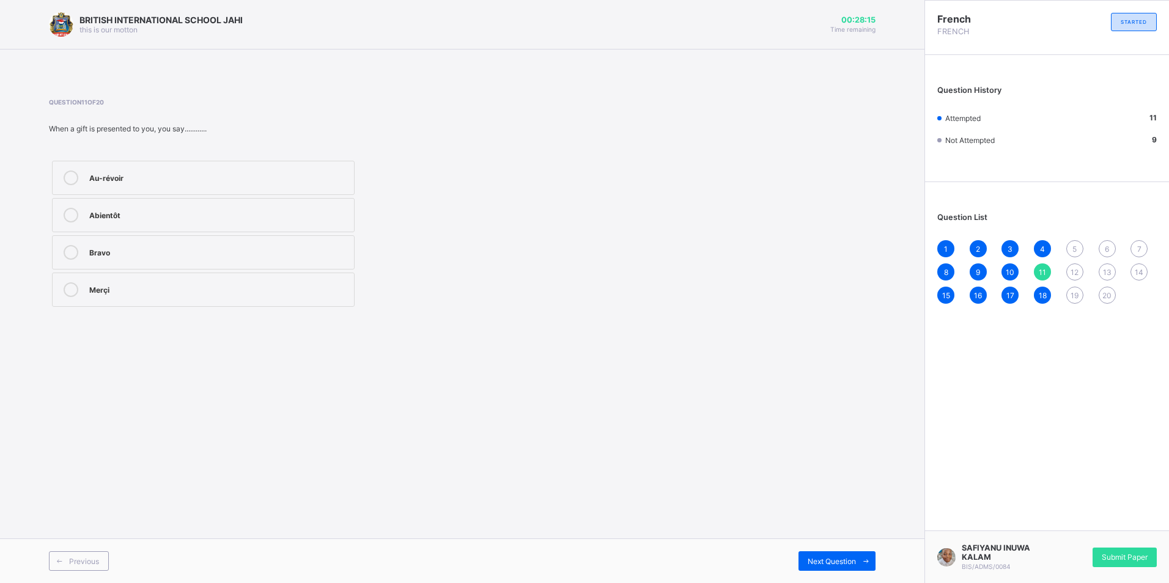
drag, startPoint x: 232, startPoint y: 290, endPoint x: 555, endPoint y: 262, distance: 324.1
click at [234, 289] on div "Merçi" at bounding box center [218, 288] width 259 height 12
click at [1077, 249] on div "5" at bounding box center [1074, 248] width 17 height 17
click at [201, 217] on div "She is gentle" at bounding box center [218, 214] width 259 height 12
click at [1073, 290] on div "19" at bounding box center [1074, 295] width 17 height 17
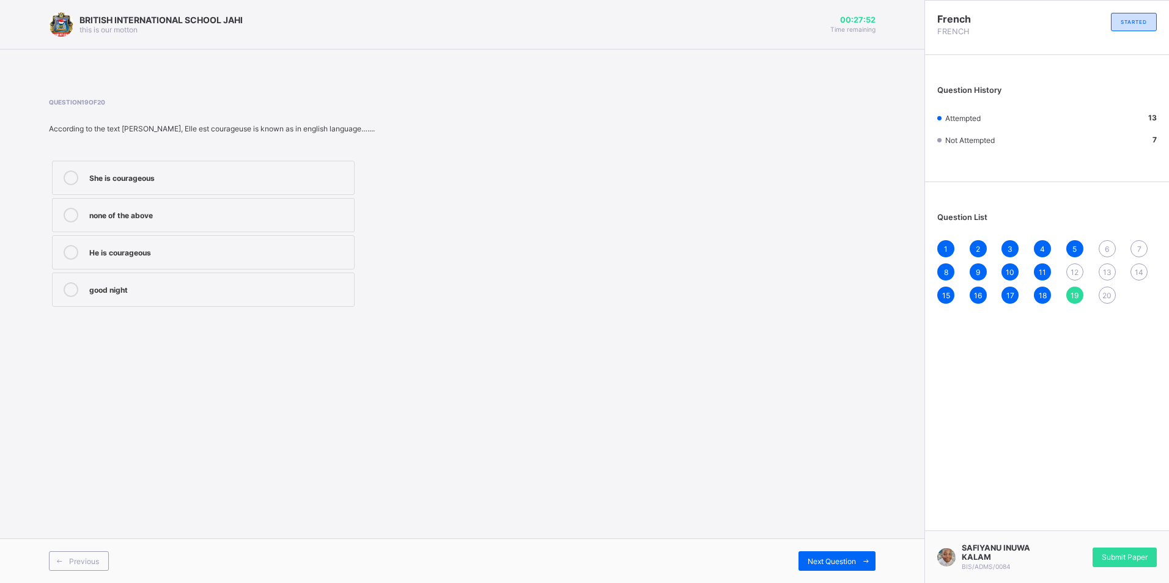
click at [209, 180] on div "She is courageous" at bounding box center [218, 177] width 259 height 12
click at [1108, 294] on span "20" at bounding box center [1106, 295] width 9 height 9
click at [205, 296] on div "My brother is there" at bounding box center [218, 289] width 259 height 15
click at [1110, 247] on div "6" at bounding box center [1107, 248] width 17 height 17
click at [218, 292] on div "A nurse" at bounding box center [218, 288] width 259 height 12
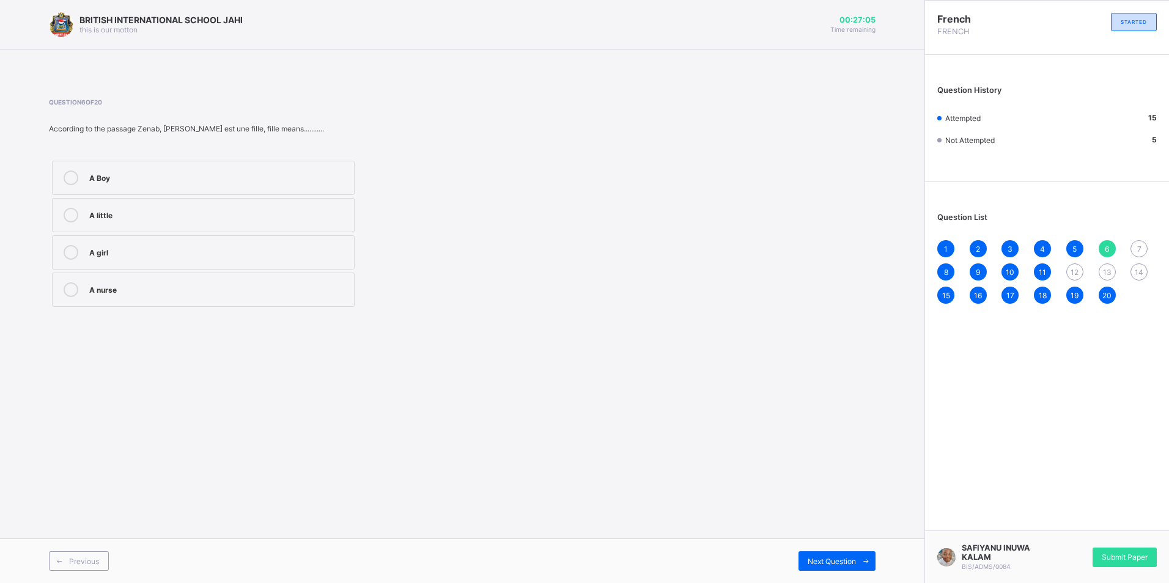
click at [1108, 273] on span "13" at bounding box center [1107, 272] width 9 height 9
click at [144, 183] on div "Desk" at bounding box center [218, 178] width 259 height 15
click at [1137, 250] on span "7" at bounding box center [1139, 249] width 4 height 9
click at [172, 176] on div "Mai" at bounding box center [218, 177] width 259 height 12
click at [1137, 275] on span "14" at bounding box center [1139, 272] width 9 height 9
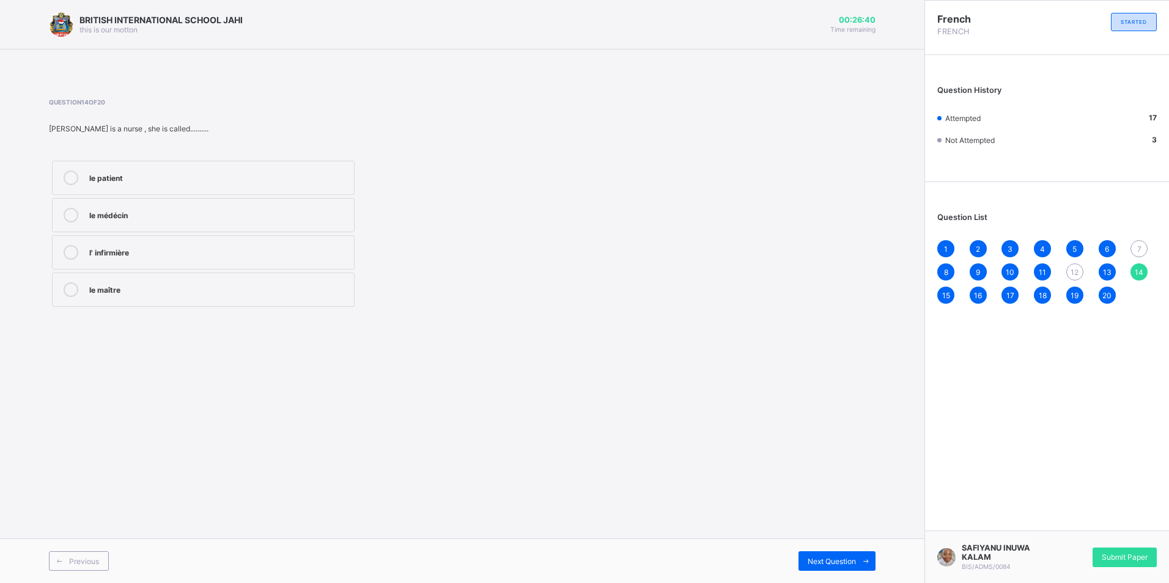
click at [187, 244] on label "l' infirmière" at bounding box center [203, 252] width 303 height 34
drag, startPoint x: 1135, startPoint y: 252, endPoint x: 1122, endPoint y: 250, distance: 13.0
click at [1134, 253] on div "7" at bounding box center [1138, 248] width 17 height 17
click at [1076, 269] on span "12" at bounding box center [1075, 272] width 8 height 9
click at [132, 267] on label "13 years old" at bounding box center [203, 252] width 303 height 34
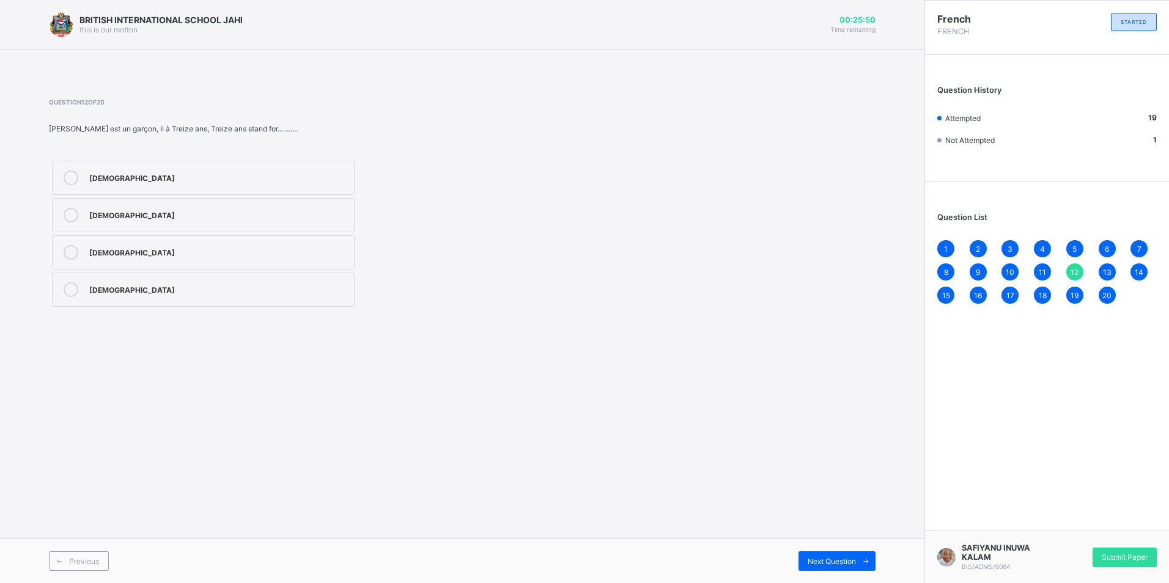
click at [1110, 270] on span "13" at bounding box center [1107, 272] width 9 height 9
click at [1075, 271] on span "12" at bounding box center [1075, 272] width 8 height 9
click at [1112, 266] on div "13" at bounding box center [1107, 272] width 17 height 17
click at [1073, 276] on span "12" at bounding box center [1075, 272] width 8 height 9
click at [185, 245] on div "13 years old" at bounding box center [218, 251] width 259 height 12
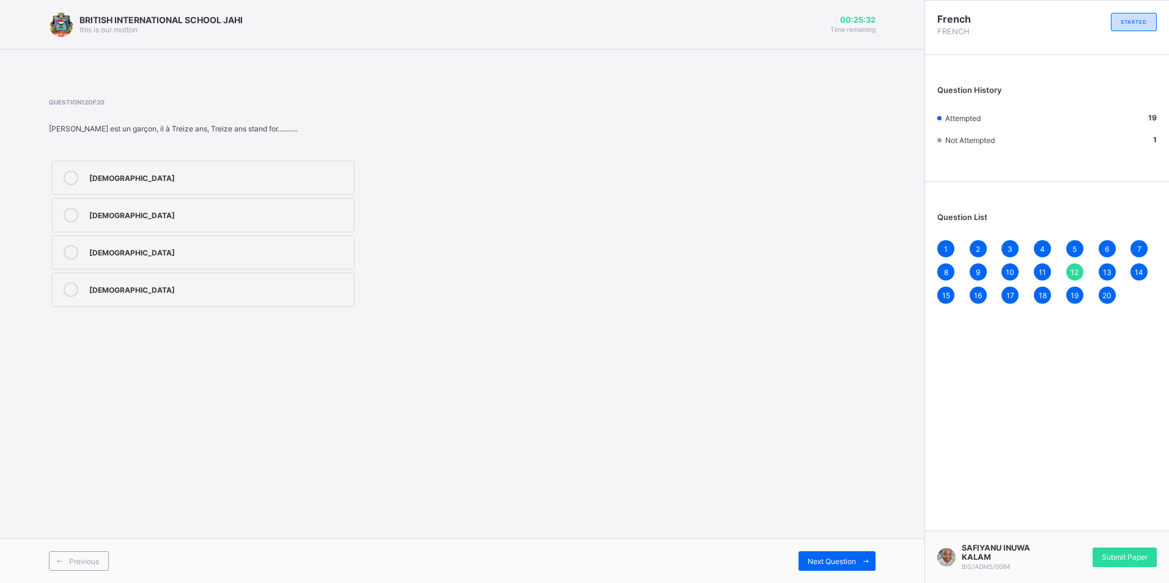
click at [1107, 267] on div "13" at bounding box center [1107, 272] width 17 height 17
click at [1077, 275] on span "12" at bounding box center [1075, 272] width 8 height 9
click at [250, 267] on label "13 years old" at bounding box center [203, 252] width 303 height 34
click at [245, 246] on div "13 years old" at bounding box center [218, 251] width 259 height 12
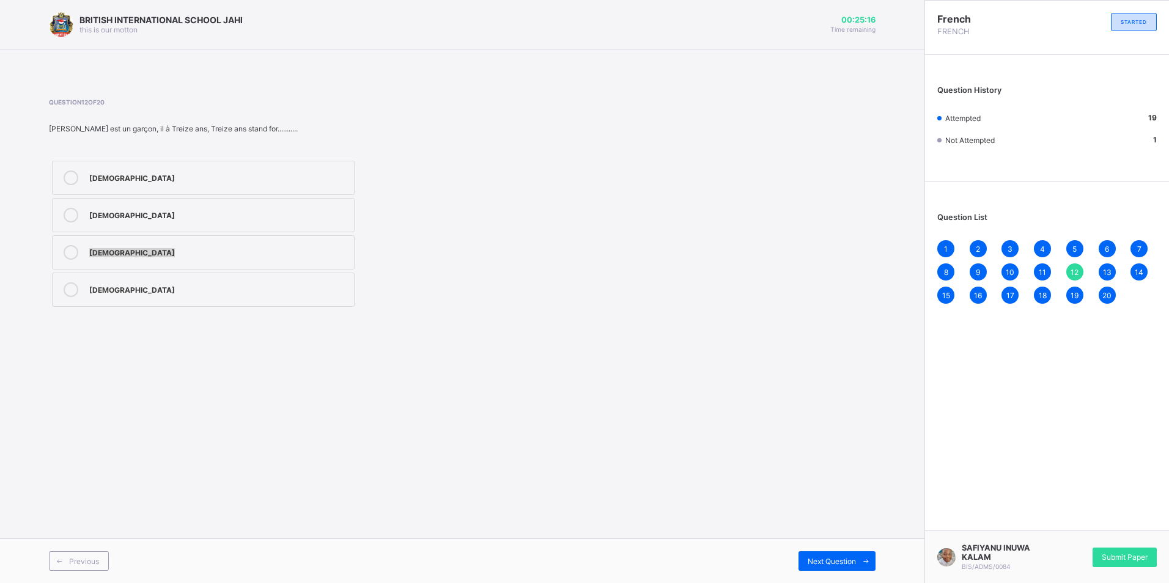
click at [245, 246] on div "13 years old" at bounding box center [218, 251] width 259 height 12
click at [819, 216] on div "Question 12 of 20 Amir est un garçon, il à Treize ans, Treize ans stand for....…" at bounding box center [462, 204] width 827 height 212
click at [939, 249] on div "1" at bounding box center [945, 248] width 17 height 17
click at [1071, 270] on span "12" at bounding box center [1075, 272] width 8 height 9
click at [493, 303] on div "14 years old 3 years old 13 years old 23 years old" at bounding box center [306, 234] width 515 height 152
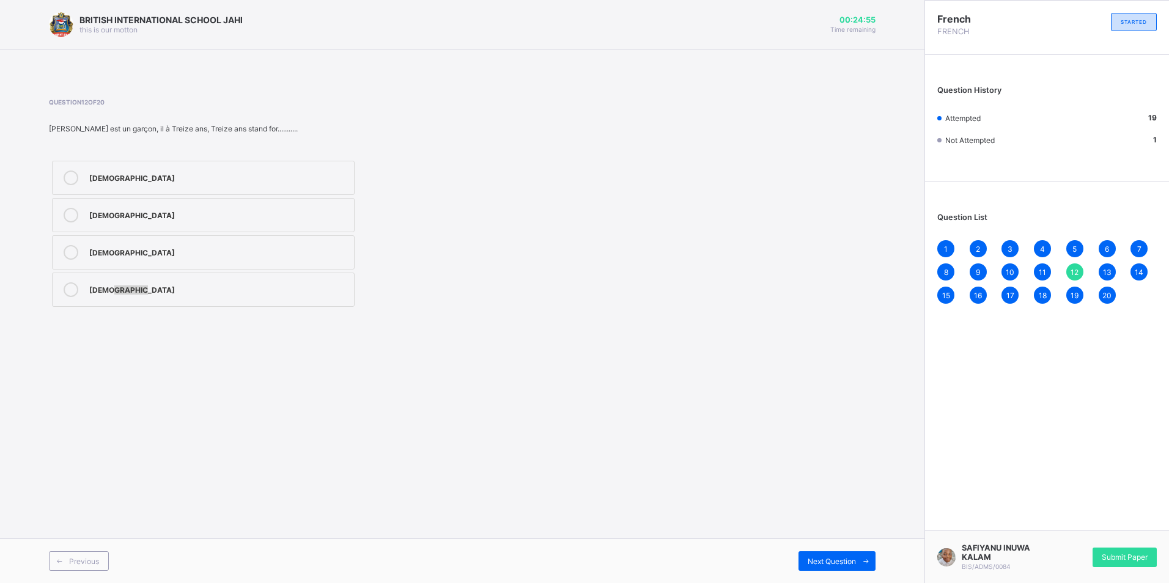
drag, startPoint x: 108, startPoint y: 341, endPoint x: 375, endPoint y: 275, distance: 274.5
click at [306, 292] on div "Question 12 of 20 Amir est un garçon, il à Treize ans, Treize ans stand for....…" at bounding box center [462, 204] width 827 height 248
drag, startPoint x: 142, startPoint y: 254, endPoint x: 119, endPoint y: 257, distance: 24.0
click at [120, 257] on div "13 years old" at bounding box center [218, 252] width 259 height 15
click at [312, 246] on div "13 years old" at bounding box center [218, 251] width 259 height 12
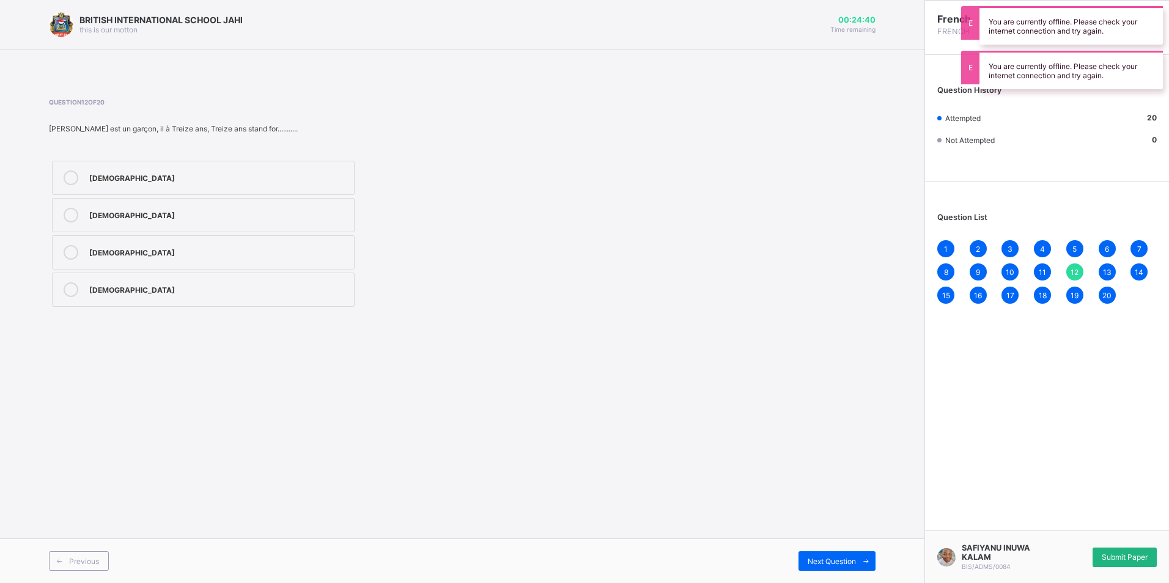
click at [1136, 550] on div "Submit Paper" at bounding box center [1125, 558] width 64 height 20
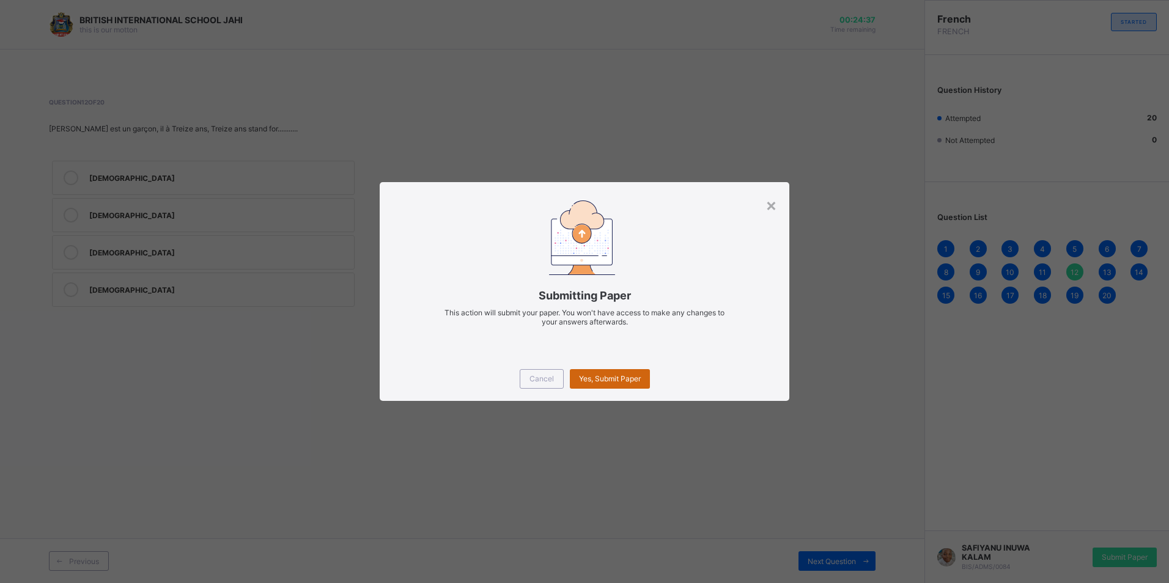
click at [622, 371] on div "Yes, Submit Paper" at bounding box center [610, 379] width 80 height 20
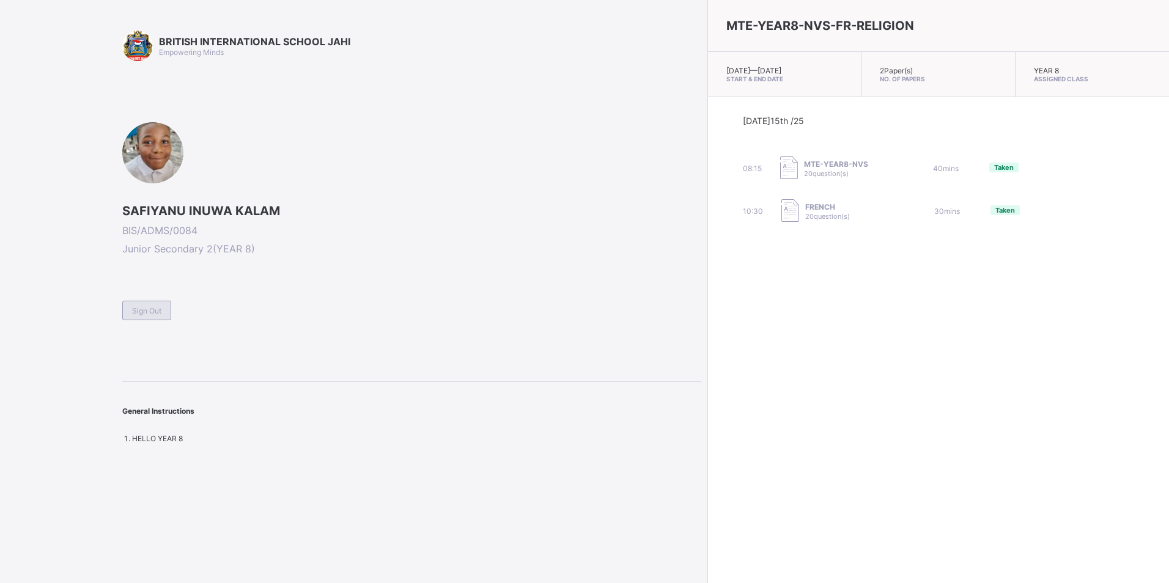
click at [142, 306] on span "Sign Out" at bounding box center [146, 310] width 29 height 9
